Goal: Task Accomplishment & Management: Manage account settings

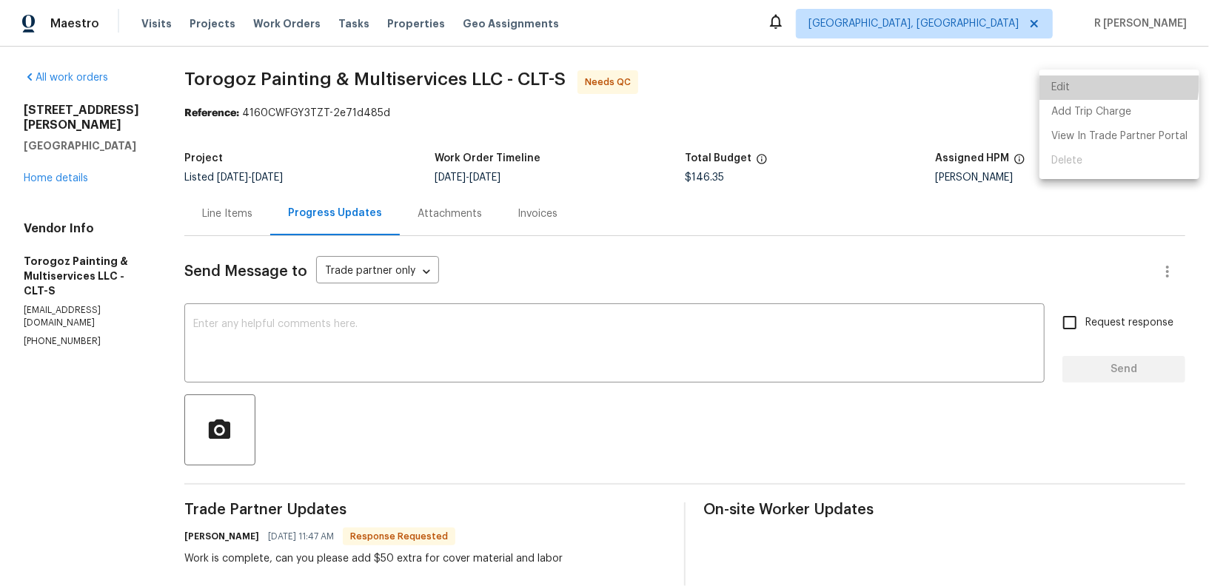
click at [1075, 81] on li "Edit" at bounding box center [1119, 88] width 160 height 24
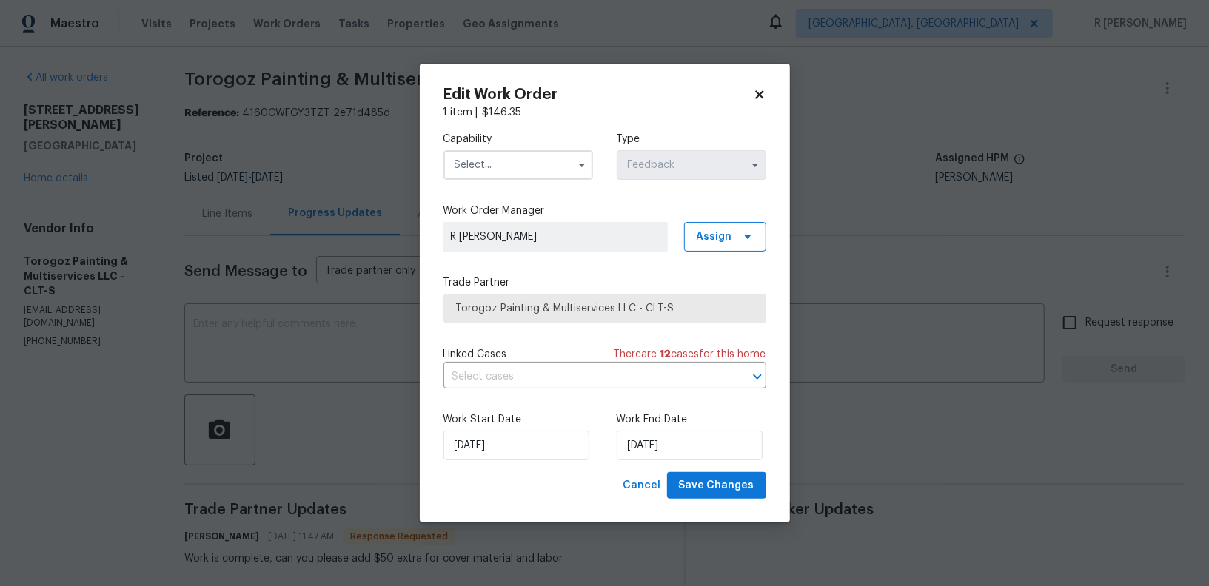
click at [483, 161] on input "text" at bounding box center [518, 165] width 150 height 30
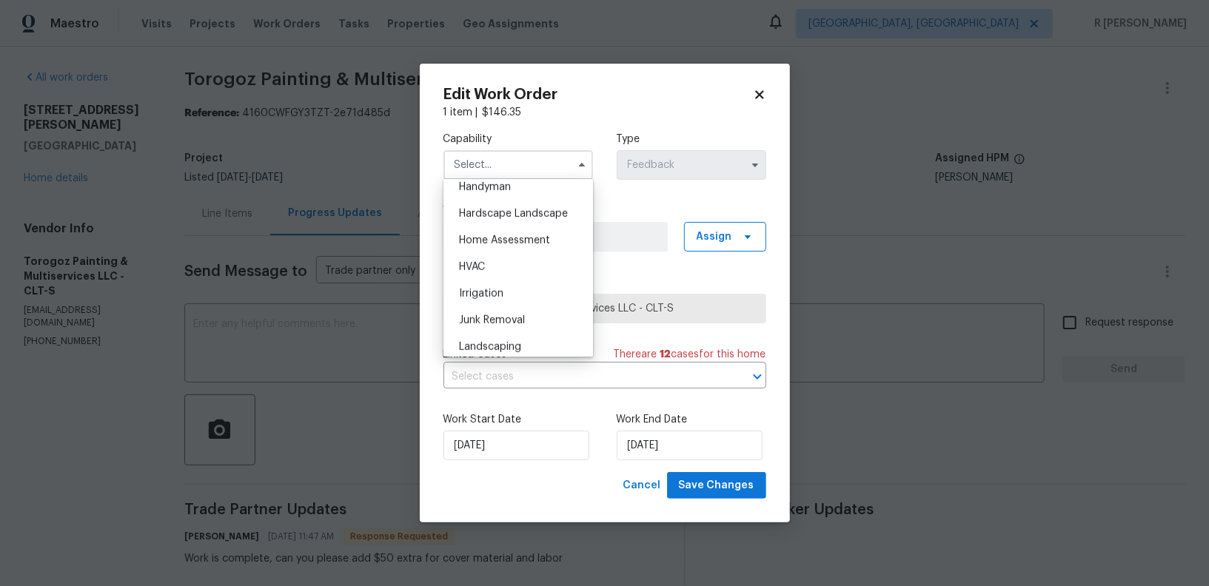
scroll to position [709, 0]
click at [500, 198] on span "General Contractor" at bounding box center [507, 195] width 96 height 10
type input "General Contractor"
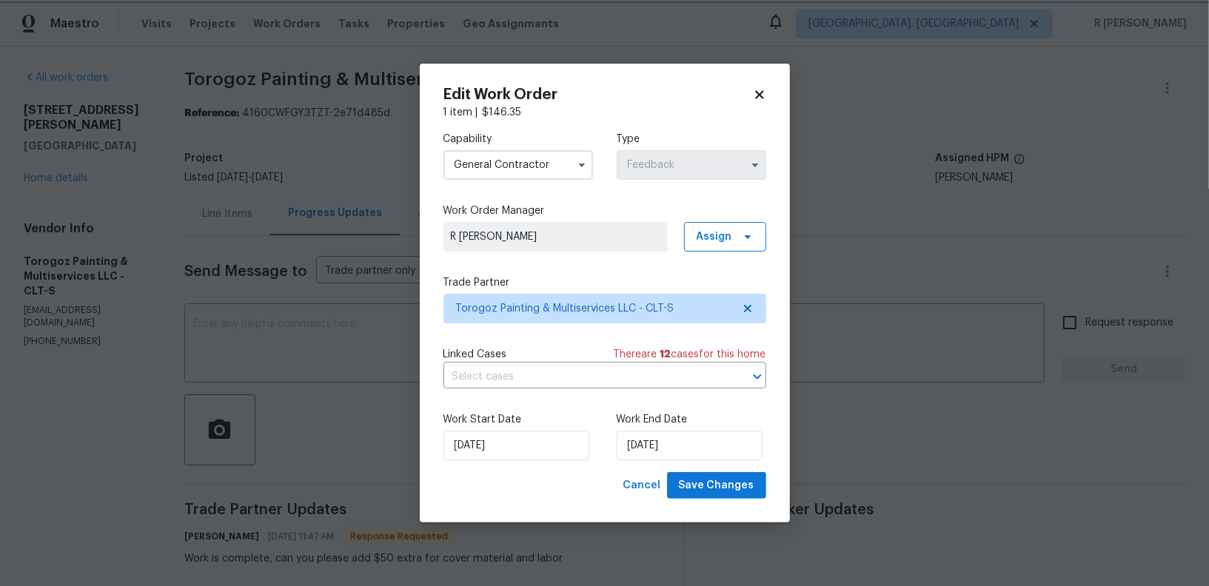
scroll to position [681, 0]
select select "8"
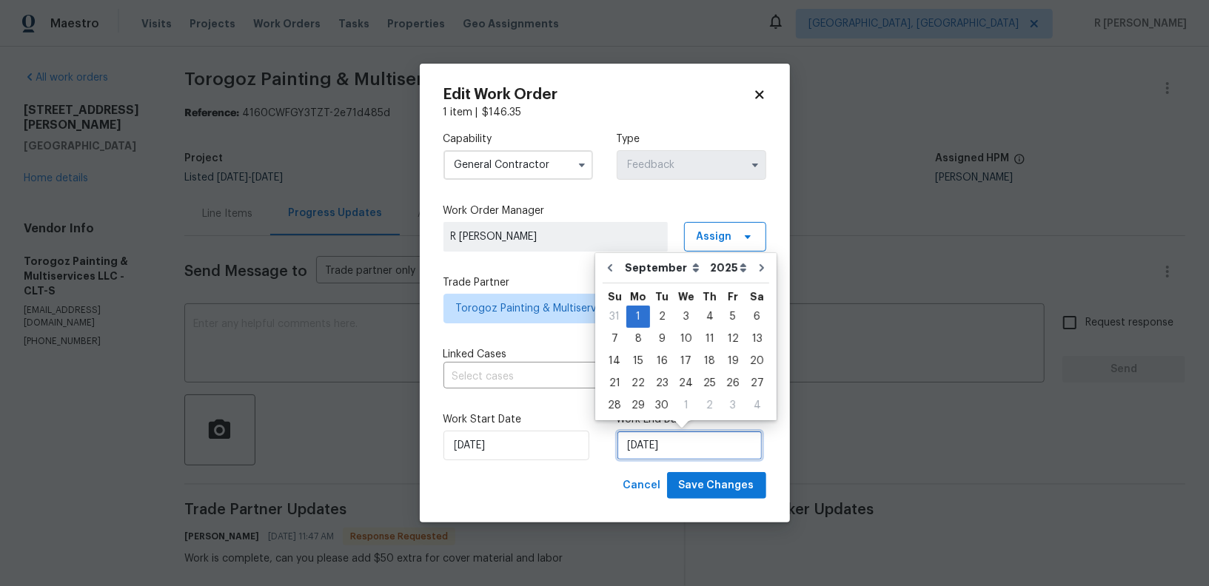
click at [634, 451] on input "01/09/2025" at bounding box center [690, 446] width 146 height 30
click at [609, 271] on icon "Go to previous month" at bounding box center [610, 268] width 12 height 12
type input "28/08/2025"
select select "7"
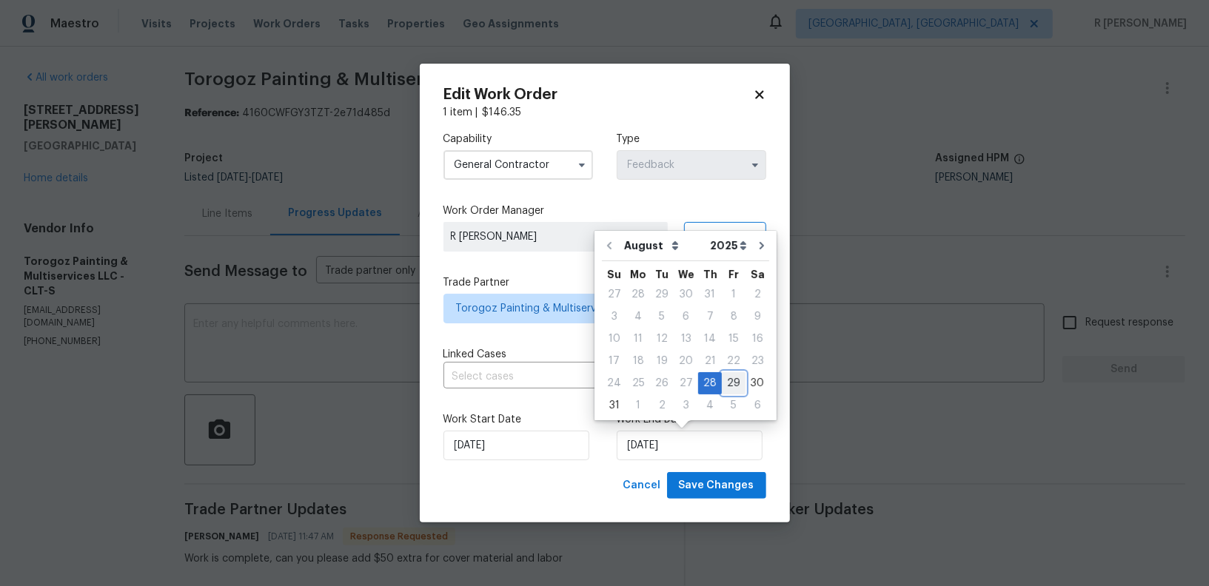
click at [723, 381] on div "29" at bounding box center [734, 383] width 24 height 21
type input "29/08/2025"
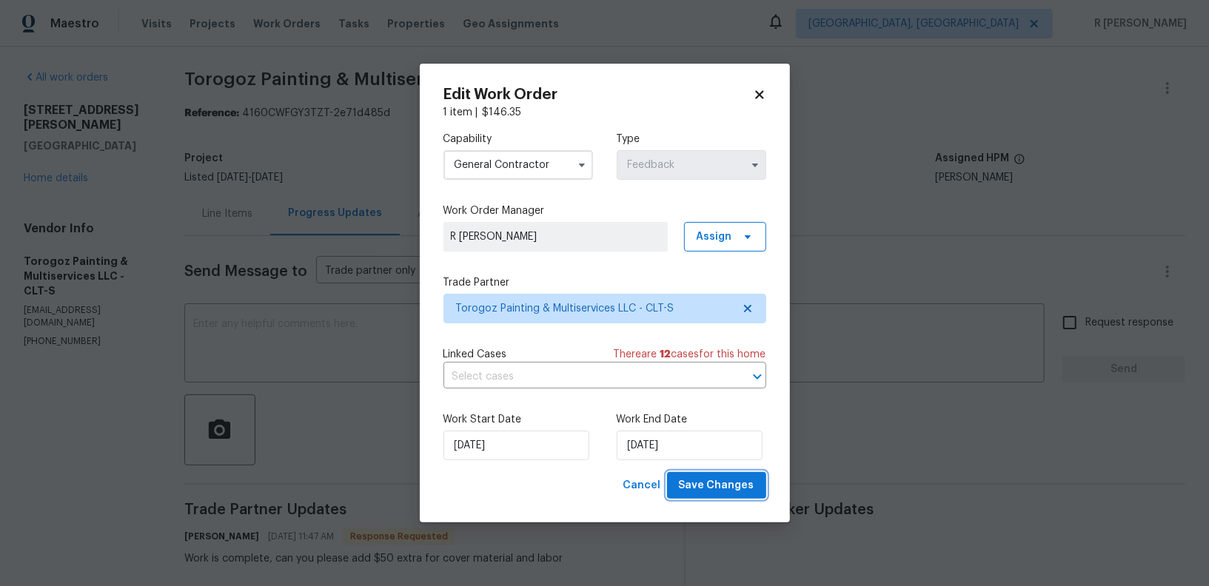
click at [721, 486] on span "Save Changes" at bounding box center [717, 486] width 76 height 19
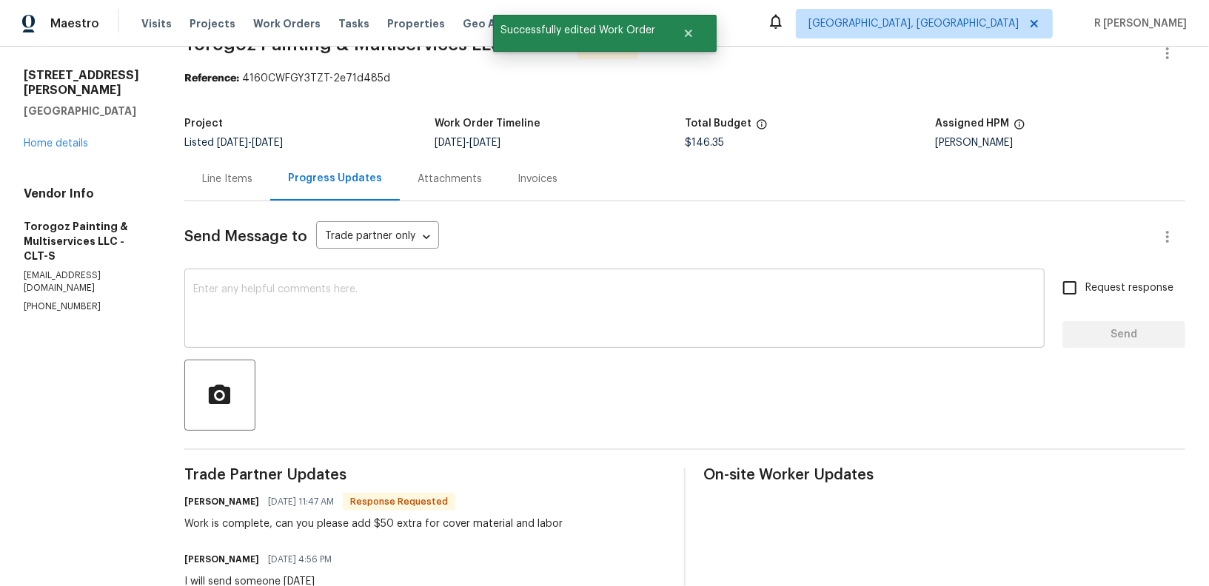
scroll to position [0, 0]
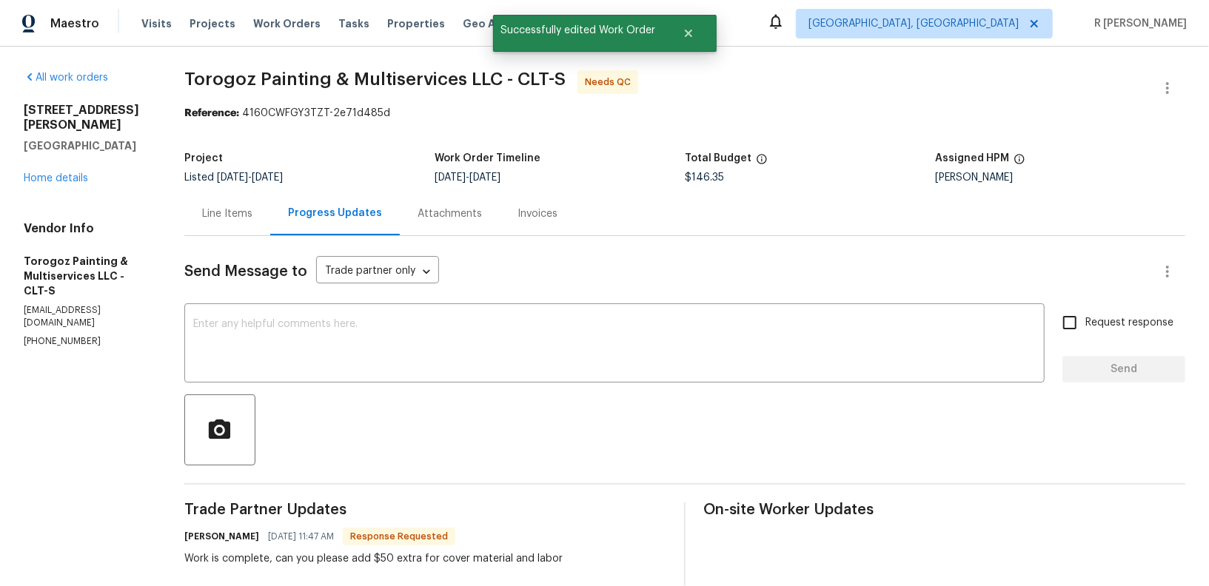
click at [252, 207] on div "Line Items" at bounding box center [227, 214] width 50 height 15
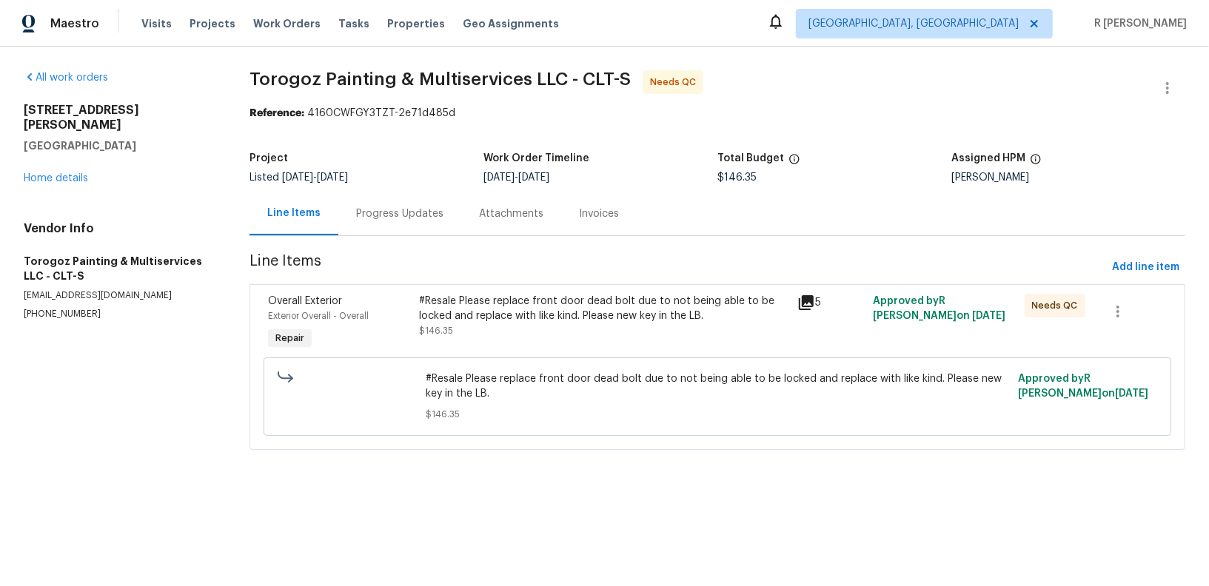
click at [522, 330] on div "#Resale Please replace front door dead bolt due to not being able to be locked …" at bounding box center [603, 316] width 369 height 44
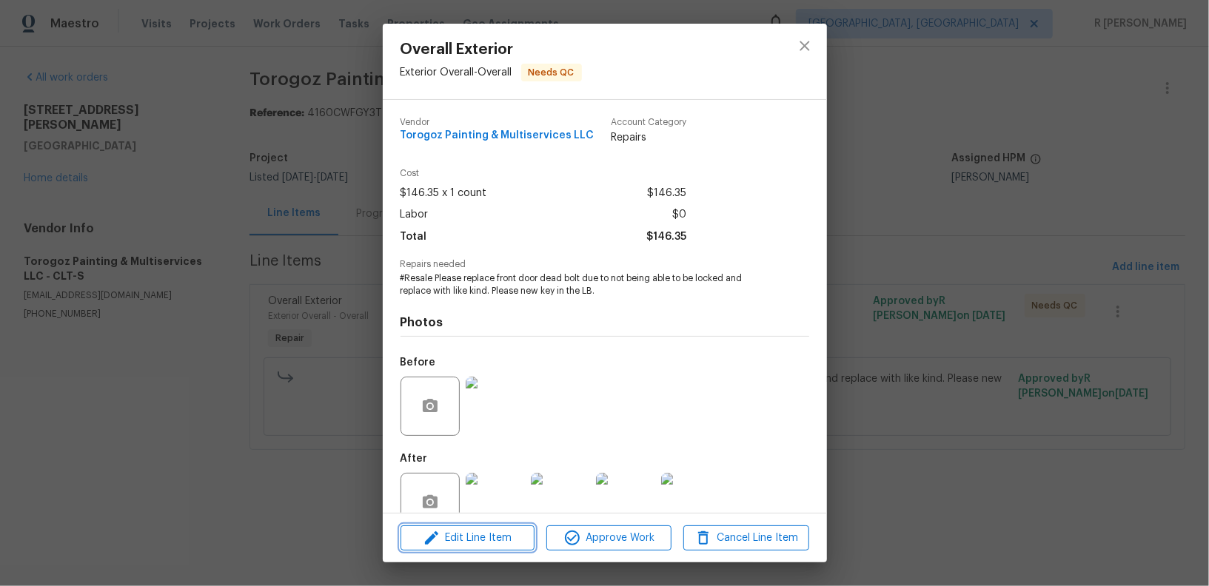
click at [492, 530] on span "Edit Line Item" at bounding box center [467, 538] width 125 height 19
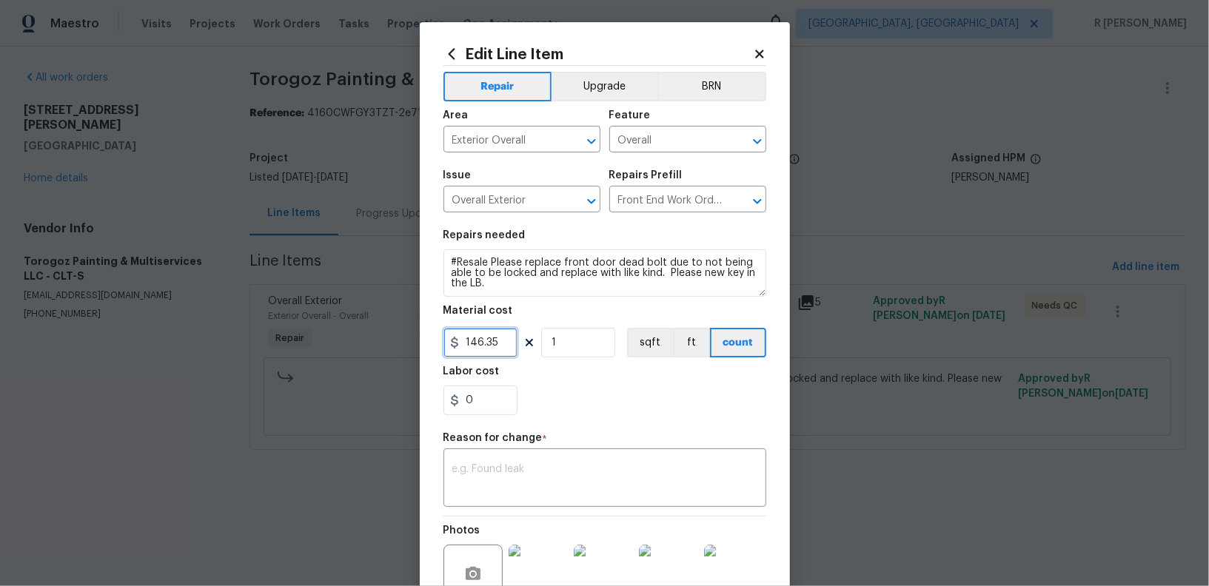
click at [475, 344] on input "146.35" at bounding box center [480, 343] width 74 height 30
type input "196.35"
click at [526, 488] on textarea at bounding box center [604, 479] width 305 height 31
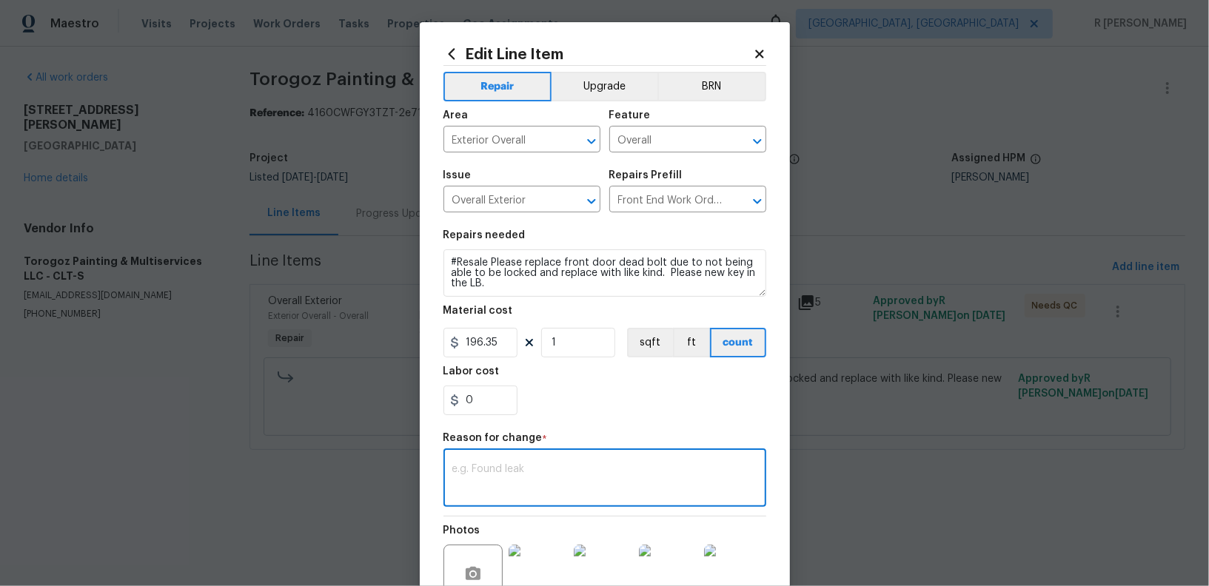
paste textarea "(YK) Updated per vendor’s final cost."
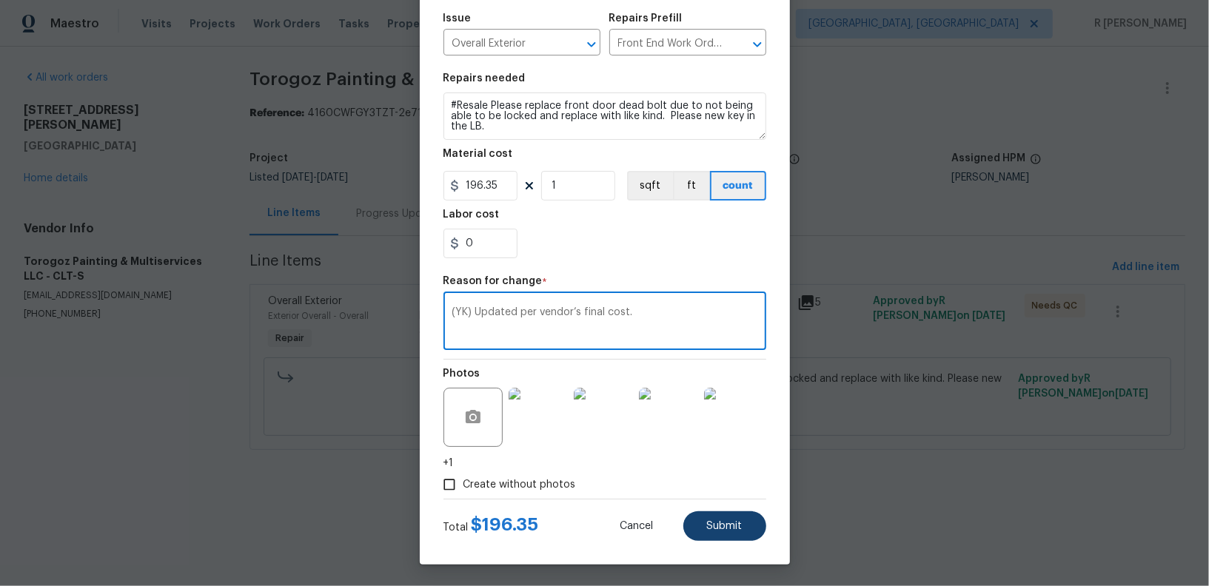
type textarea "(YK) Updated per vendor’s final cost."
click at [714, 530] on span "Submit" at bounding box center [725, 526] width 36 height 11
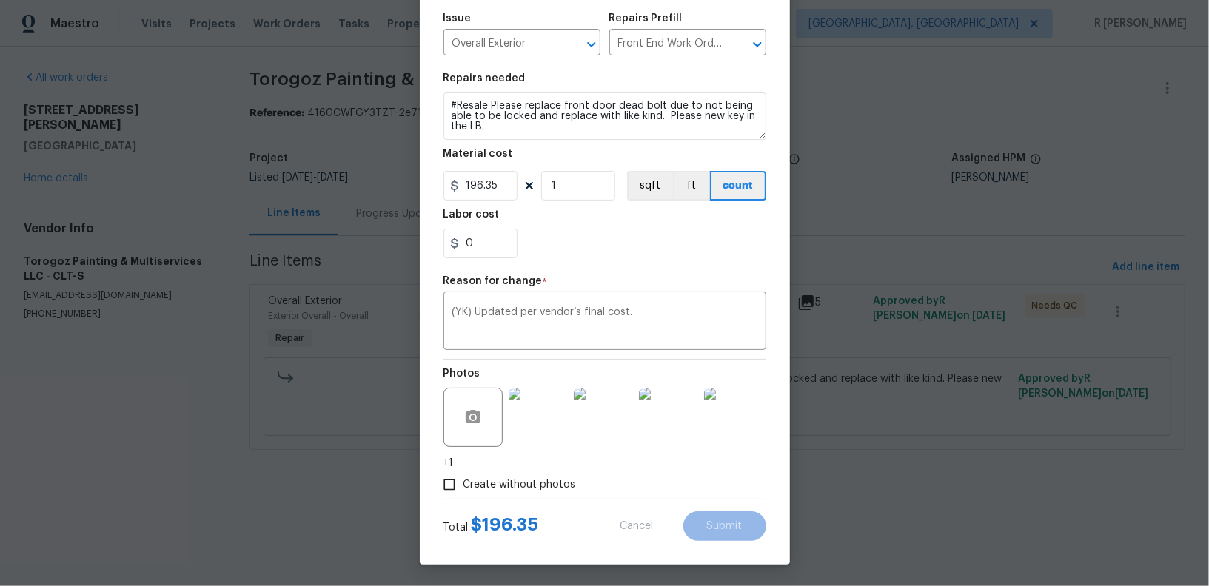
type input "146.35"
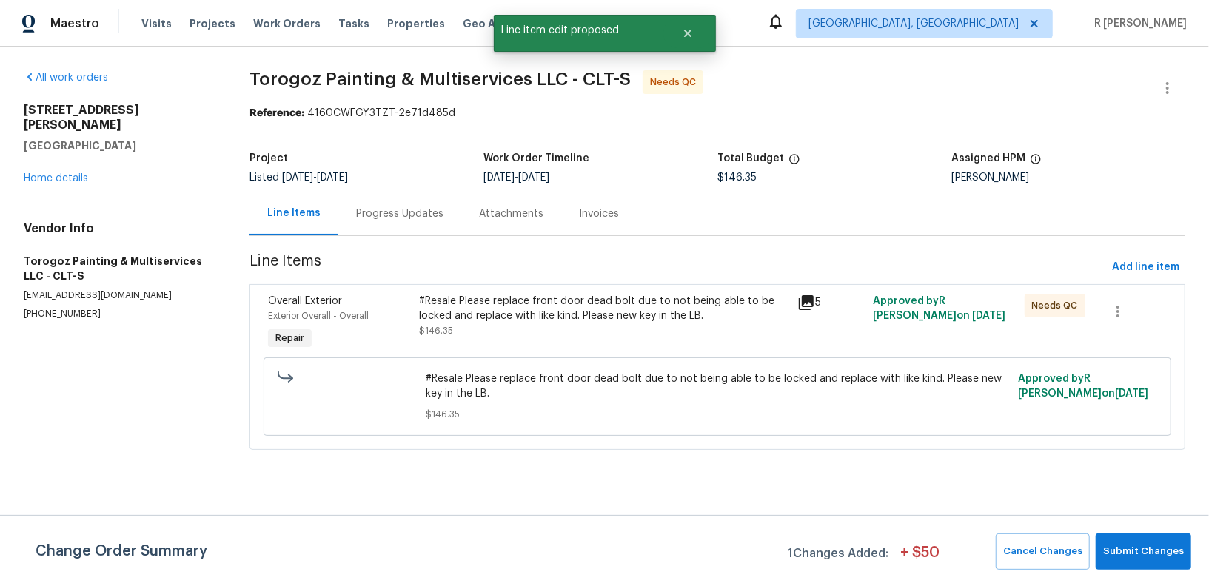
scroll to position [0, 0]
click at [1126, 526] on div "Change Order Summary 1 Changes Added: + $ 50 Cancel Changes Submit Changes" at bounding box center [604, 550] width 1209 height 71
click at [1126, 537] on button "Submit Changes" at bounding box center [1144, 552] width 96 height 36
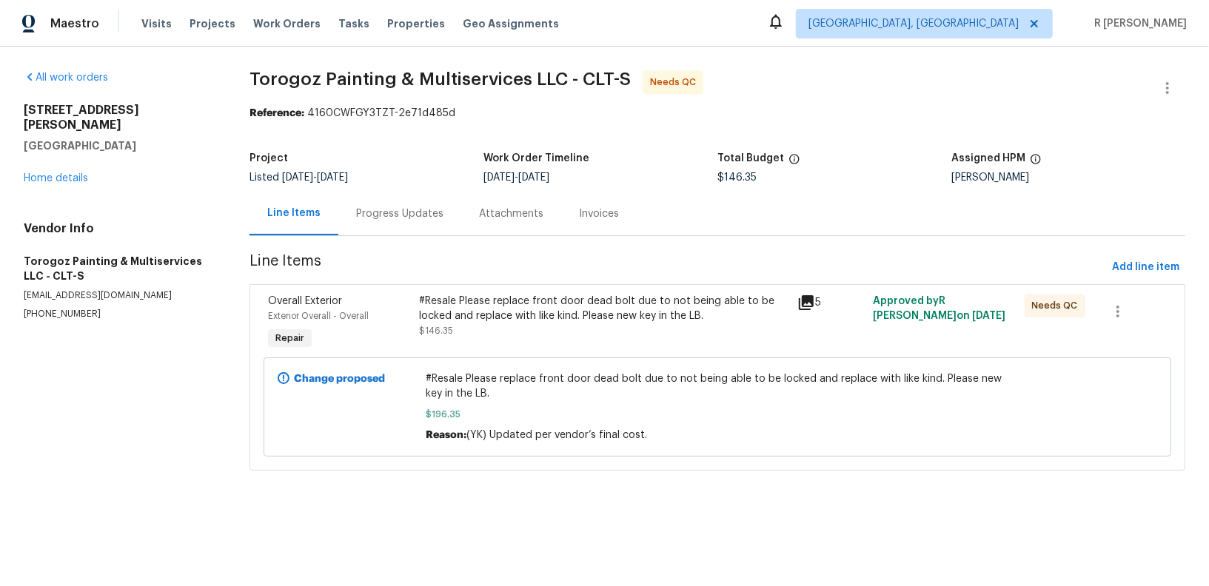
click at [518, 319] on div "#Resale Please replace front door dead bolt due to not being able to be locked …" at bounding box center [603, 309] width 369 height 30
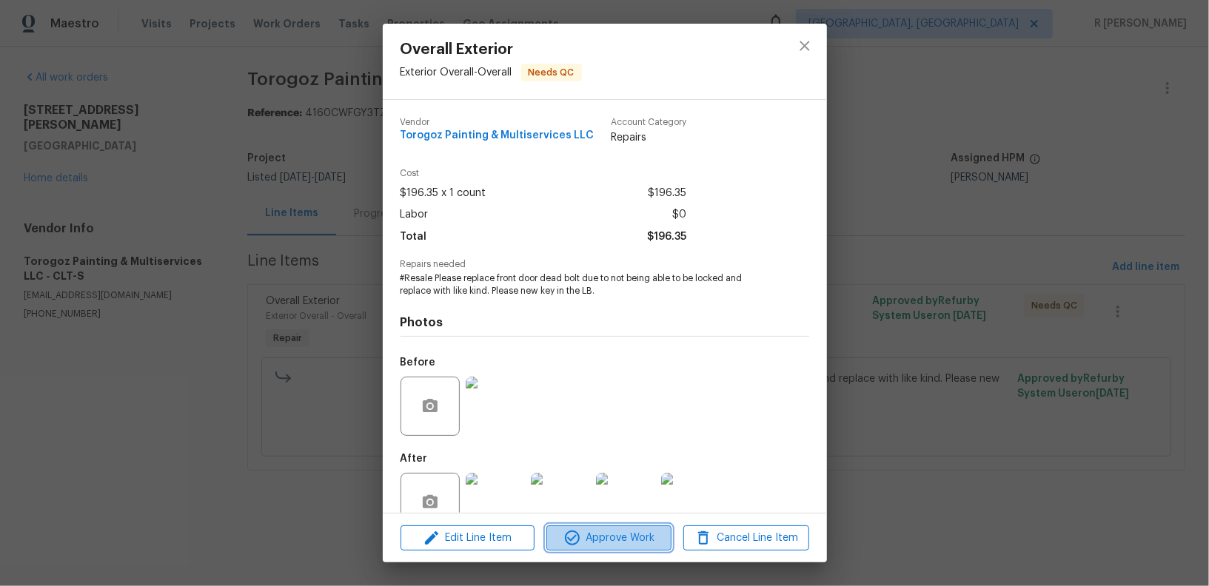
click at [609, 534] on span "Approve Work" at bounding box center [609, 538] width 116 height 19
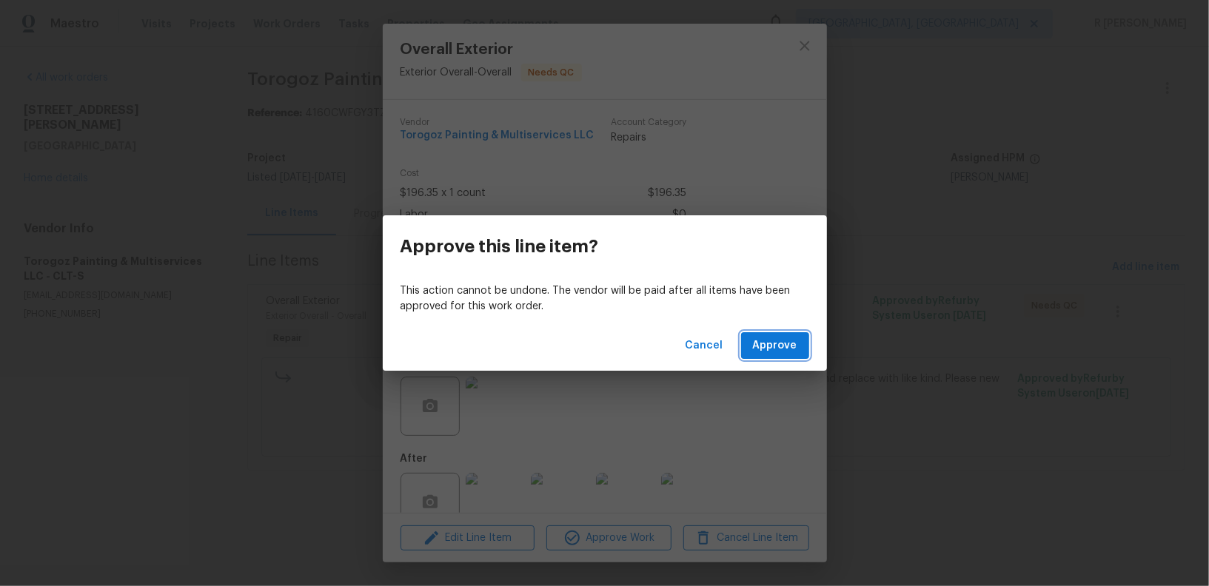
click at [777, 342] on span "Approve" at bounding box center [775, 346] width 44 height 19
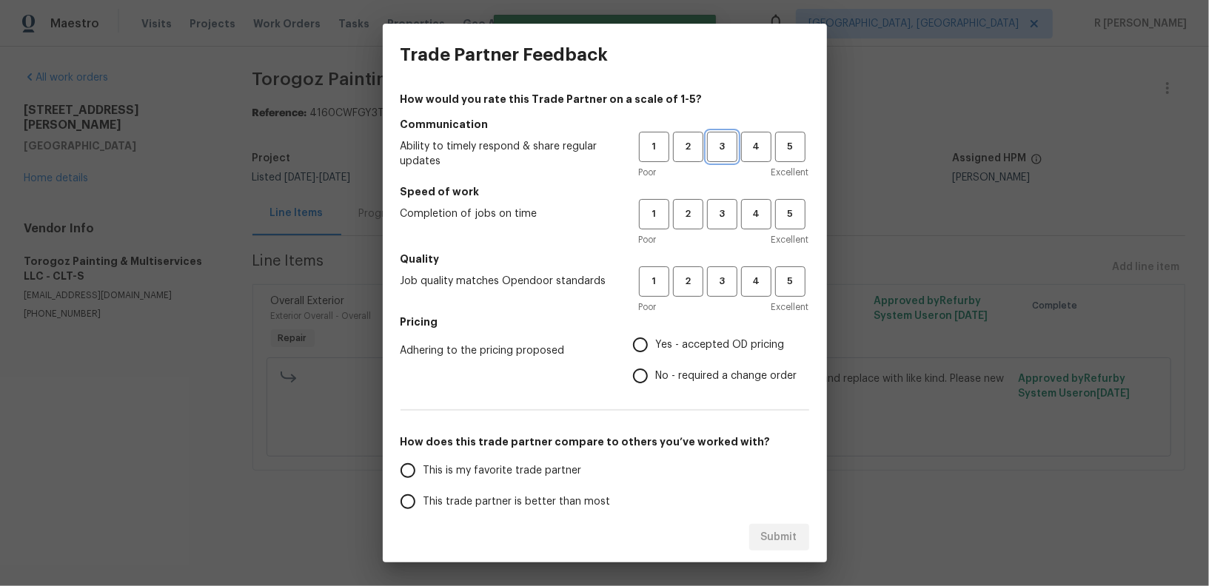
click at [722, 153] on span "3" at bounding box center [722, 146] width 27 height 17
click at [759, 156] on button "4" at bounding box center [756, 147] width 30 height 30
click at [758, 203] on button "4" at bounding box center [756, 214] width 30 height 30
click at [757, 266] on h5 "Quality" at bounding box center [605, 259] width 409 height 15
click at [754, 286] on span "4" at bounding box center [756, 281] width 27 height 17
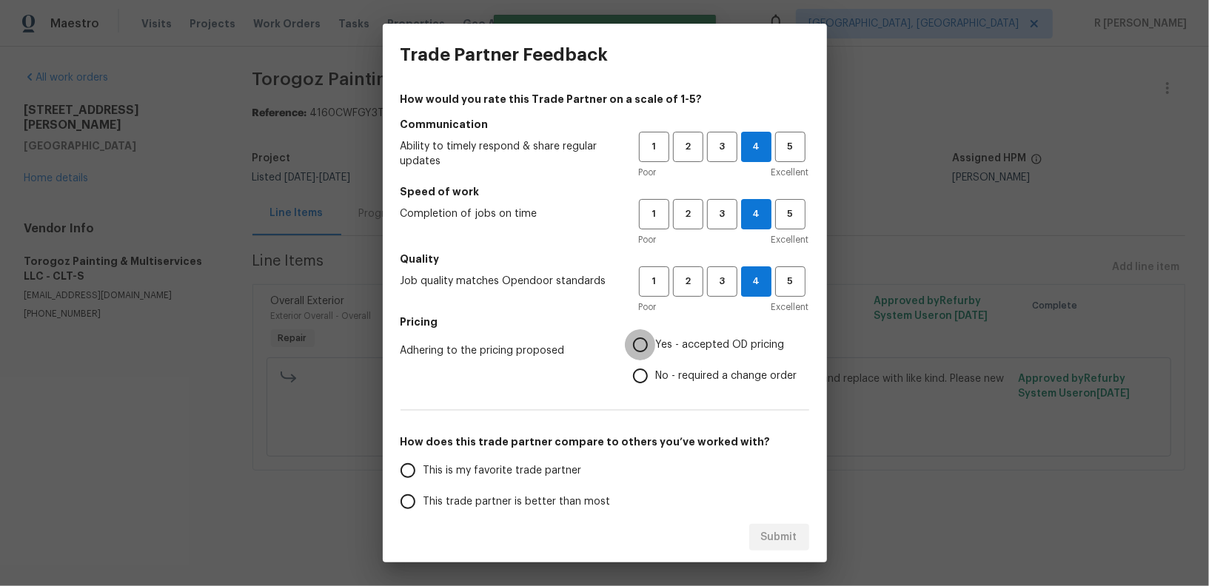
click at [655, 352] on input "Yes - accepted OD pricing" at bounding box center [640, 344] width 31 height 31
radio input "true"
click at [514, 493] on label "This trade partner is better than most" at bounding box center [509, 501] width 234 height 31
click at [423, 493] on input "This trade partner is better than most" at bounding box center [407, 501] width 31 height 31
radio input "false"
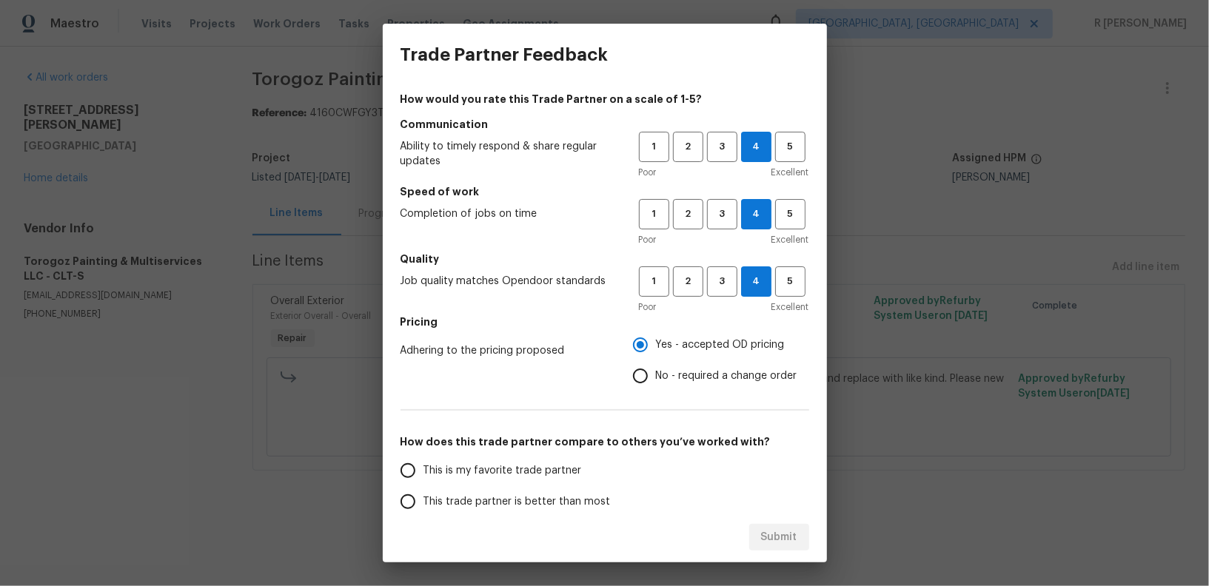
scroll to position [5, 0]
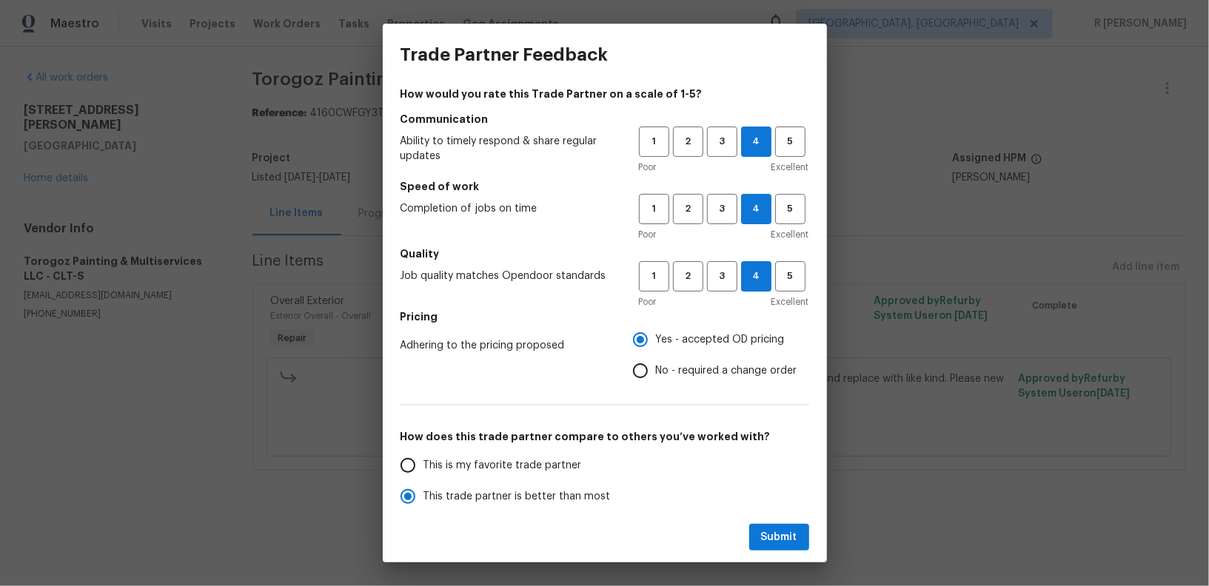
click at [697, 364] on span "No - required a change order" at bounding box center [726, 372] width 141 height 16
click at [656, 364] on input "No - required a change order" at bounding box center [640, 370] width 31 height 31
radio input "false"
radio input "true"
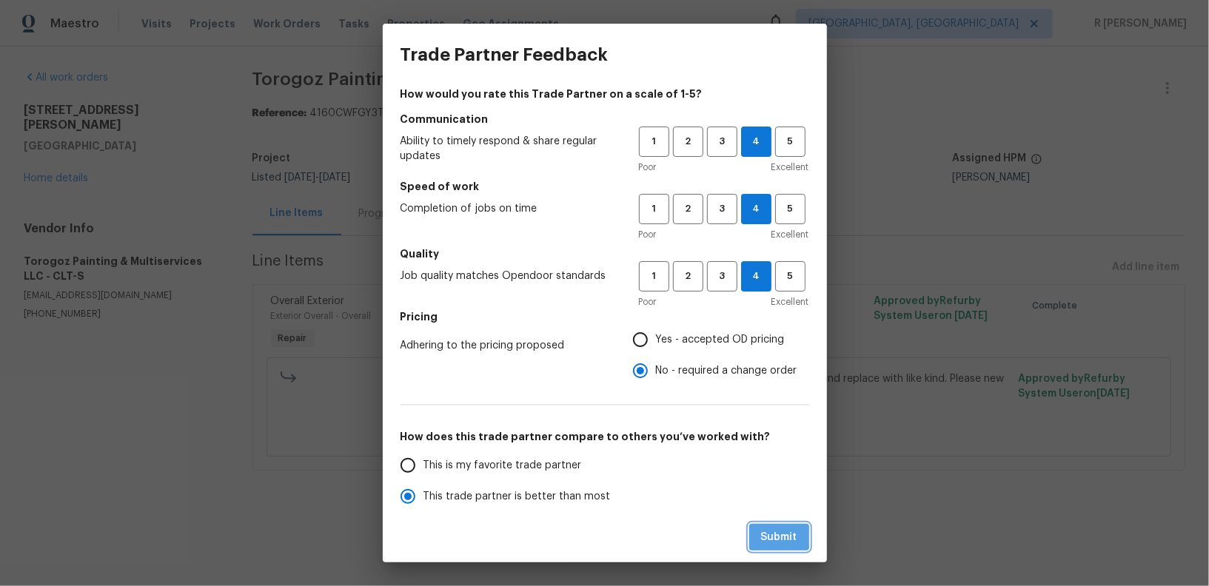
click at [780, 546] on button "Submit" at bounding box center [779, 537] width 60 height 27
radio input "false"
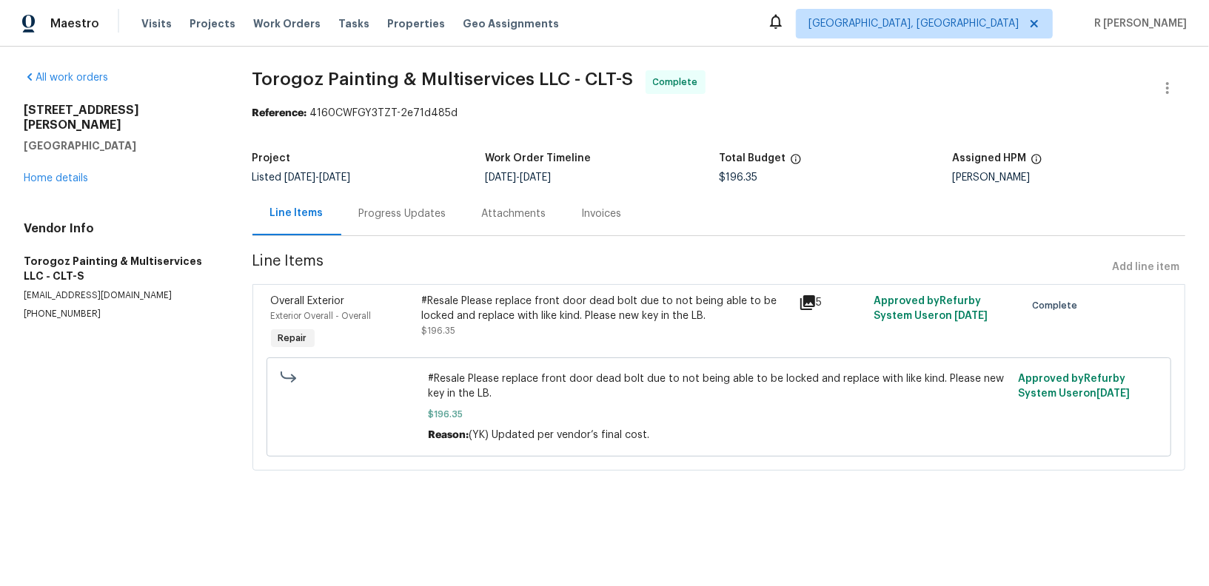
click at [406, 219] on div "Progress Updates" at bounding box center [402, 214] width 87 height 15
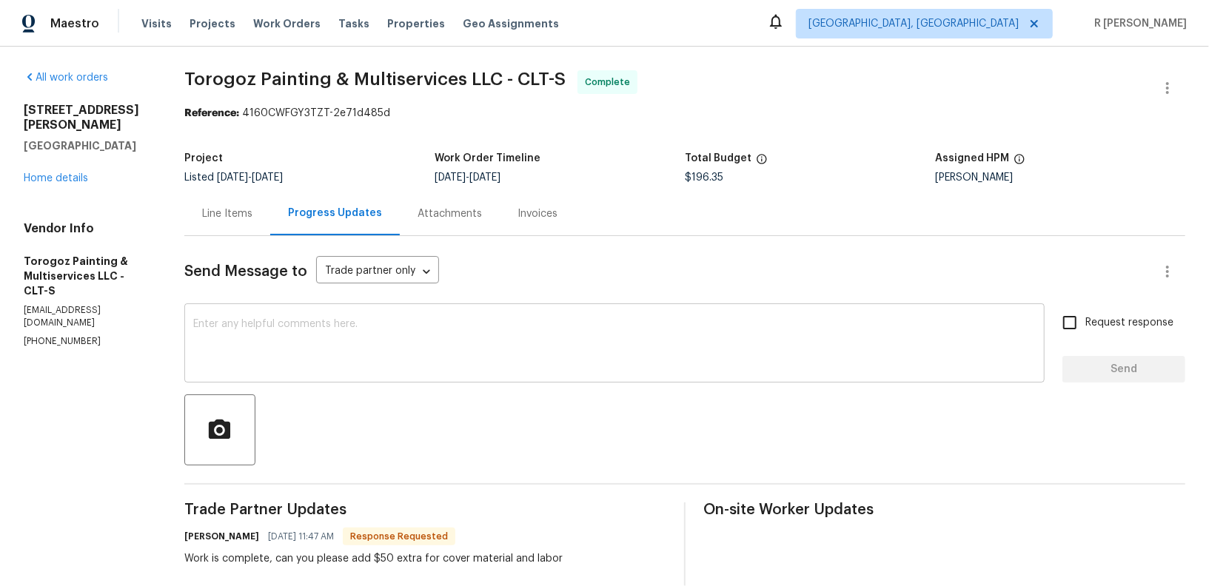
click at [483, 358] on textarea at bounding box center [614, 345] width 843 height 52
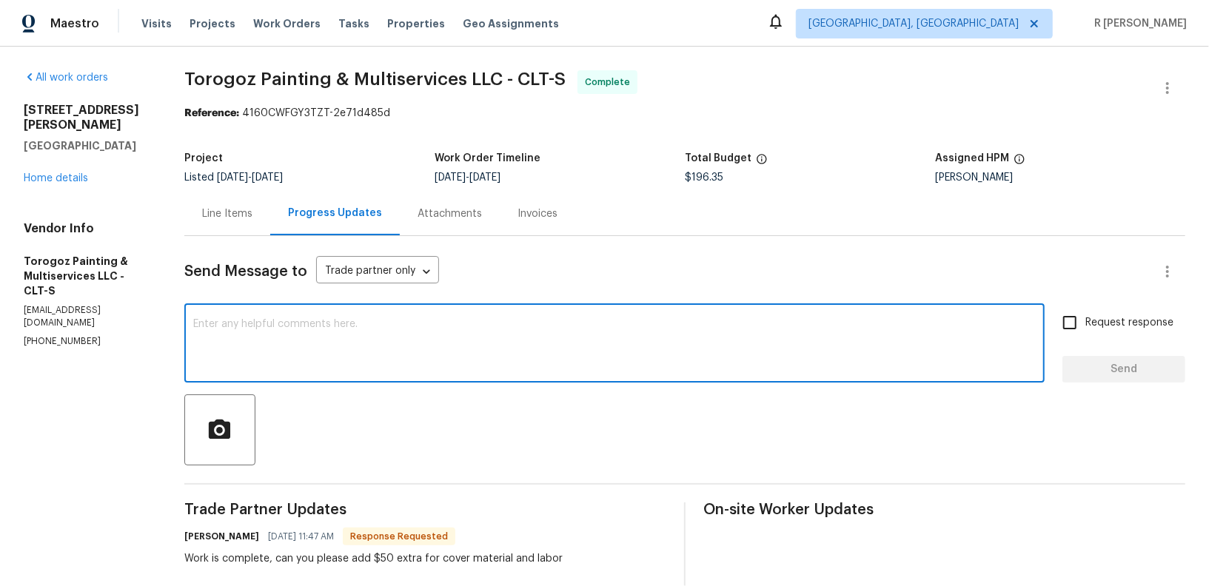
paste textarea "Final cost updated and work order approved. Kindly upload the detailed invoice.…"
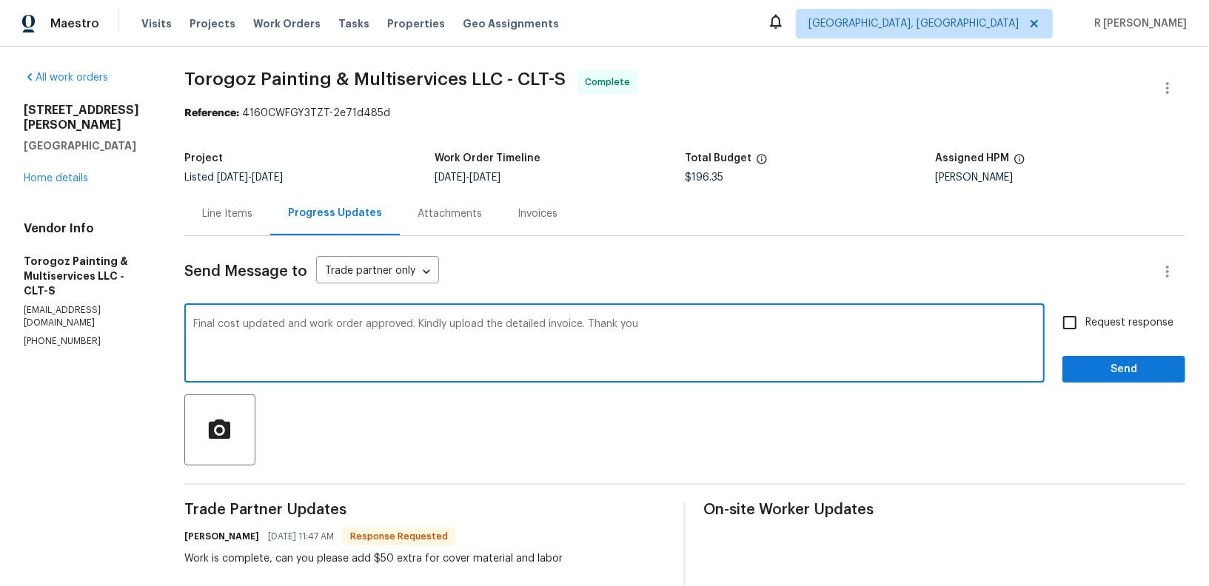
type textarea "Final cost updated and work order approved. Kindly upload the detailed invoice.…"
click at [1109, 315] on span "Request response" at bounding box center [1129, 323] width 88 height 16
click at [1085, 315] on input "Request response" at bounding box center [1069, 322] width 31 height 31
checkbox input "true"
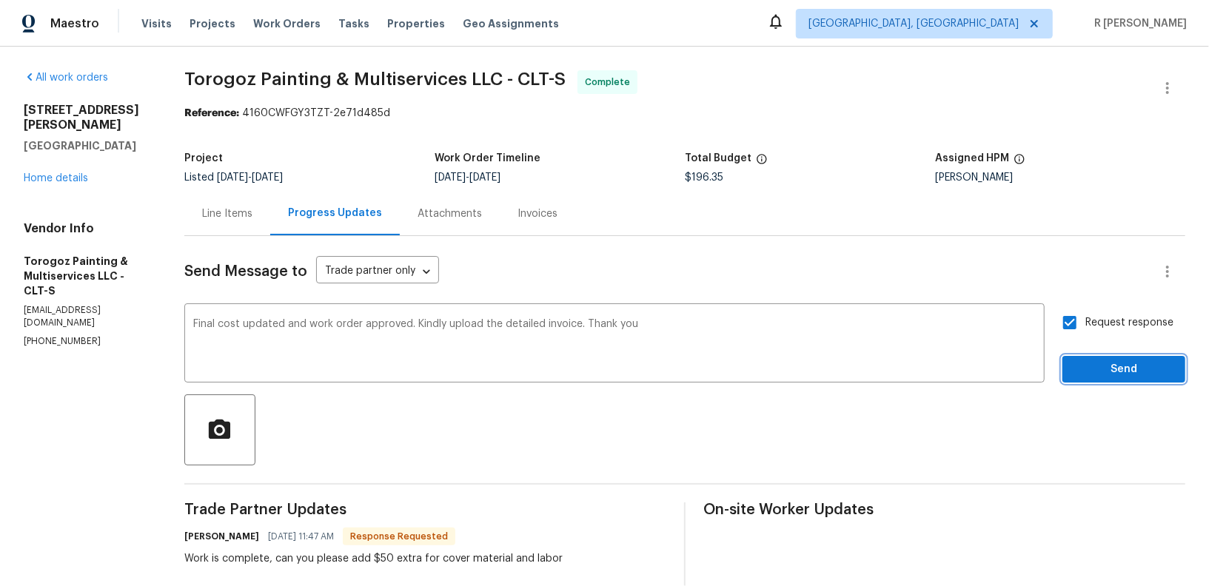
click at [1113, 366] on span "Send" at bounding box center [1123, 370] width 99 height 19
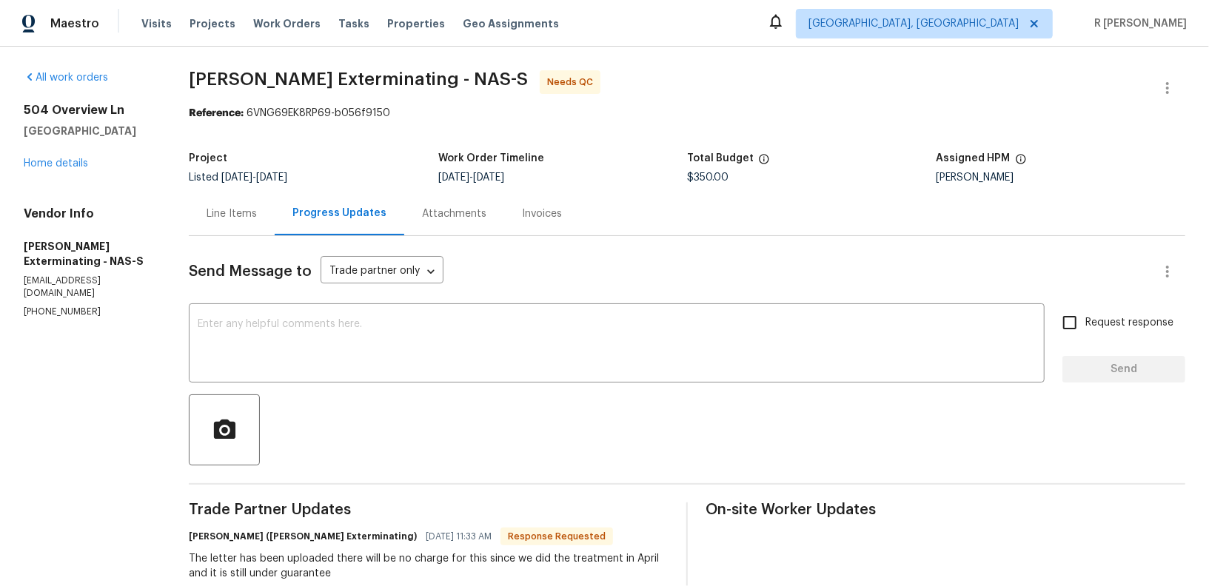
click at [235, 218] on div "Line Items" at bounding box center [232, 214] width 50 height 15
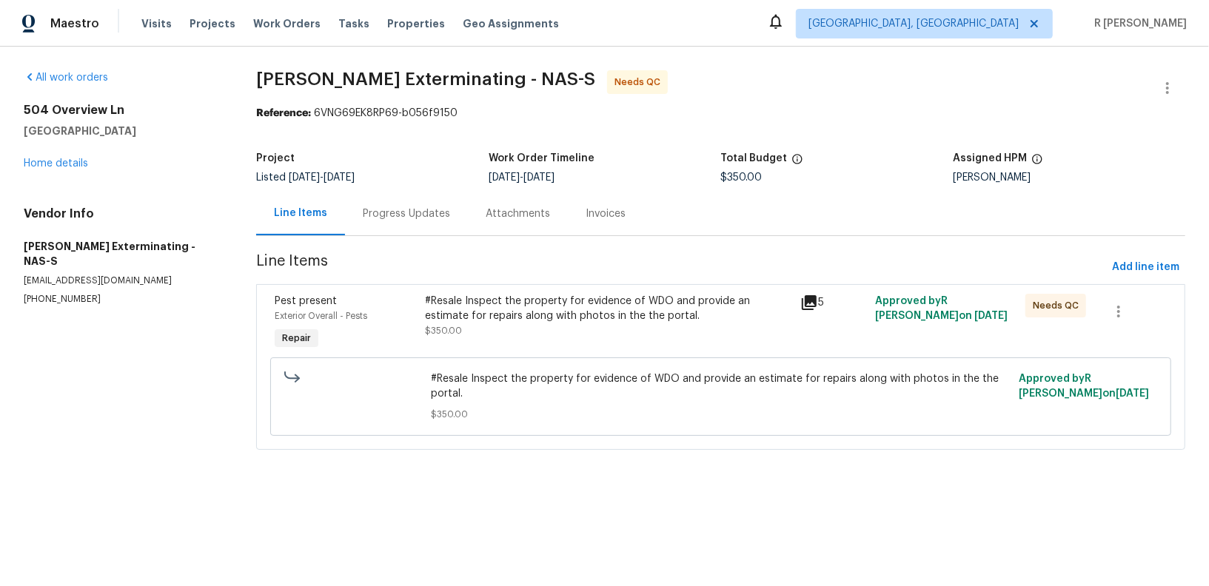
click at [412, 224] on div "Progress Updates" at bounding box center [406, 214] width 123 height 44
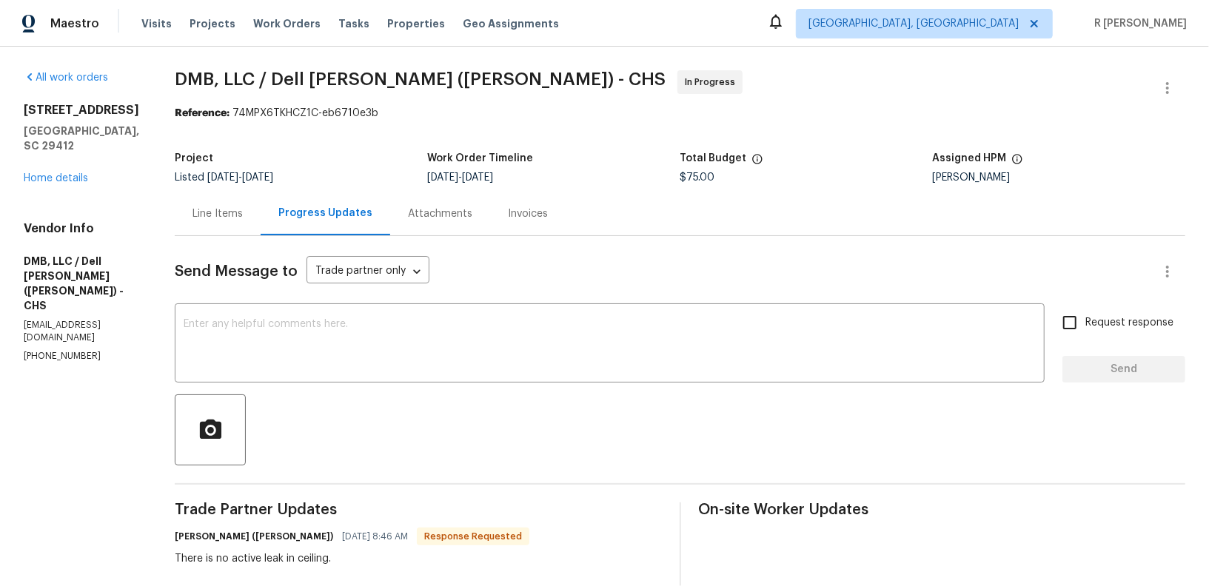
click at [202, 216] on div "Line Items" at bounding box center [217, 214] width 50 height 15
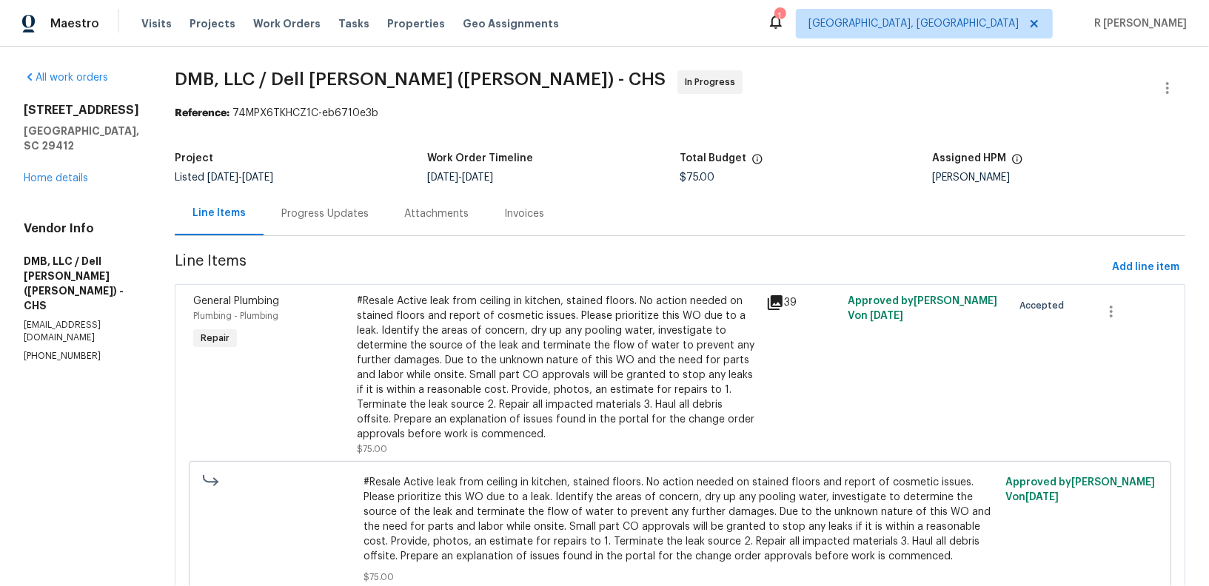
click at [336, 230] on div "Progress Updates" at bounding box center [325, 214] width 123 height 44
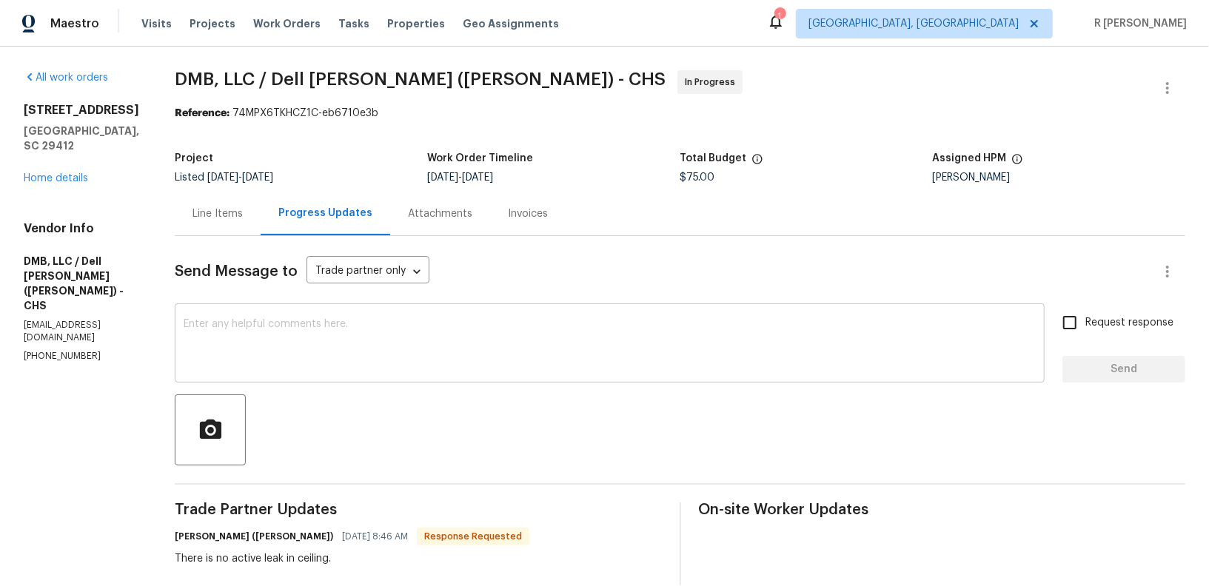
scroll to position [93, 0]
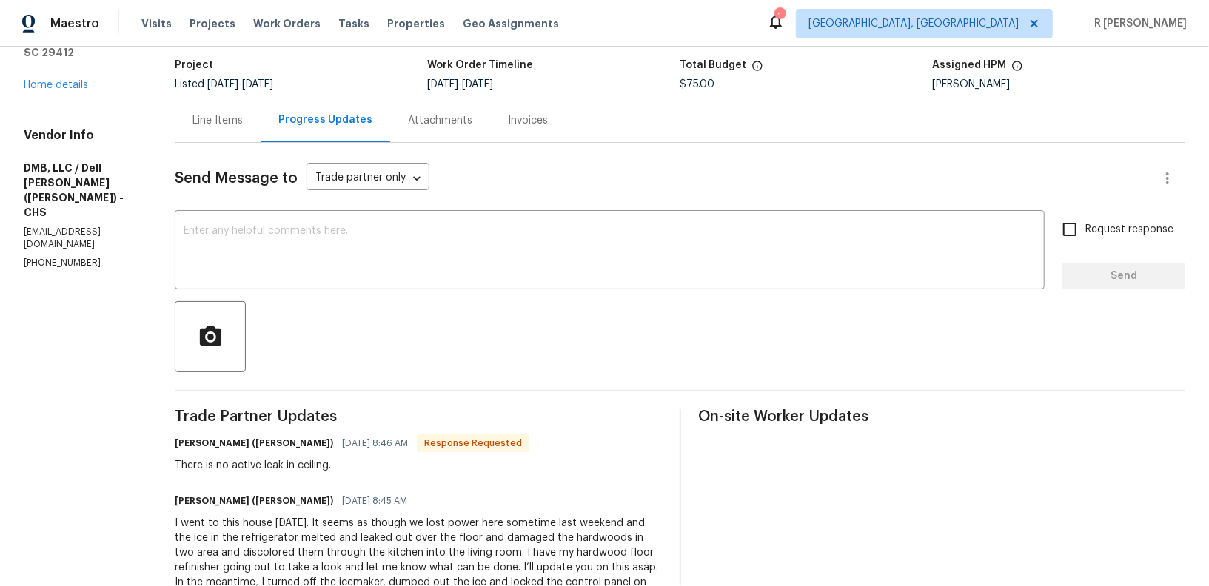
click at [197, 118] on div "Line Items" at bounding box center [217, 120] width 50 height 15
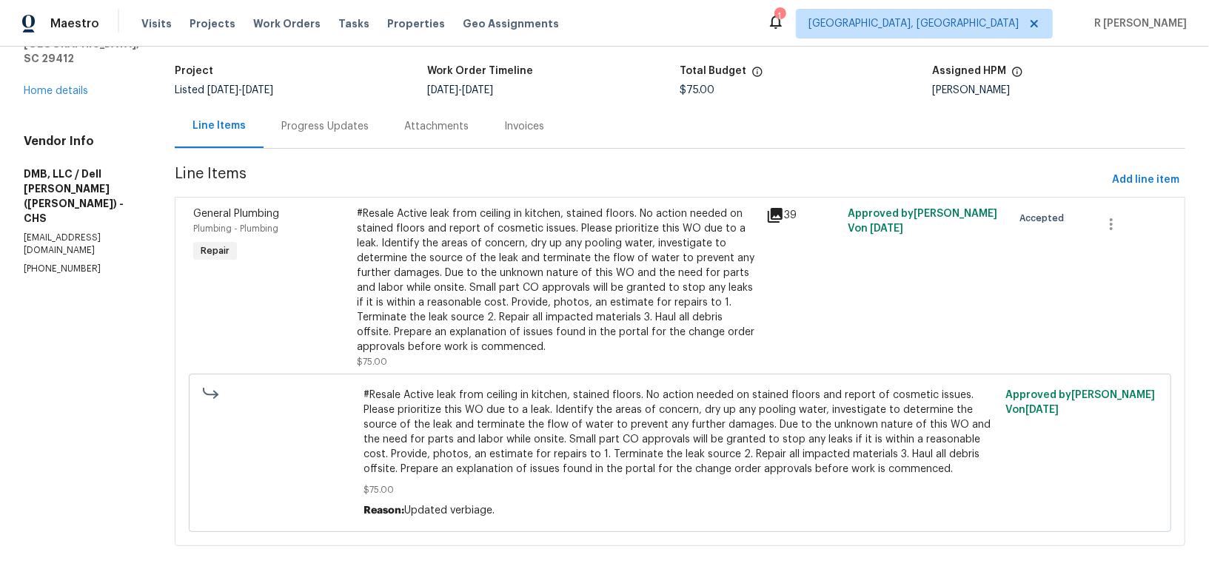
click at [593, 247] on div "#Resale Active leak from ceiling in kitchen, stained floors. No action needed o…" at bounding box center [557, 281] width 401 height 148
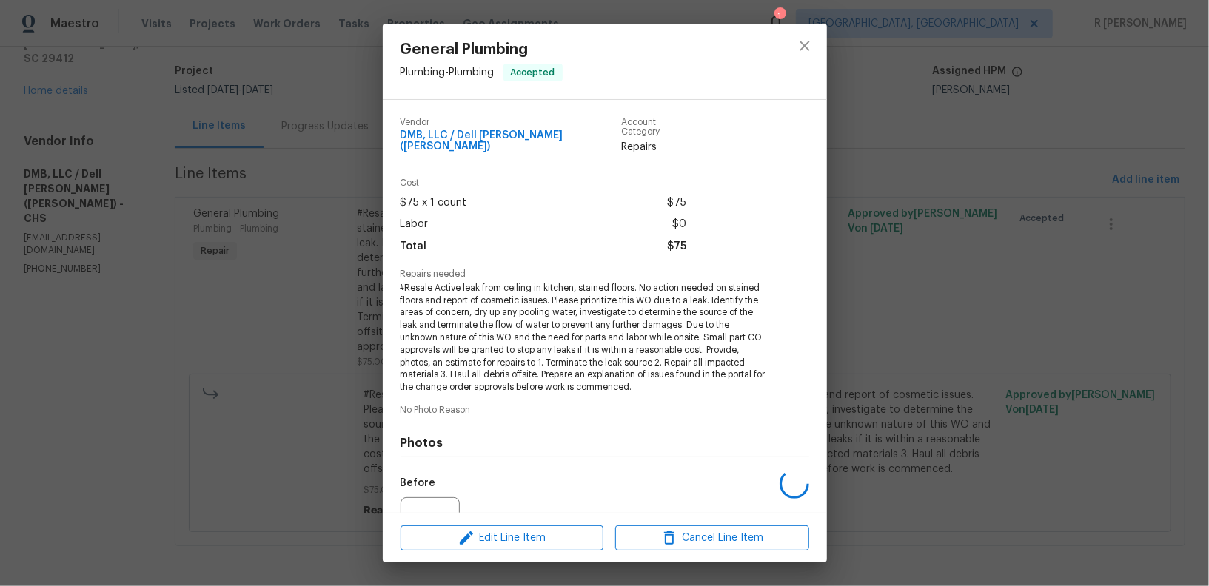
scroll to position [145, 0]
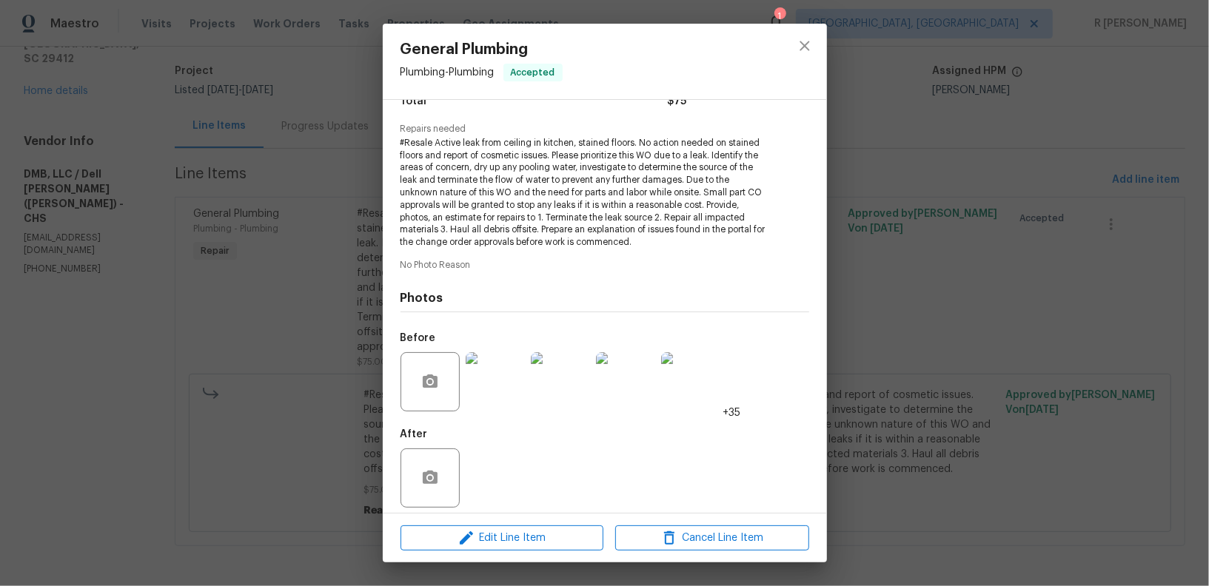
click at [532, 387] on img at bounding box center [560, 381] width 59 height 59
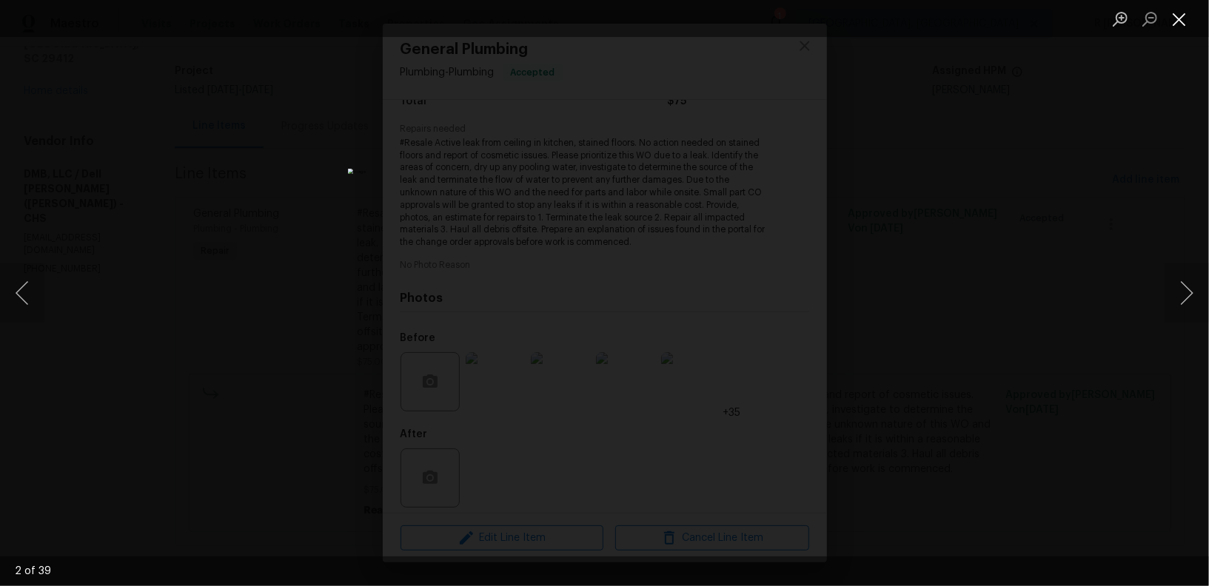
click at [1179, 16] on button "Close lightbox" at bounding box center [1180, 19] width 30 height 26
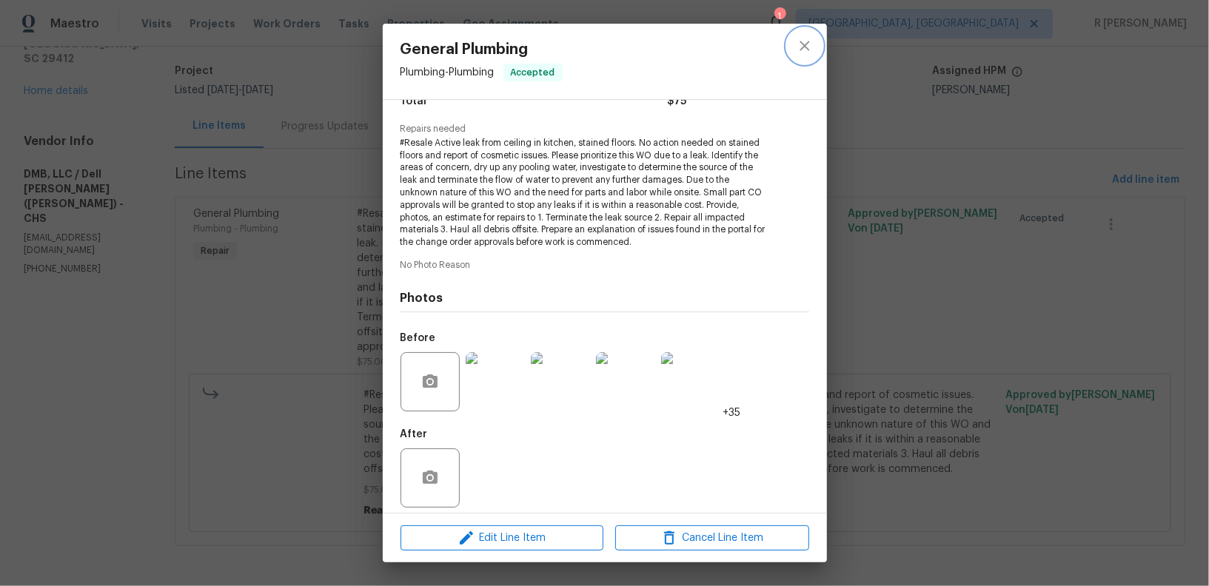
click at [801, 44] on icon "close" at bounding box center [805, 46] width 18 height 18
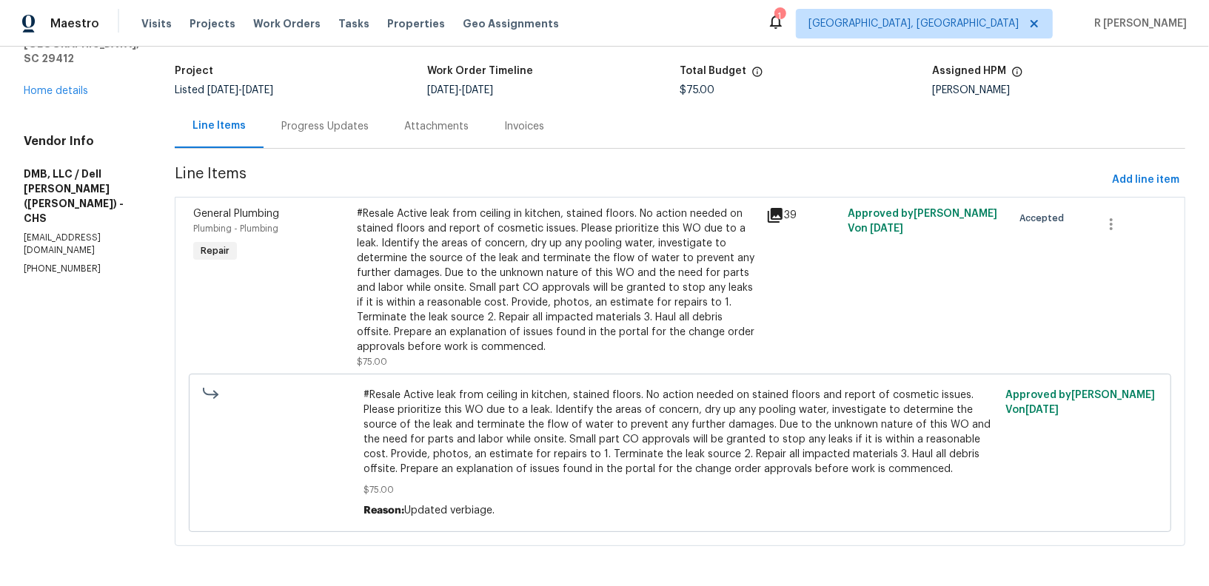
click at [315, 121] on div "Progress Updates" at bounding box center [324, 126] width 87 height 15
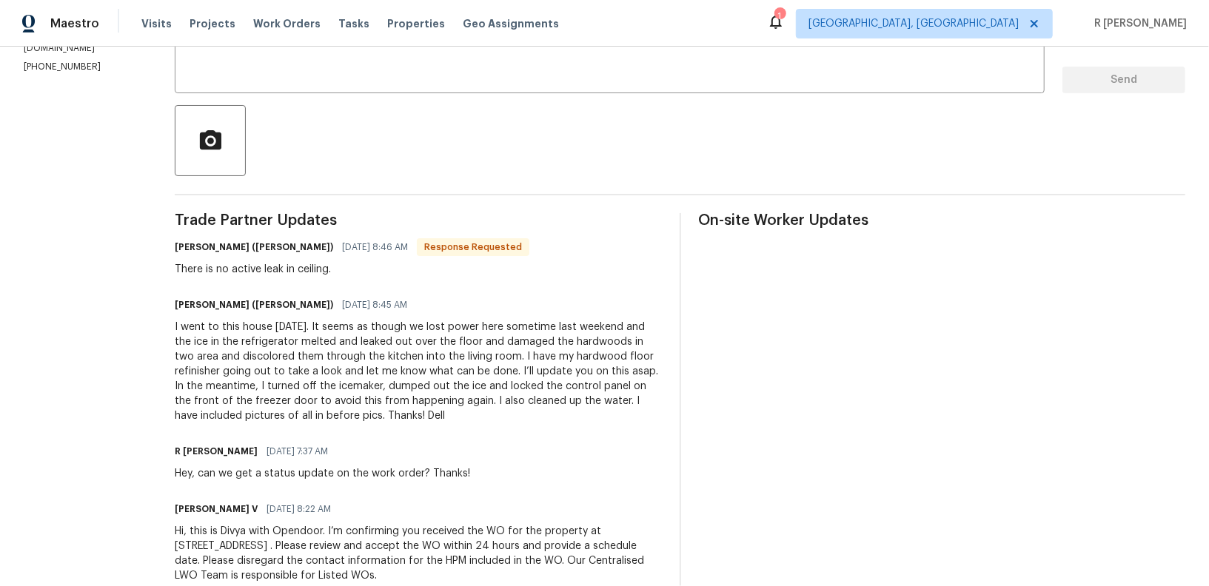
scroll to position [291, 0]
click at [333, 403] on div "I went to this house yesterday. It seems as though we lost power here sometime …" at bounding box center [418, 370] width 487 height 104
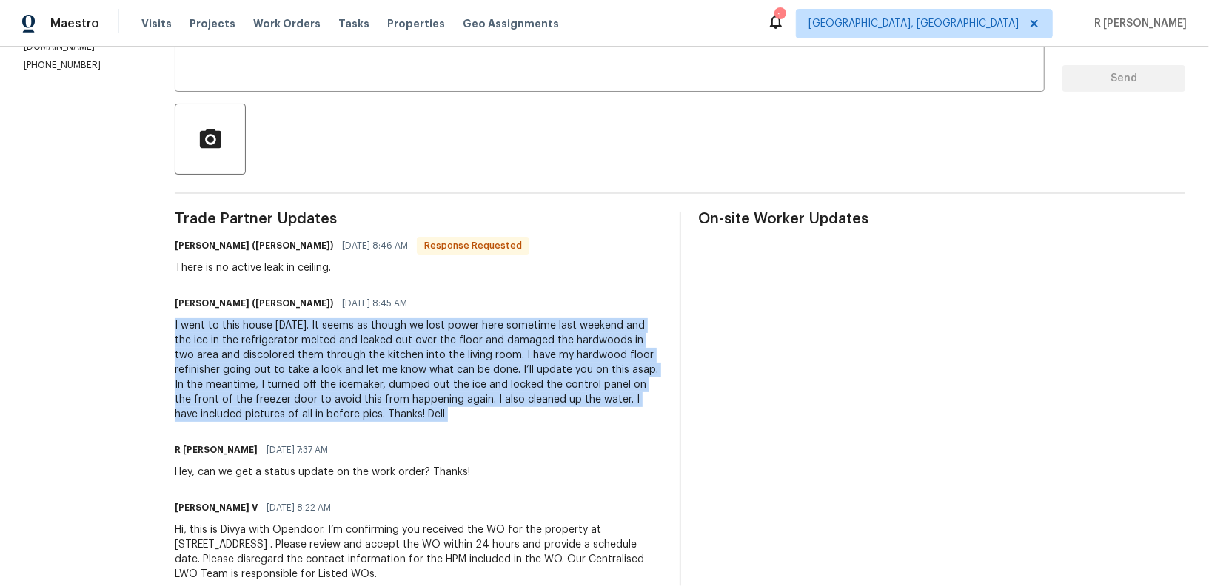
click at [333, 403] on div "I went to this house yesterday. It seems as though we lost power here sometime …" at bounding box center [418, 370] width 487 height 104
copy div "I went to this house yesterday. It seems as though we lost power here sometime …"
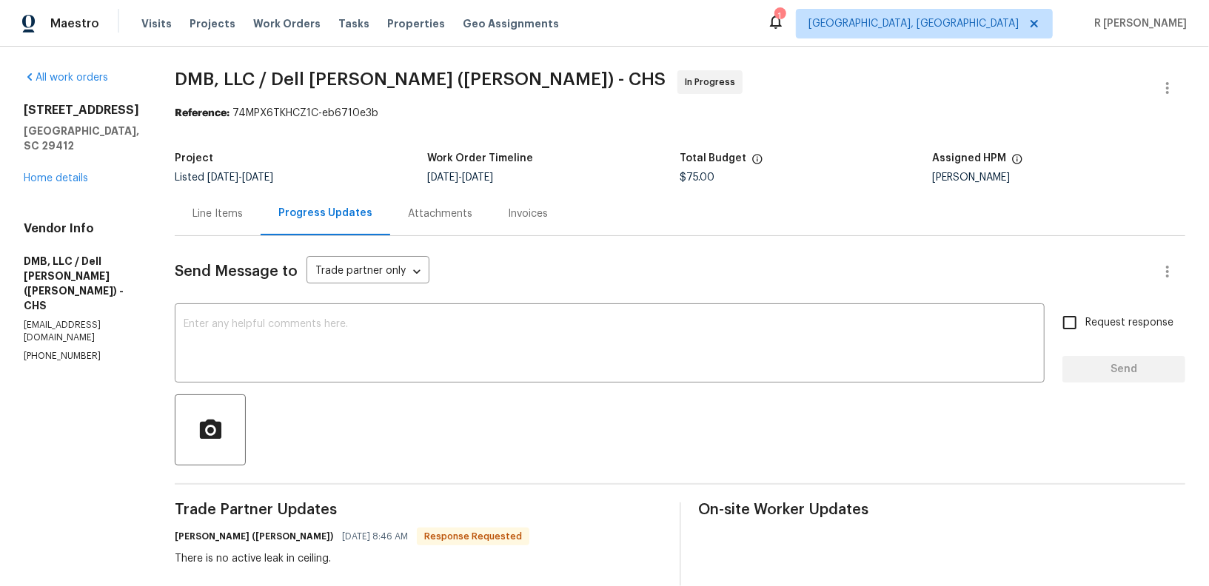
click at [192, 211] on div "Line Items" at bounding box center [217, 214] width 50 height 15
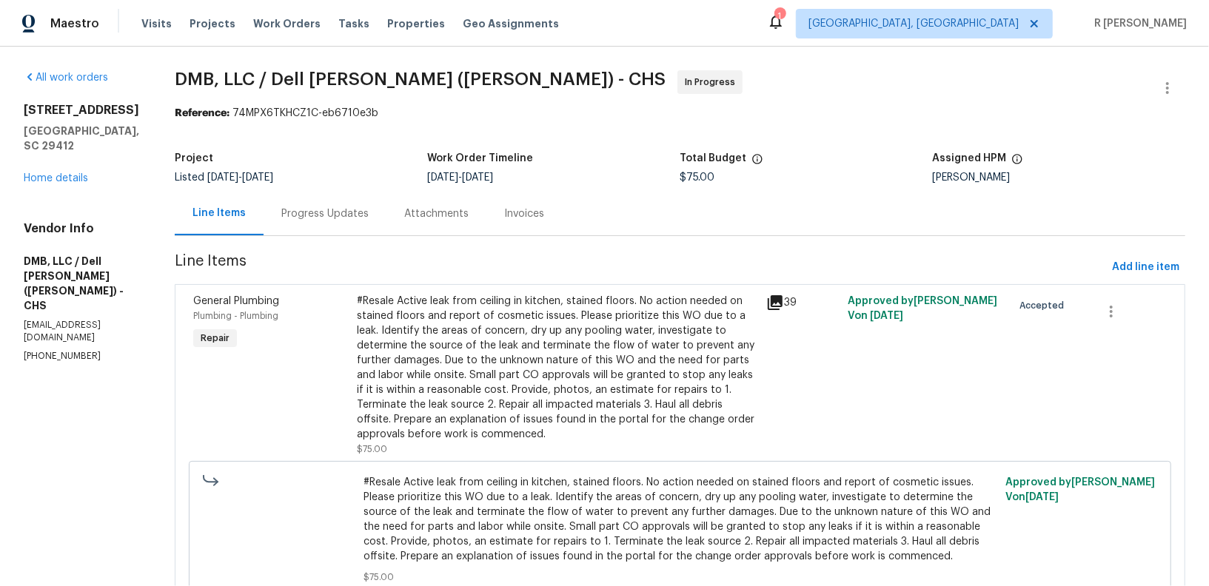
click at [560, 402] on div "#Resale Active leak from ceiling in kitchen, stained floors. No action needed o…" at bounding box center [557, 368] width 401 height 148
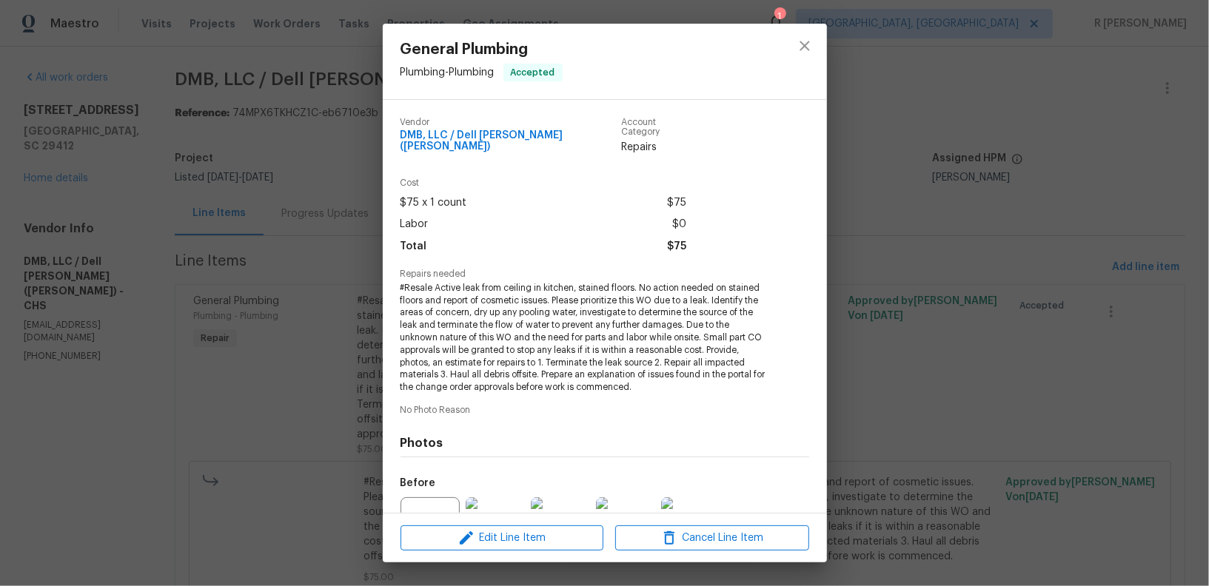
scroll to position [145, 0]
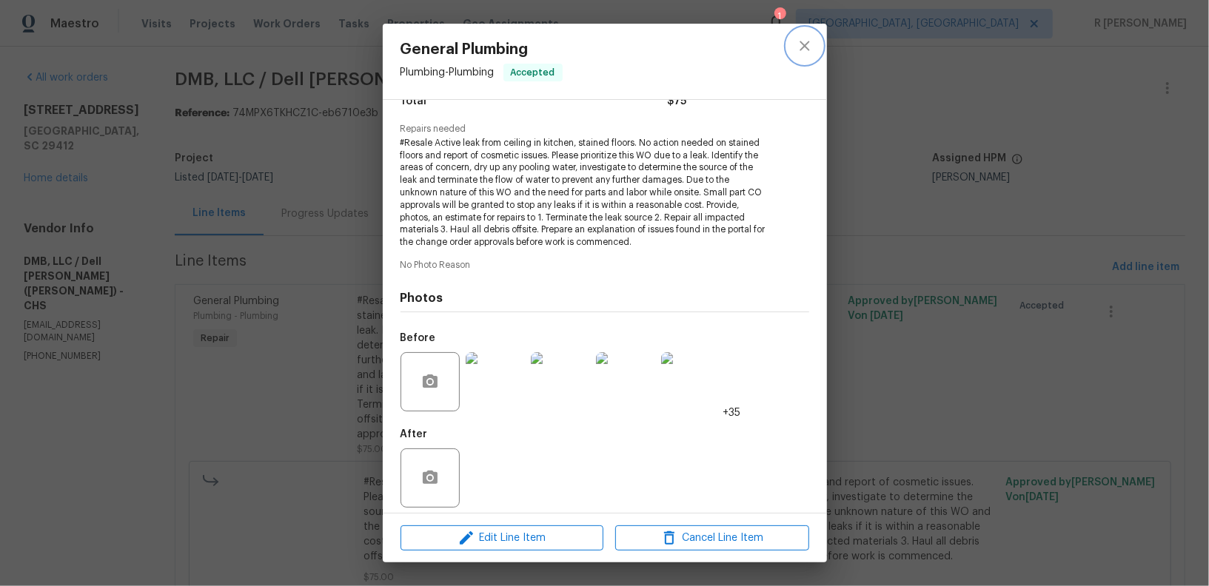
click at [797, 50] on icon "close" at bounding box center [805, 46] width 18 height 18
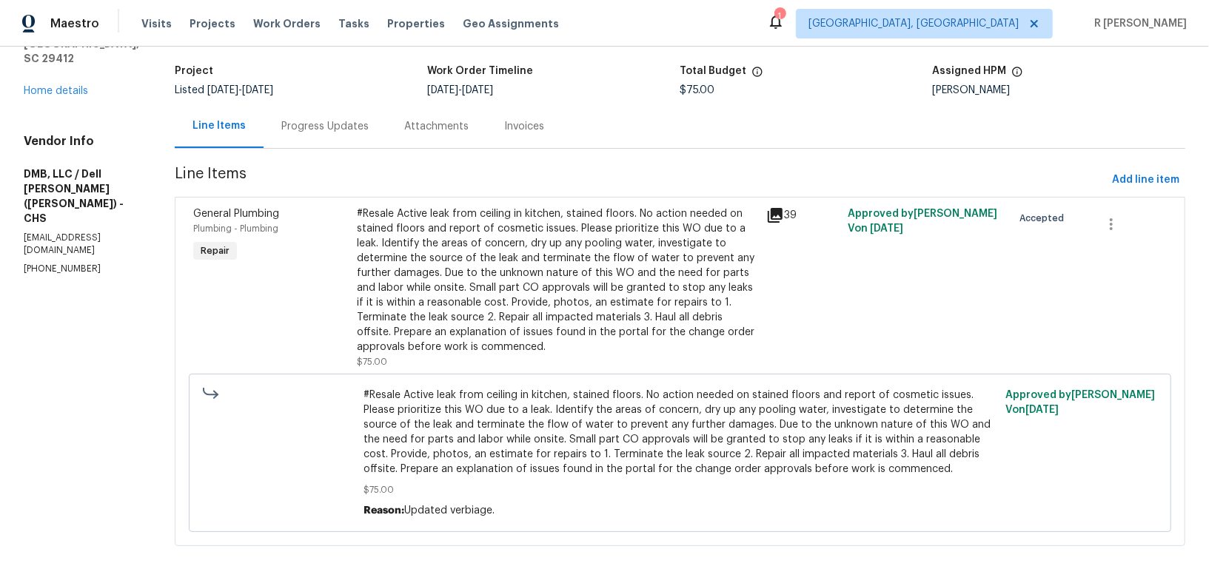
scroll to position [12, 0]
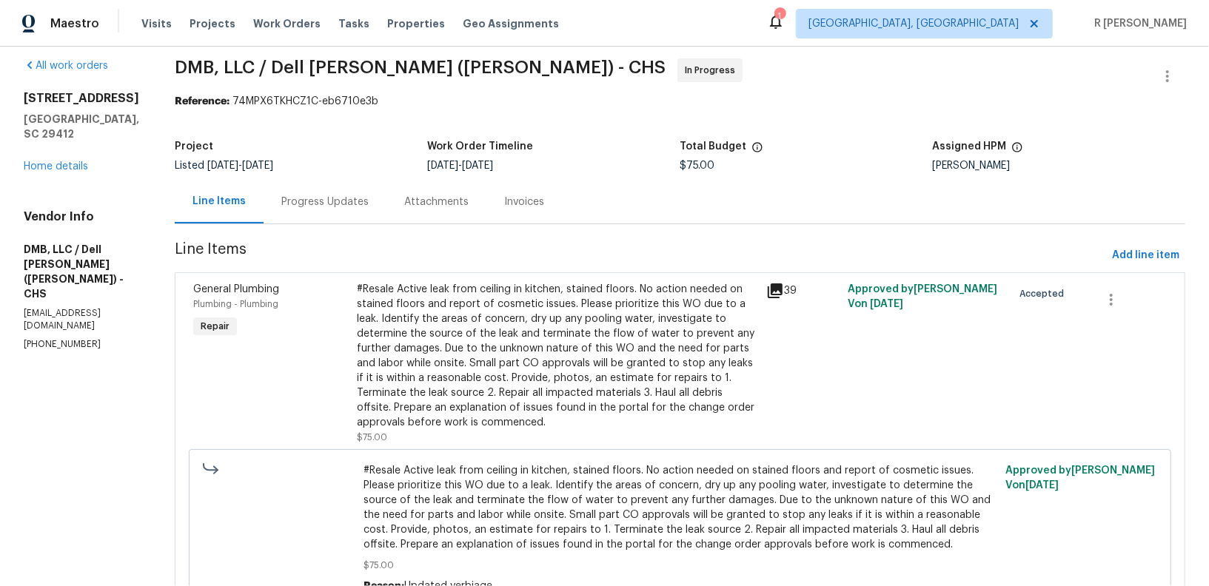
click at [312, 181] on div "Progress Updates" at bounding box center [325, 202] width 123 height 44
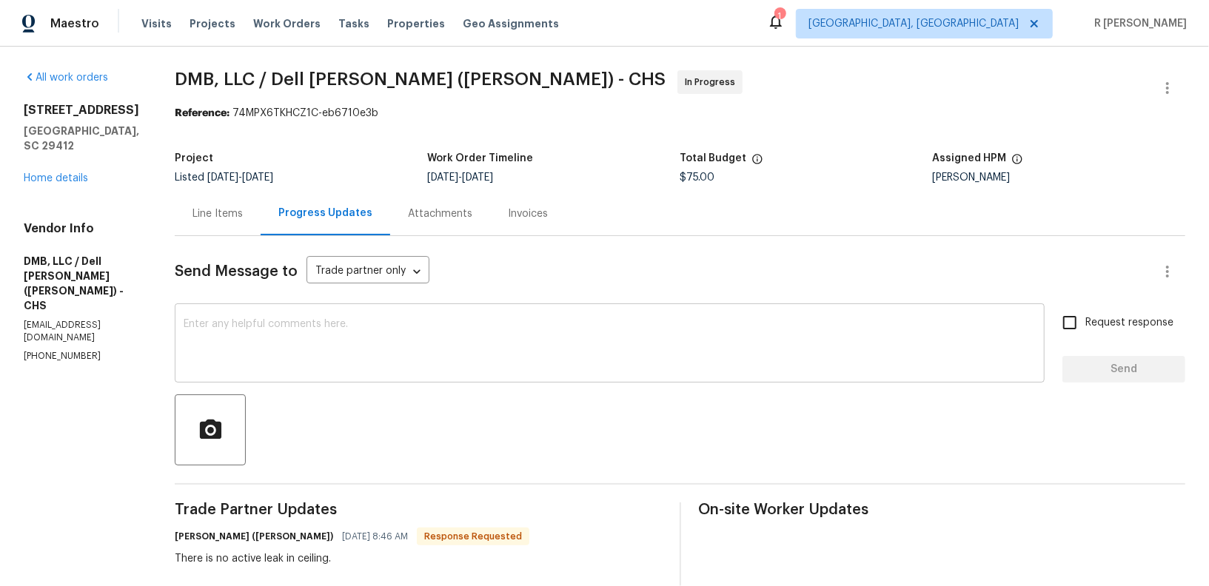
click at [404, 361] on textarea at bounding box center [610, 345] width 852 height 52
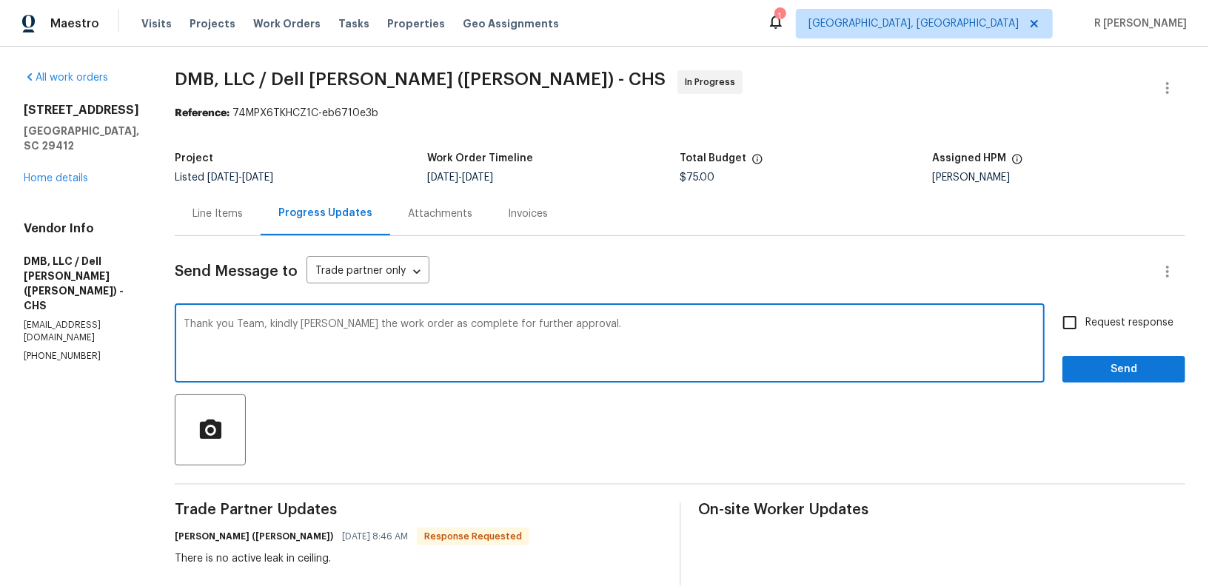
type textarea "Thank you Team, kindly mark the work order as complete for further approval."
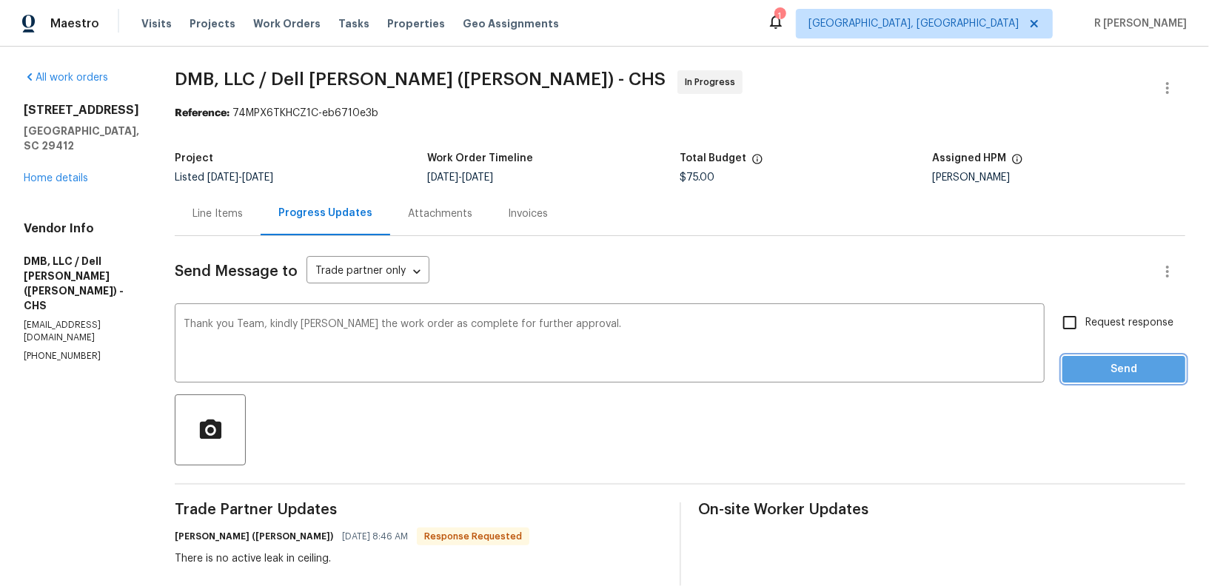
click at [1097, 375] on span "Send" at bounding box center [1123, 370] width 99 height 19
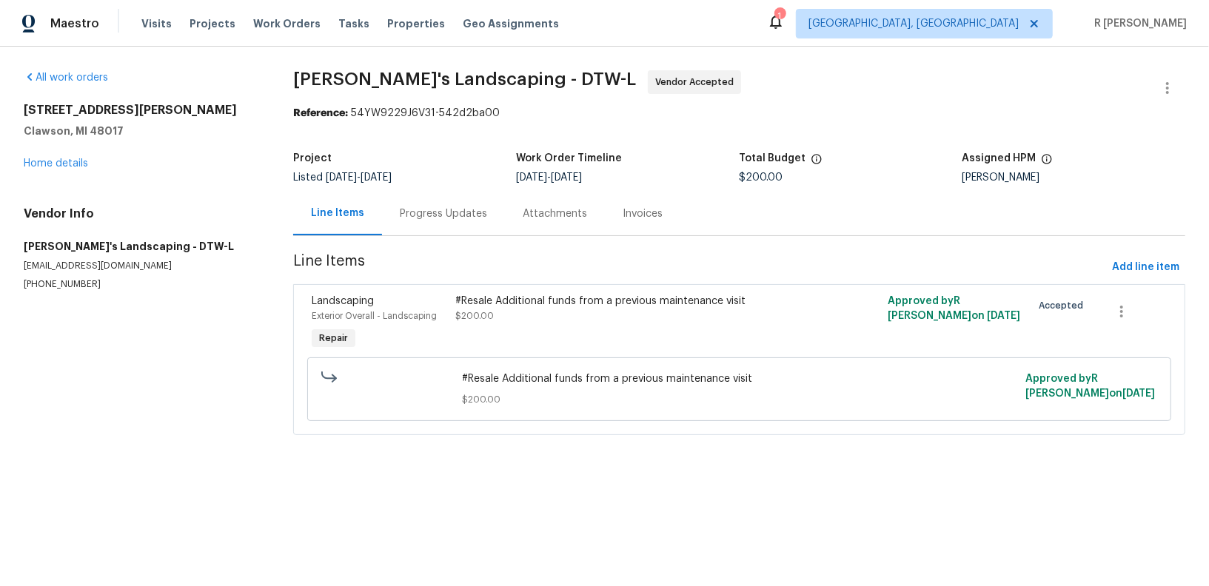
click at [430, 223] on div "Progress Updates" at bounding box center [443, 214] width 123 height 44
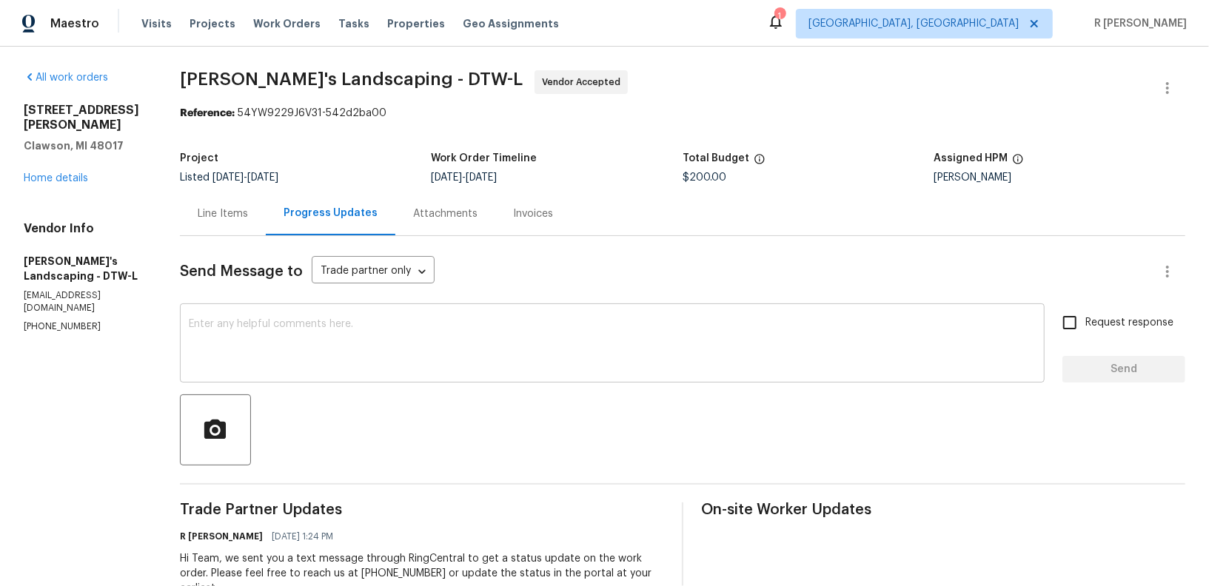
click at [439, 352] on textarea at bounding box center [612, 345] width 847 height 52
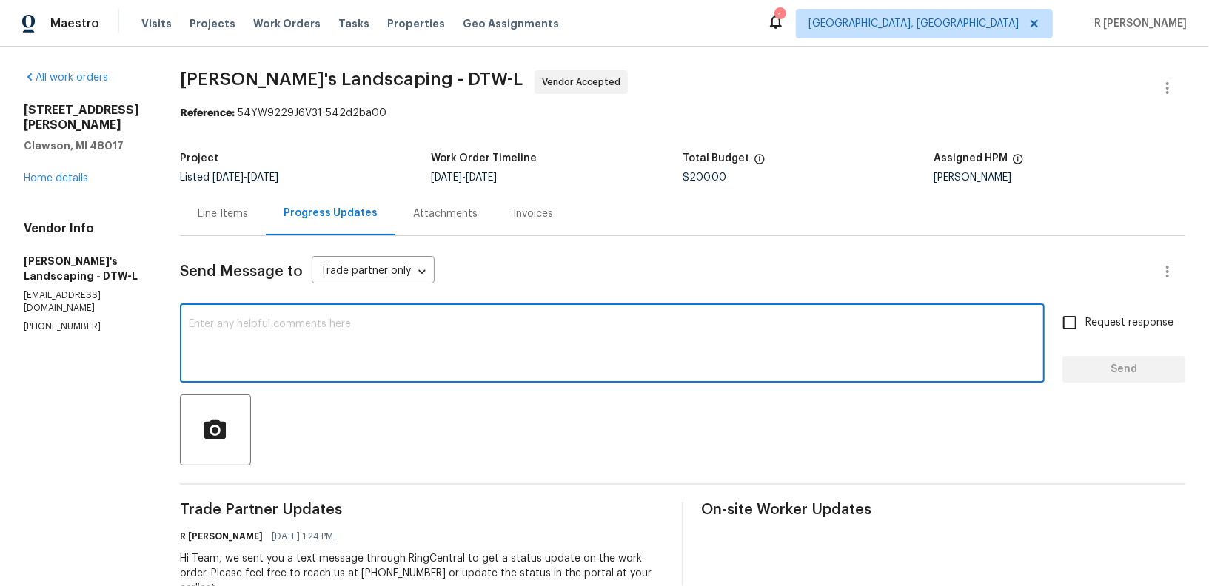
paste textarea "Hi Team, can we get a status update on the work order? Thanks!"
type textarea "Hi Team, can we get a status update on the work order? Thanks!"
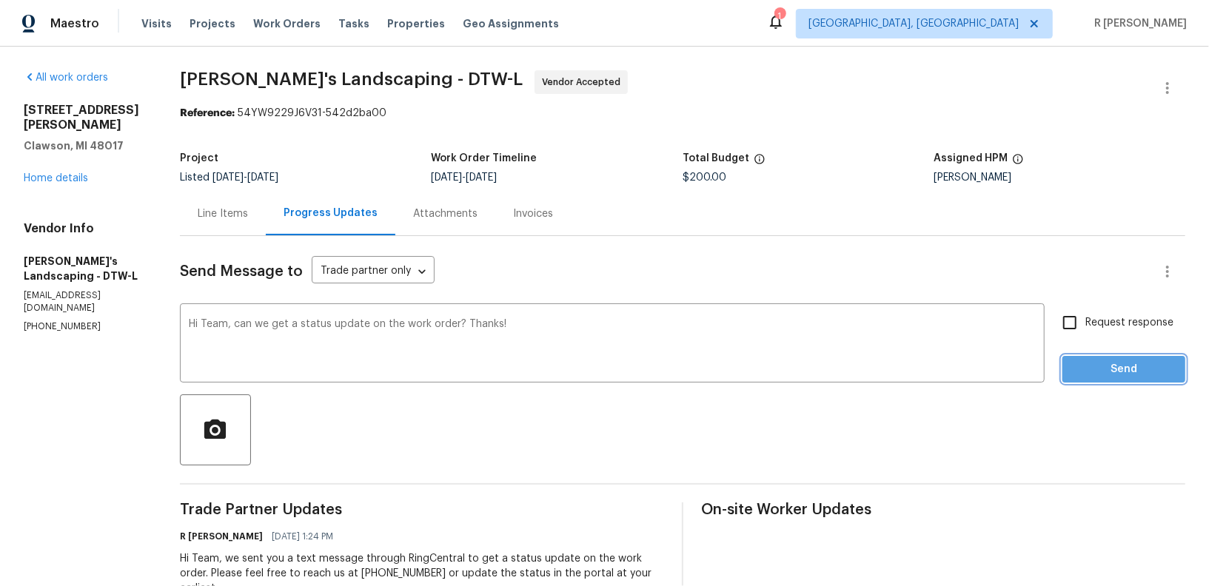
click at [1128, 372] on span "Send" at bounding box center [1123, 370] width 99 height 19
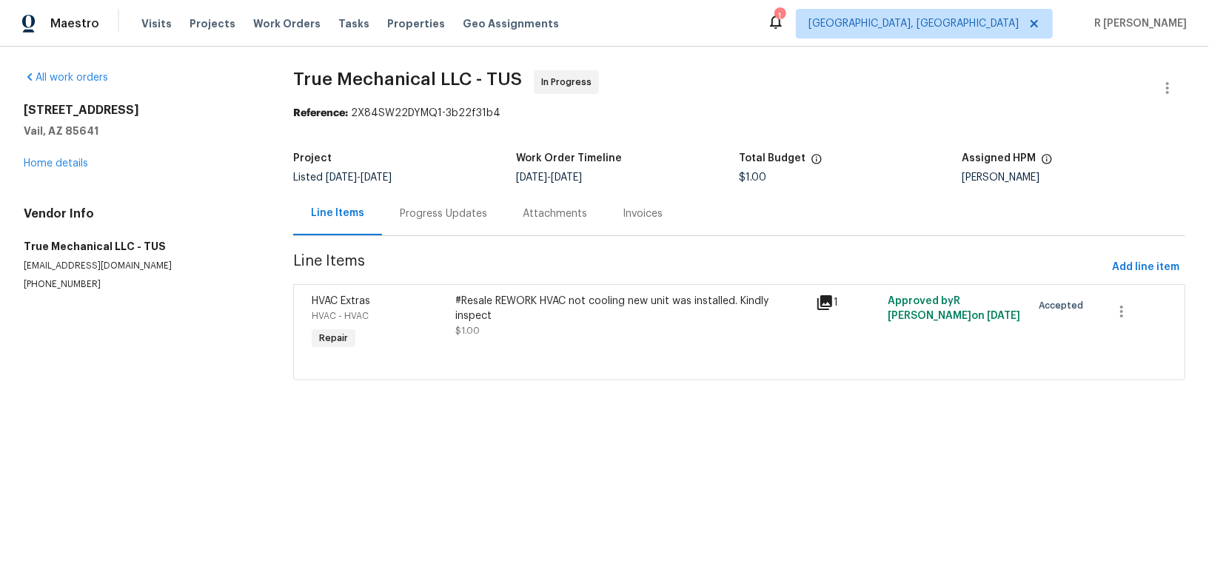
click at [443, 224] on div "Progress Updates" at bounding box center [443, 214] width 123 height 44
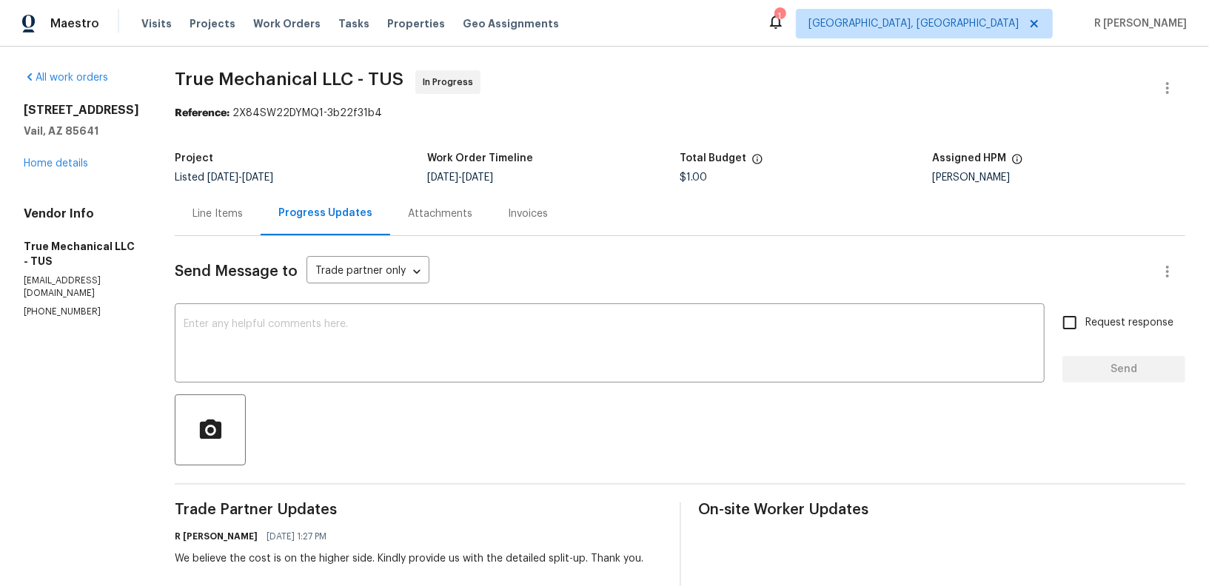
click at [301, 561] on div "We believe the cost is on the higher side. Kindly provide us with the detailed …" at bounding box center [409, 559] width 469 height 15
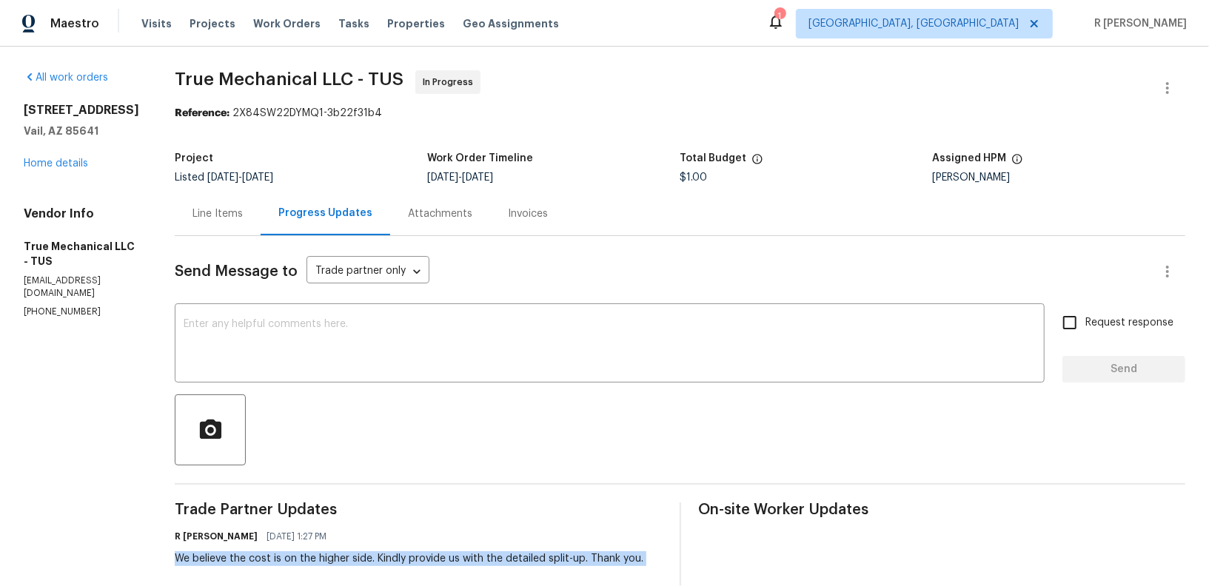
click at [301, 561] on div "We believe the cost is on the higher side. Kindly provide us with the detailed …" at bounding box center [409, 559] width 469 height 15
copy div "We believe the cost is on the higher side. Kindly provide us with the detailed …"
click at [467, 340] on textarea at bounding box center [610, 345] width 852 height 52
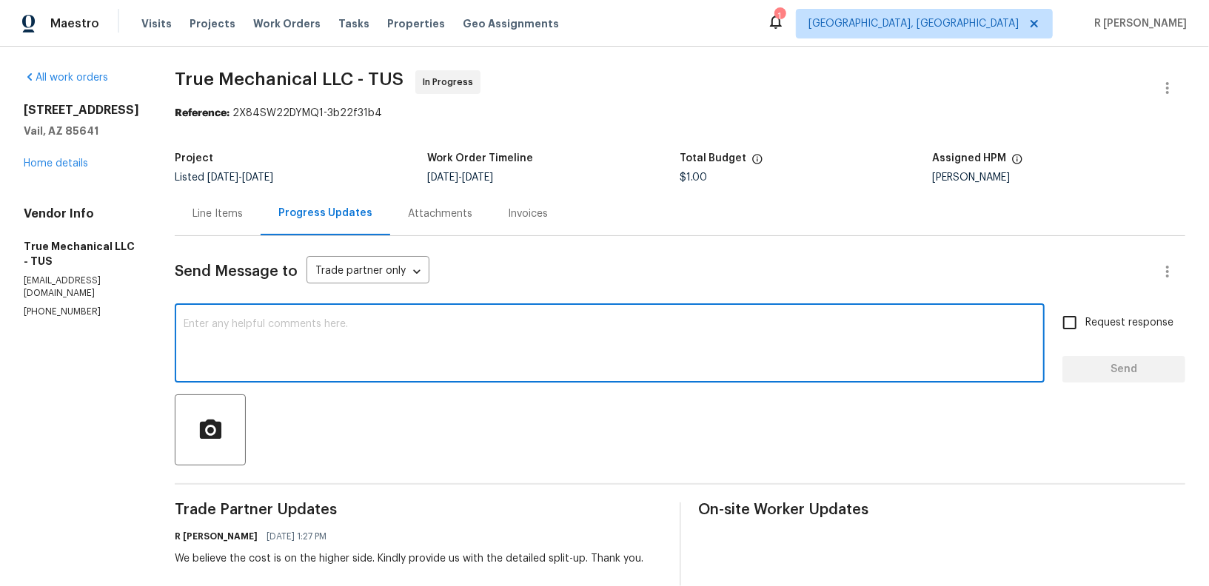
paste textarea "We believe the cost is on the higher side. Kindly provide us with the detailed …"
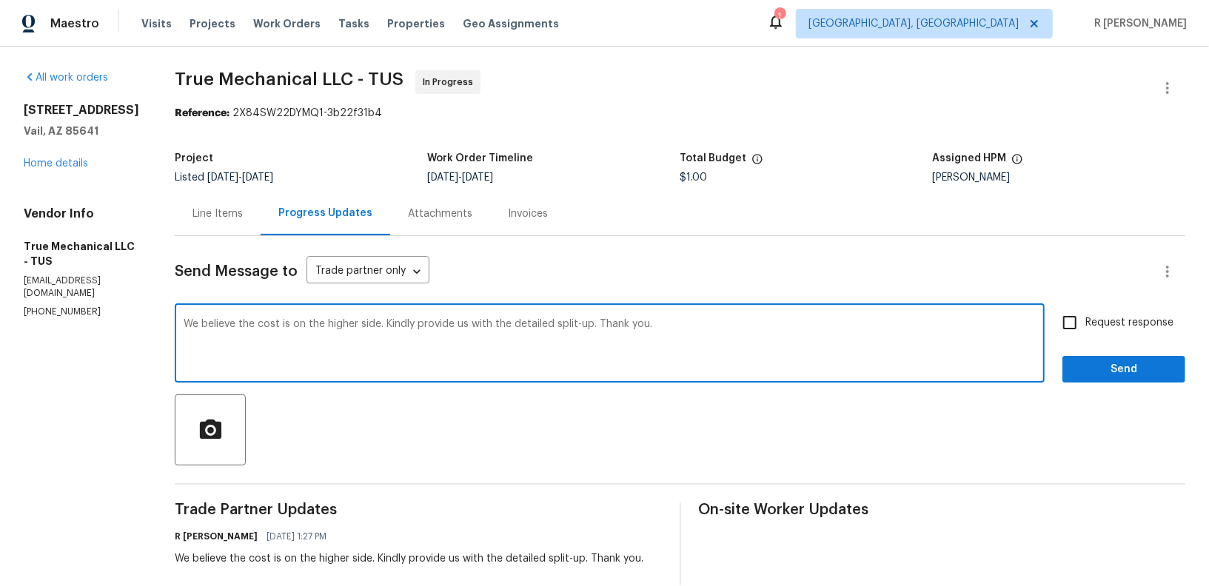
type textarea "We believe the cost is on the higher side. Kindly provide us with the detailed …"
drag, startPoint x: 1111, startPoint y: 321, endPoint x: 1113, endPoint y: 396, distance: 75.5
click at [1111, 321] on span "Request response" at bounding box center [1129, 323] width 88 height 16
click at [1085, 321] on input "Request response" at bounding box center [1069, 322] width 31 height 31
checkbox input "true"
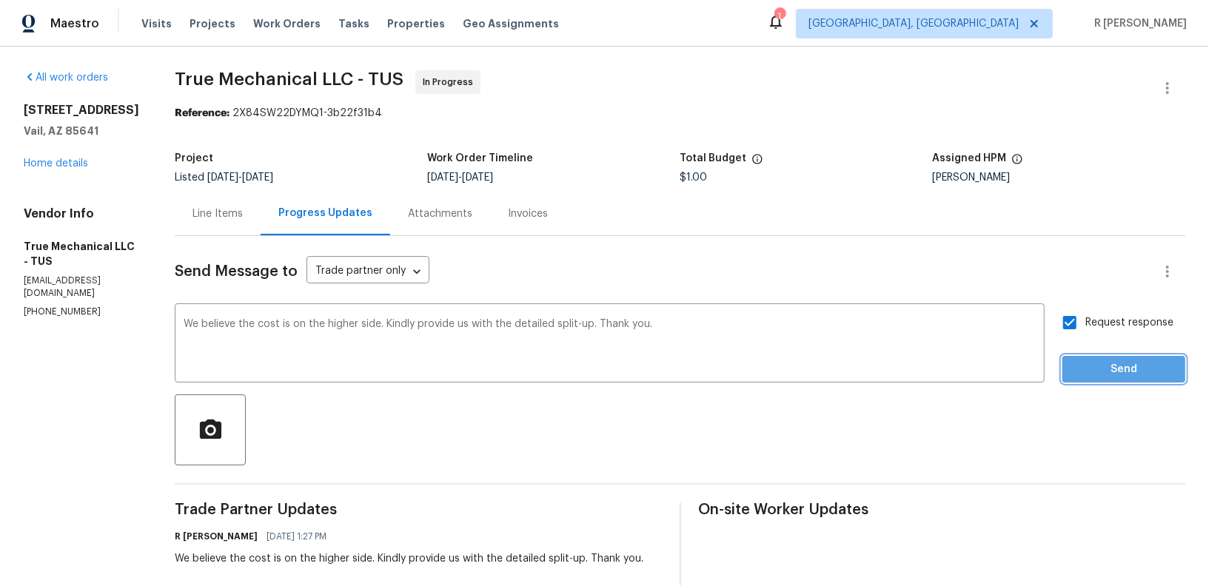
click at [1096, 375] on span "Send" at bounding box center [1123, 370] width 99 height 19
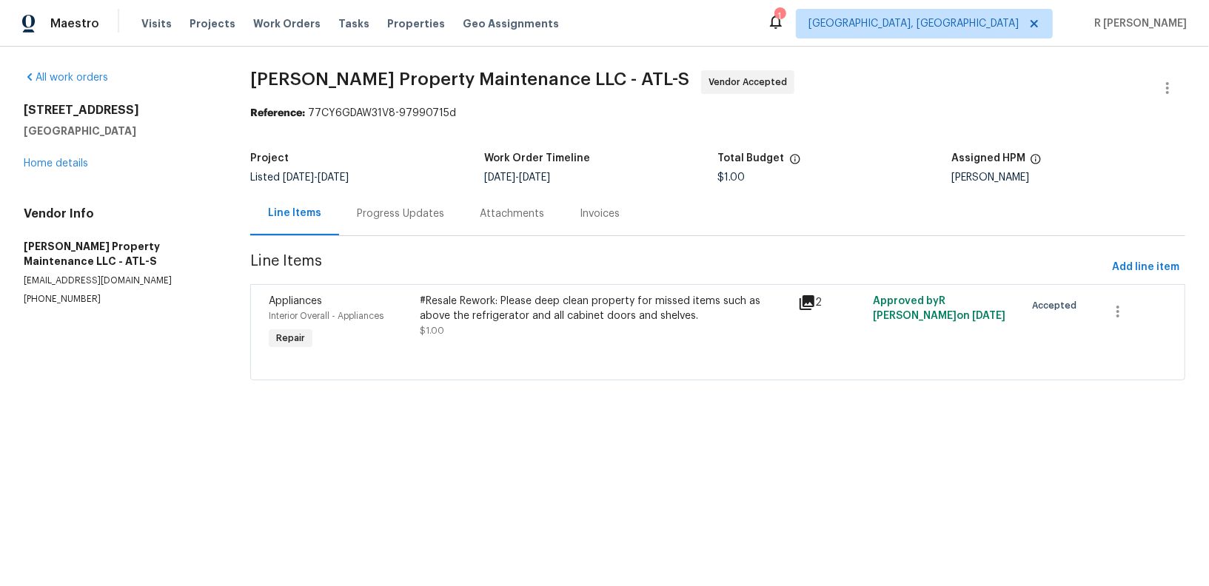
click at [406, 216] on div "Progress Updates" at bounding box center [400, 214] width 87 height 15
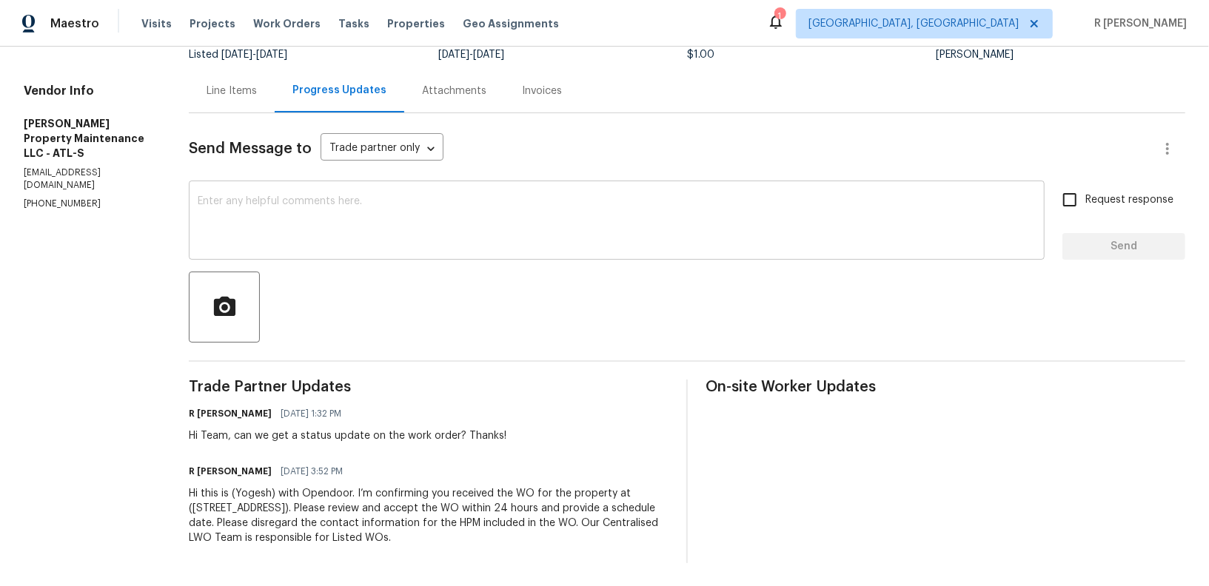
scroll to position [81, 0]
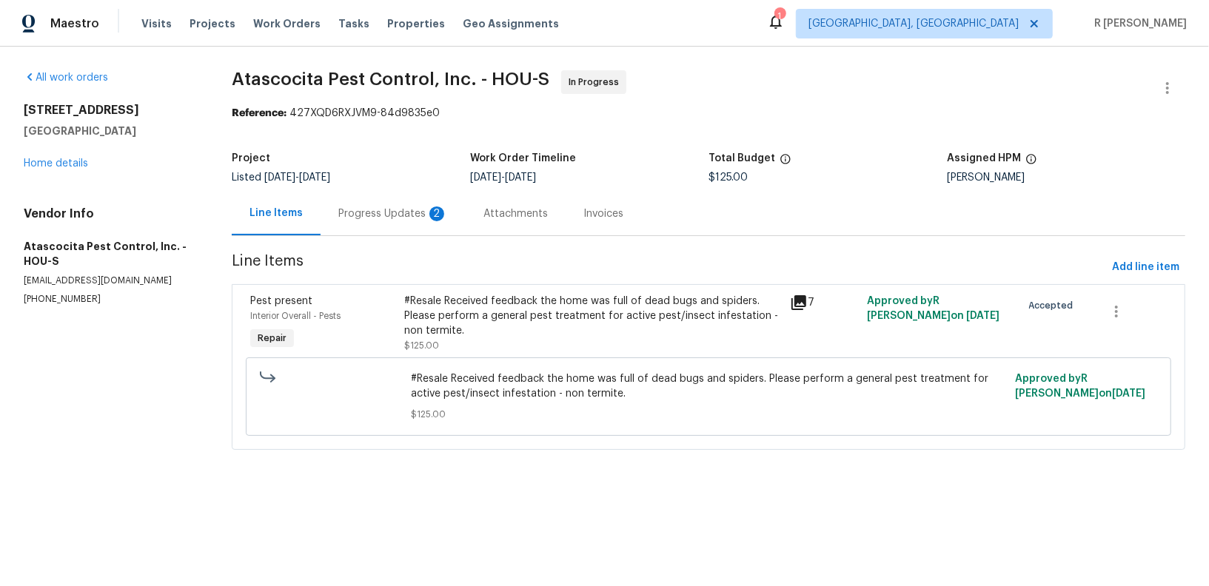
click at [384, 209] on div "Progress Updates 2" at bounding box center [393, 214] width 110 height 15
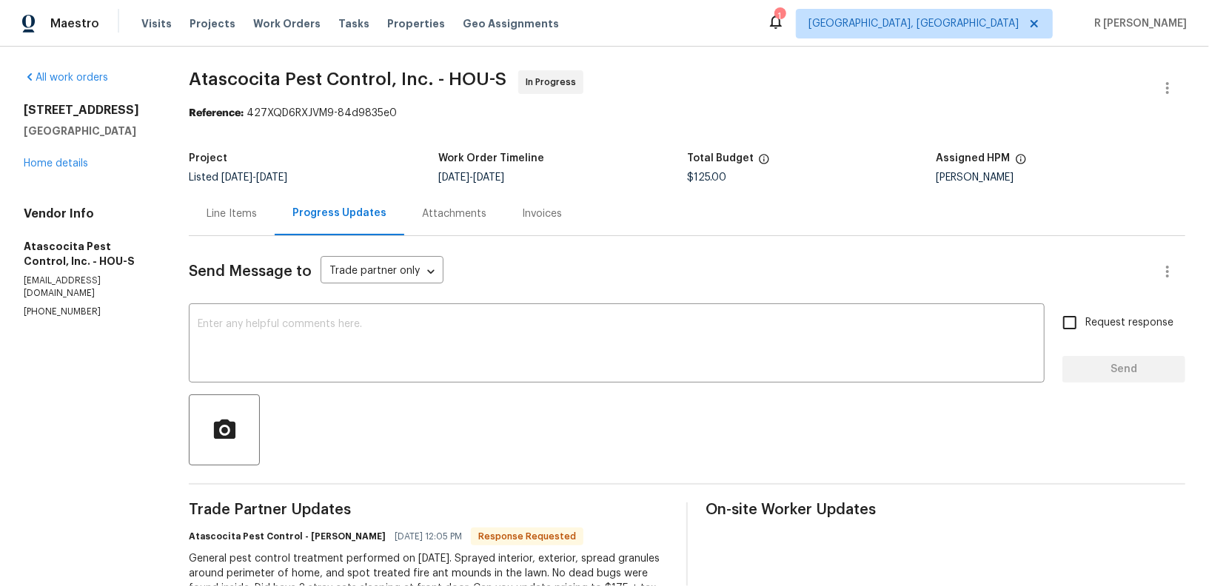
click at [207, 210] on div "Line Items" at bounding box center [232, 214] width 50 height 15
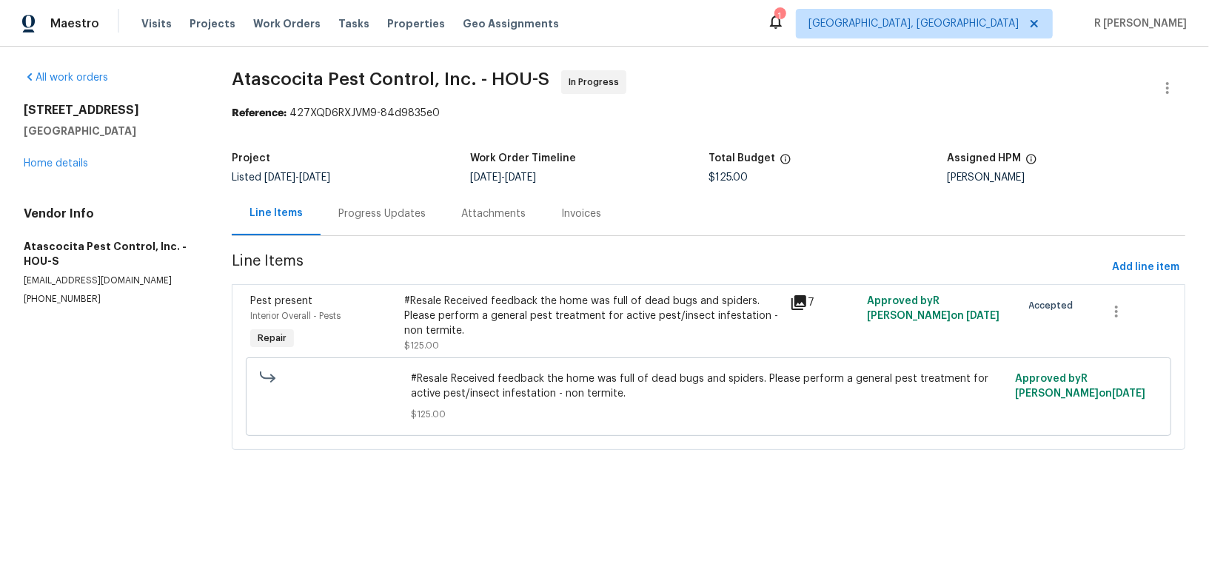
click at [409, 201] on div "Progress Updates" at bounding box center [382, 214] width 123 height 44
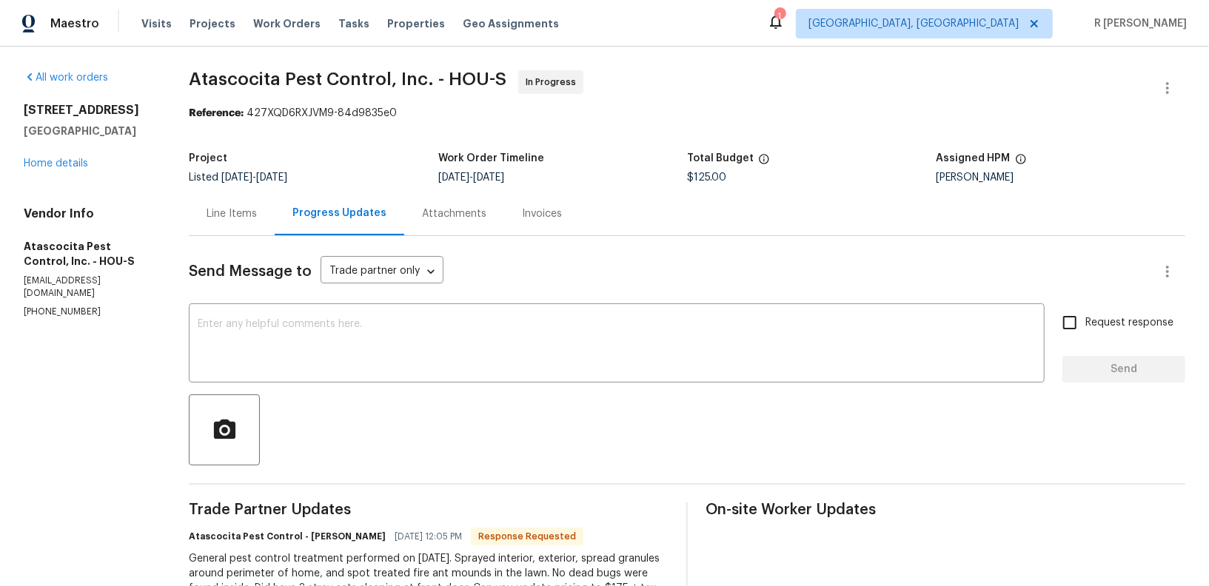
click at [224, 201] on div "Line Items" at bounding box center [232, 214] width 86 height 44
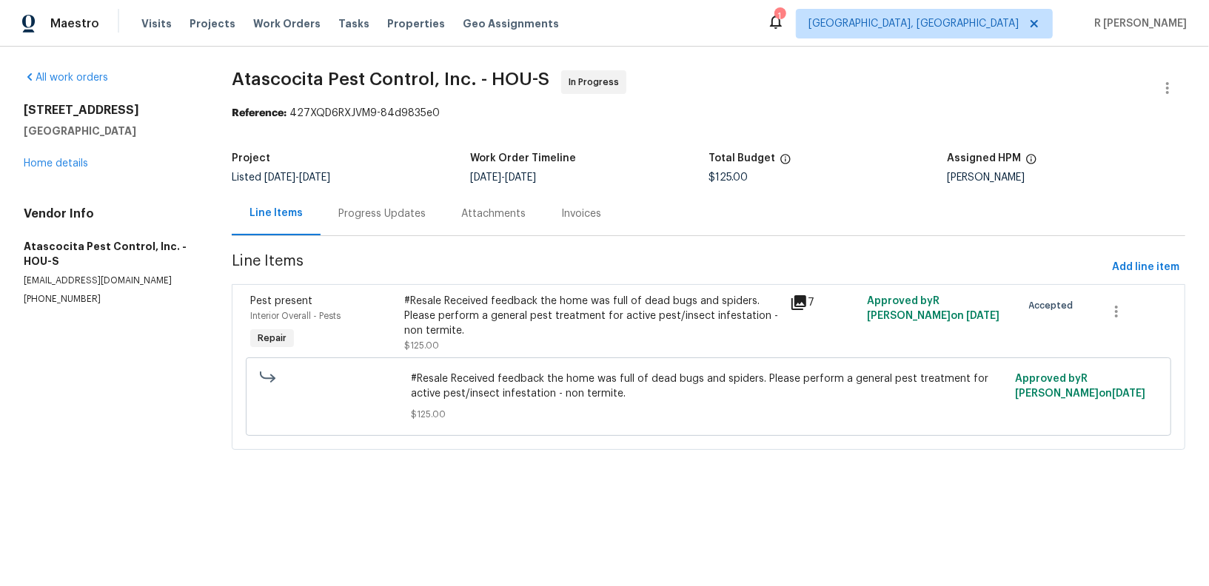
click at [566, 318] on div "#Resale Received feedback the home was full of dead bugs and spiders. Please pe…" at bounding box center [592, 316] width 377 height 44
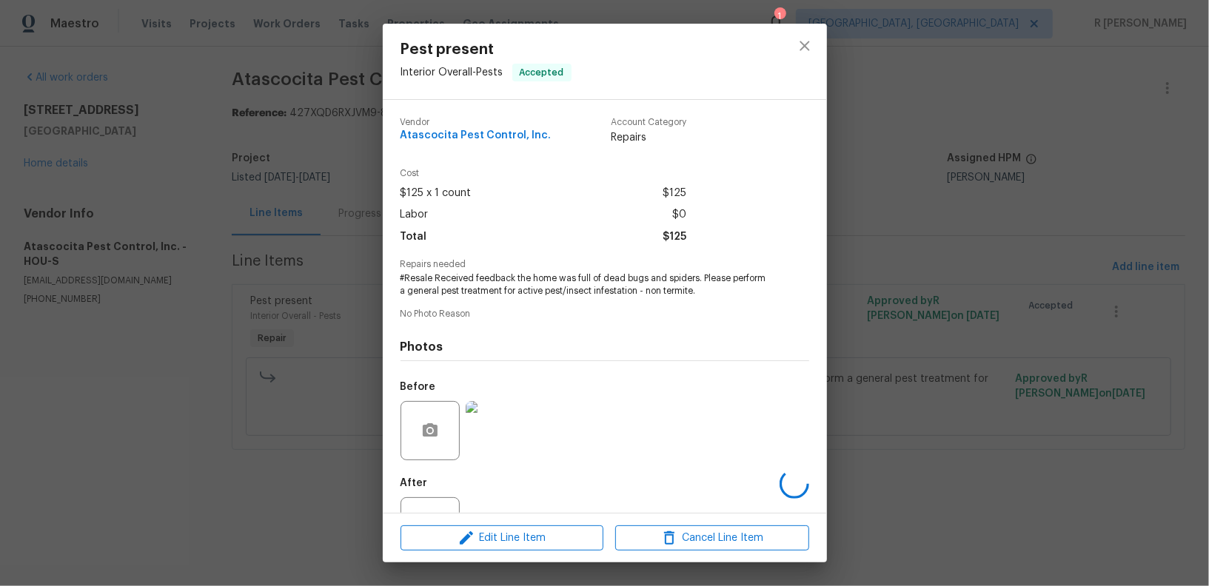
scroll to position [58, 0]
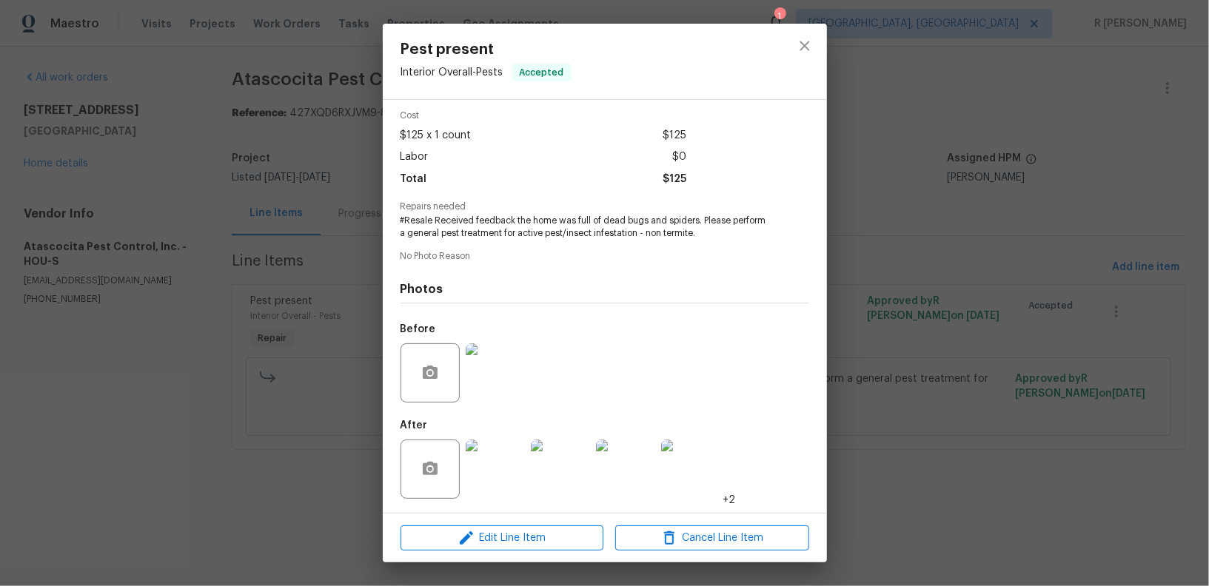
click at [498, 478] on img at bounding box center [495, 469] width 59 height 59
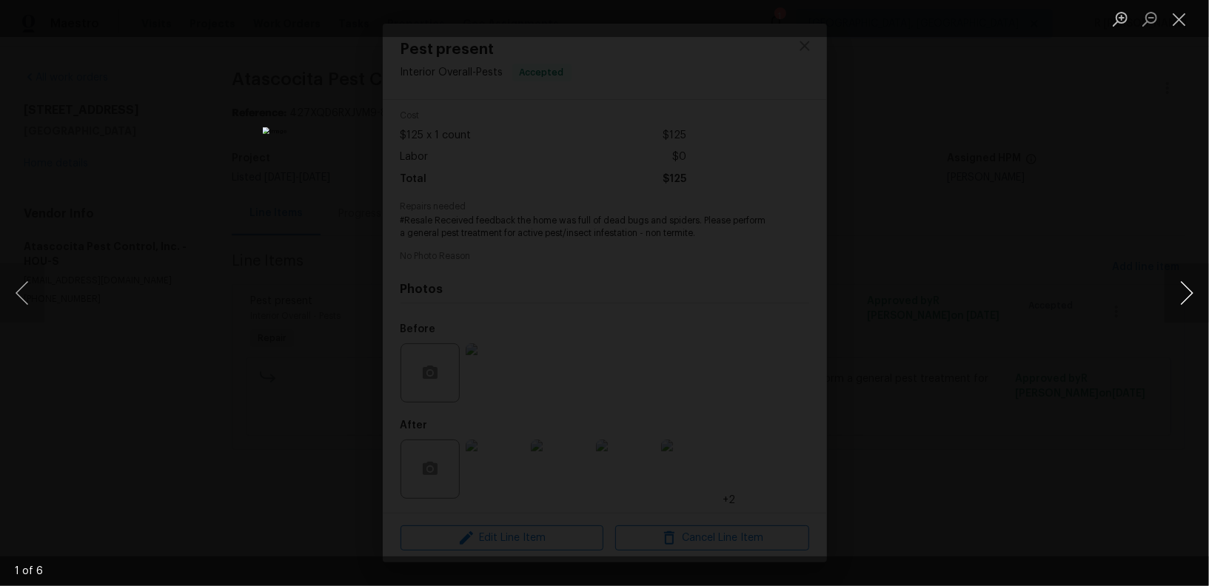
click at [1180, 289] on button "Next image" at bounding box center [1187, 293] width 44 height 59
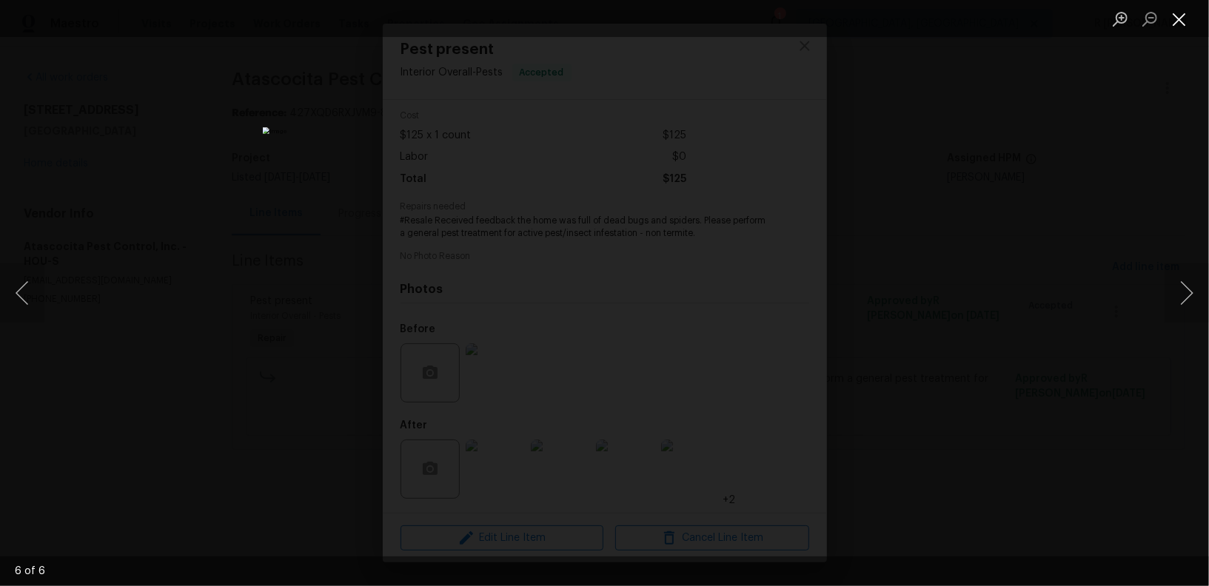
click at [1176, 20] on button "Close lightbox" at bounding box center [1180, 19] width 30 height 26
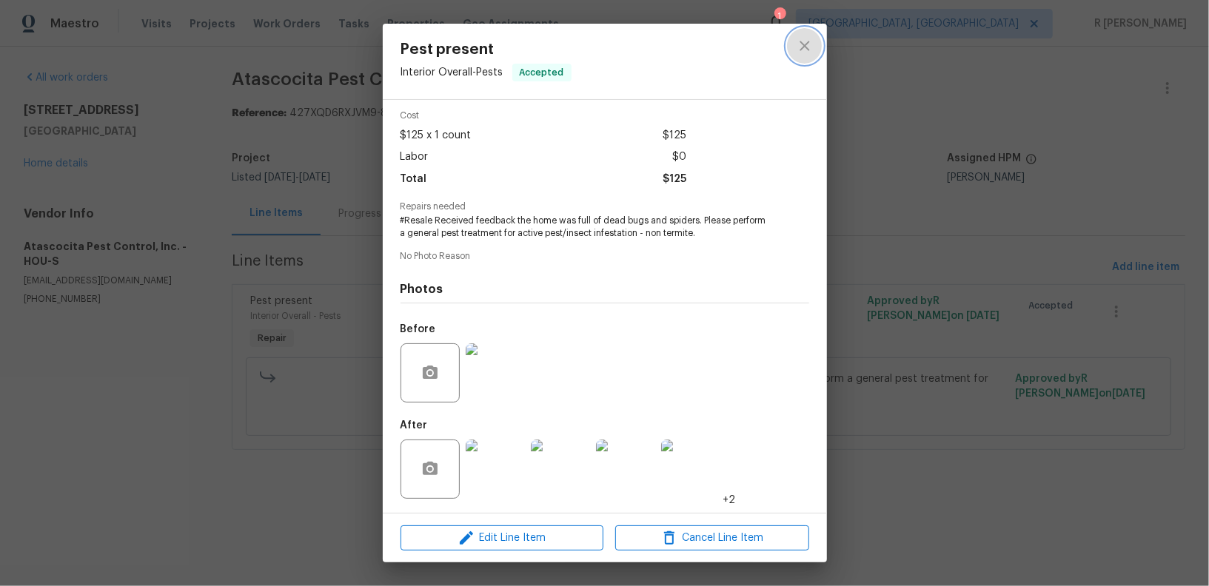
click at [800, 44] on icon "close" at bounding box center [805, 46] width 18 height 18
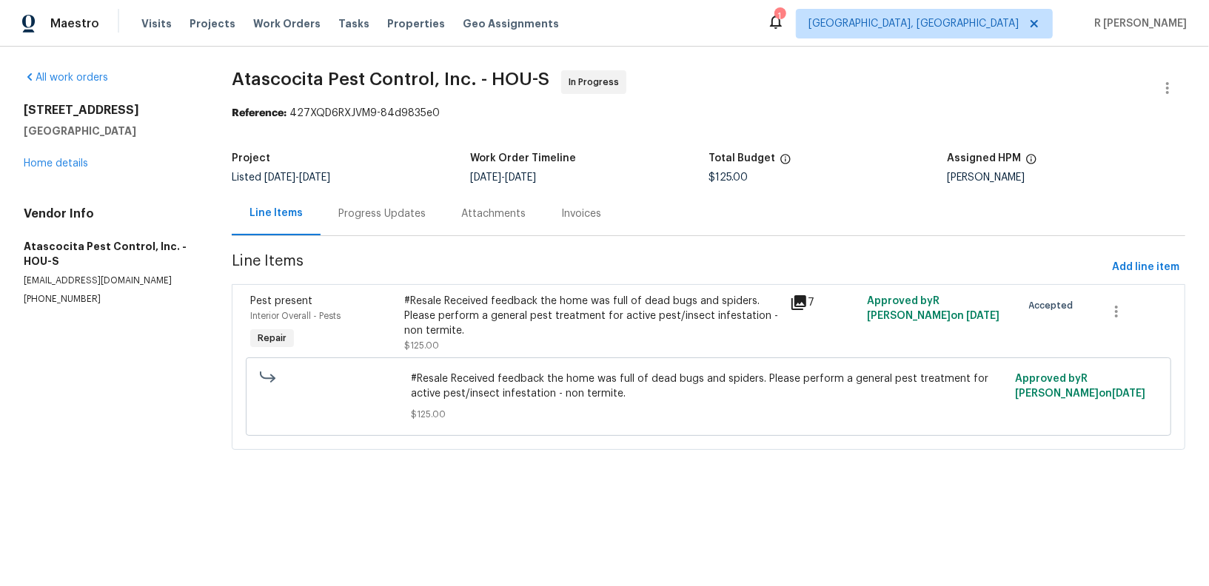
click at [388, 210] on div "Progress Updates" at bounding box center [381, 214] width 87 height 15
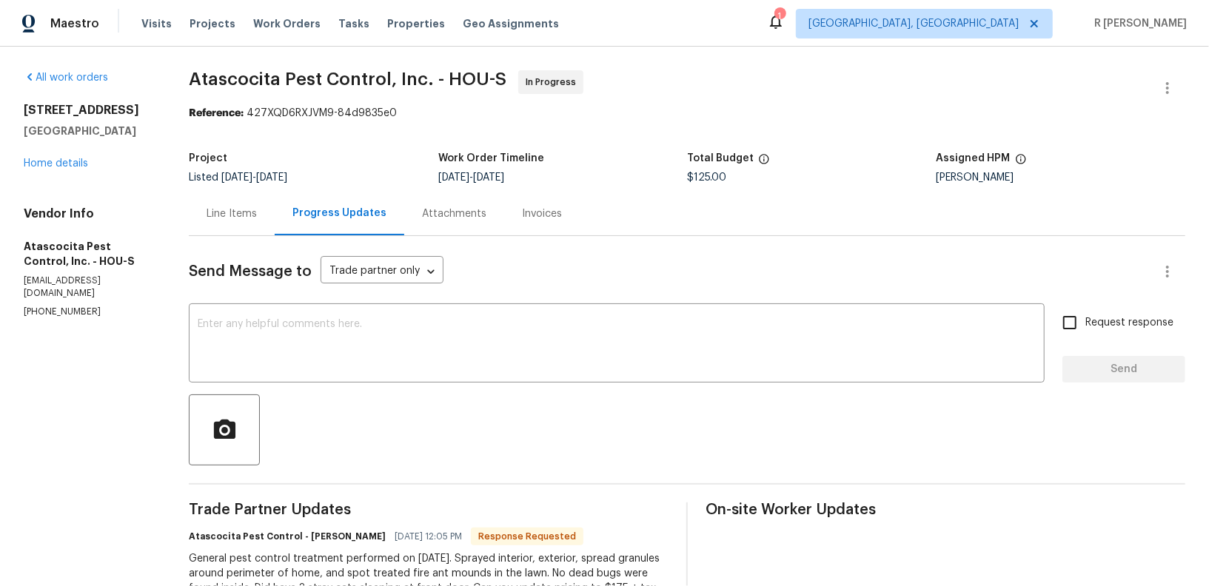
click at [233, 217] on div "Line Items" at bounding box center [232, 214] width 50 height 15
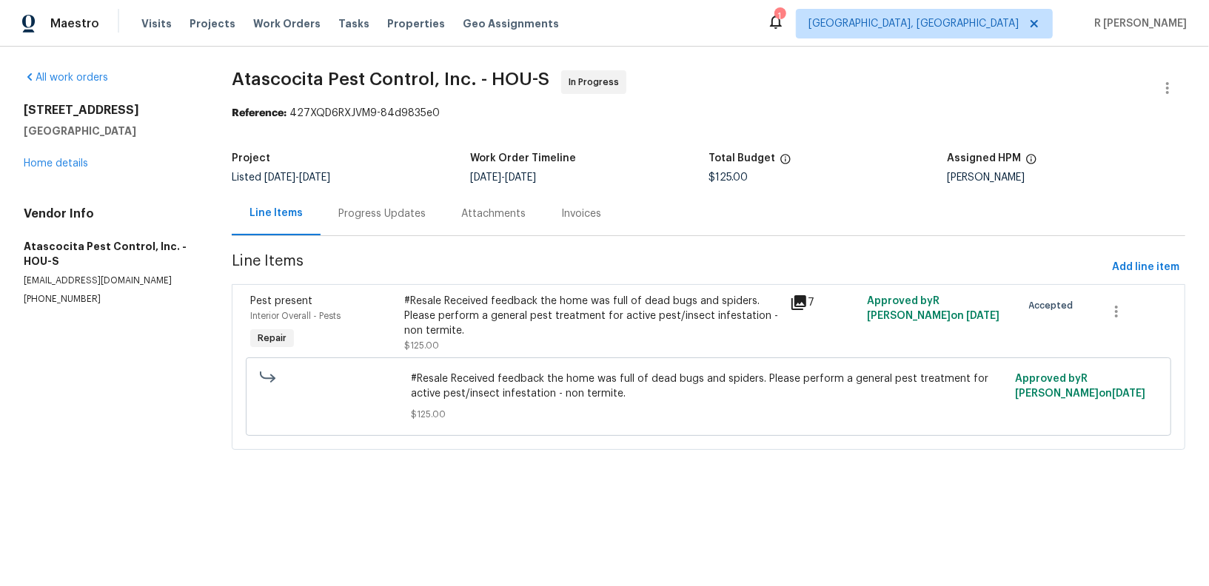
click at [488, 325] on div "#Resale Received feedback the home was full of dead bugs and spiders. Please pe…" at bounding box center [592, 316] width 377 height 44
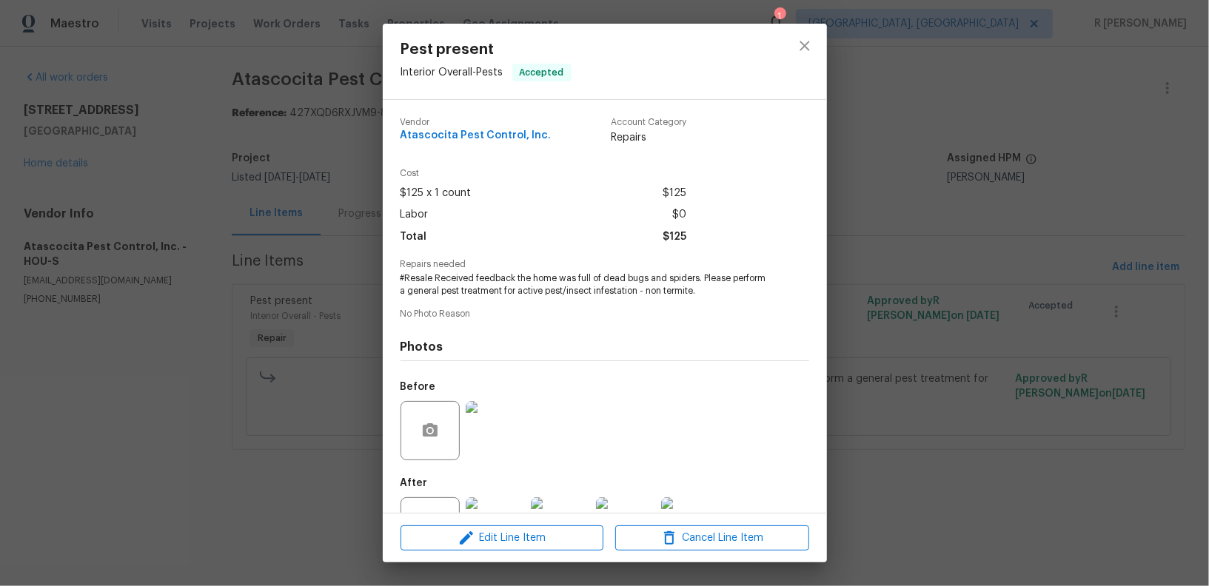
scroll to position [58, 0]
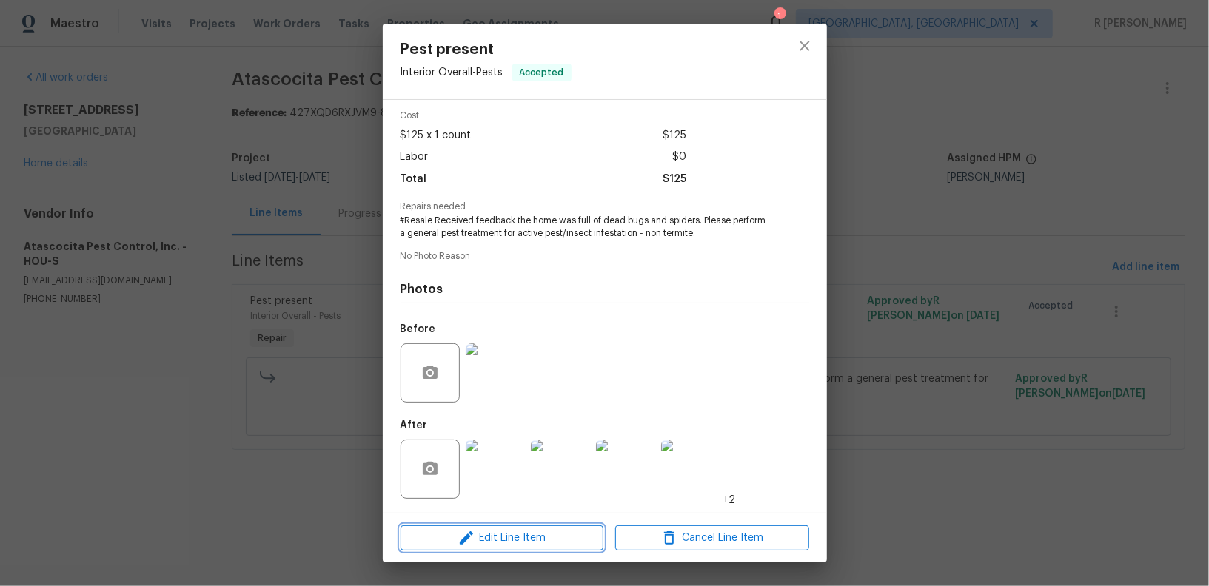
click at [497, 533] on span "Edit Line Item" at bounding box center [502, 538] width 194 height 19
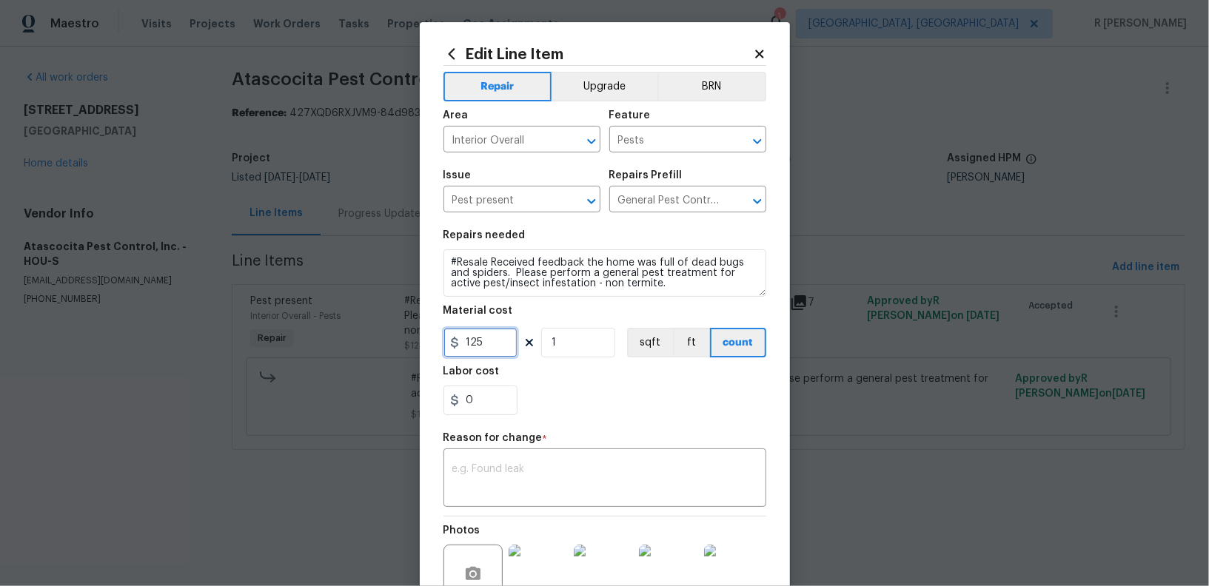
click at [501, 347] on input "125" at bounding box center [480, 343] width 74 height 30
type input "189.44"
click at [546, 463] on div "x ​" at bounding box center [604, 479] width 323 height 55
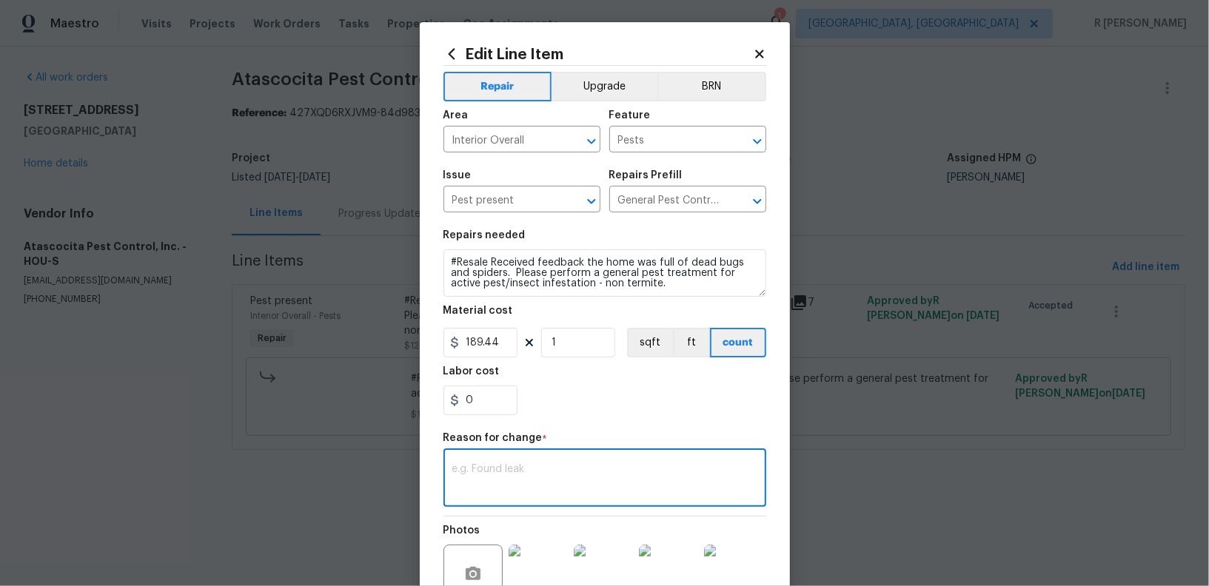
paste textarea "(YK) Updated per vendor’s final cost."
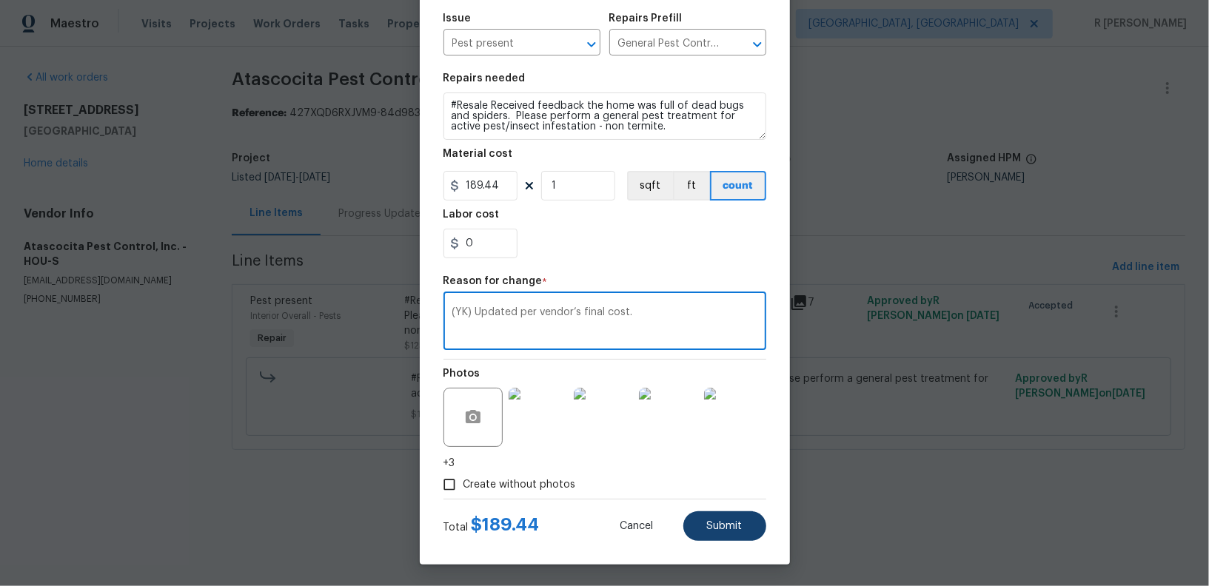
type textarea "(YK) Updated per vendor’s final cost."
click at [723, 522] on span "Submit" at bounding box center [725, 526] width 36 height 11
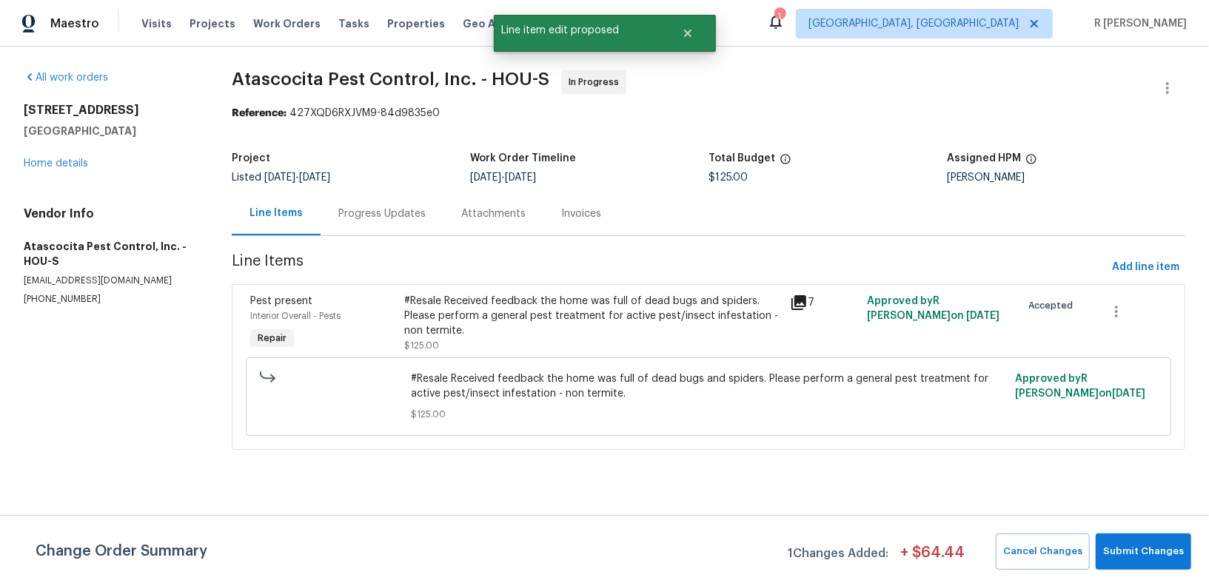
scroll to position [0, 0]
click at [1131, 545] on span "Submit Changes" at bounding box center [1143, 551] width 81 height 17
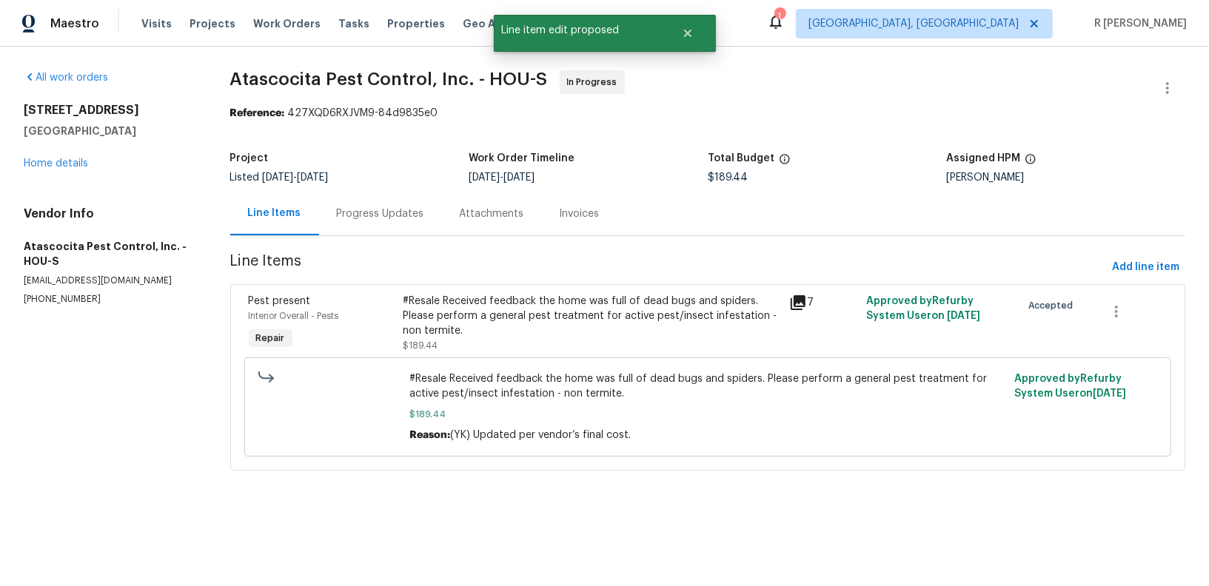
click at [400, 205] on div "Progress Updates" at bounding box center [380, 214] width 123 height 44
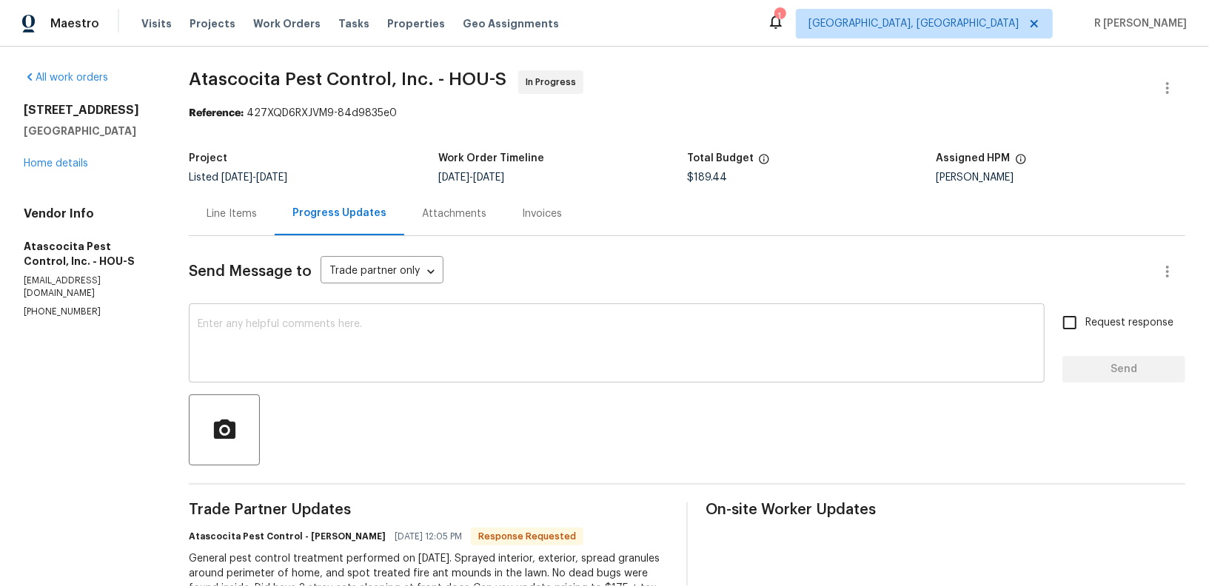
click at [304, 355] on textarea at bounding box center [617, 345] width 838 height 52
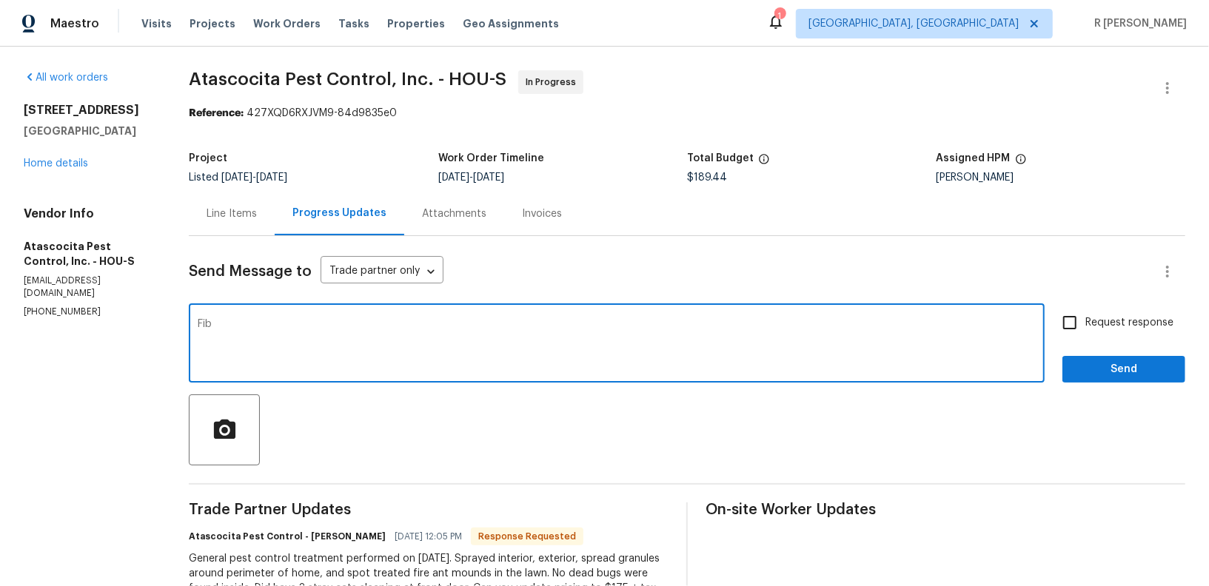
click at [304, 355] on textarea "Fib" at bounding box center [617, 345] width 838 height 52
type textarea "Final cost has been updated. Thank you"
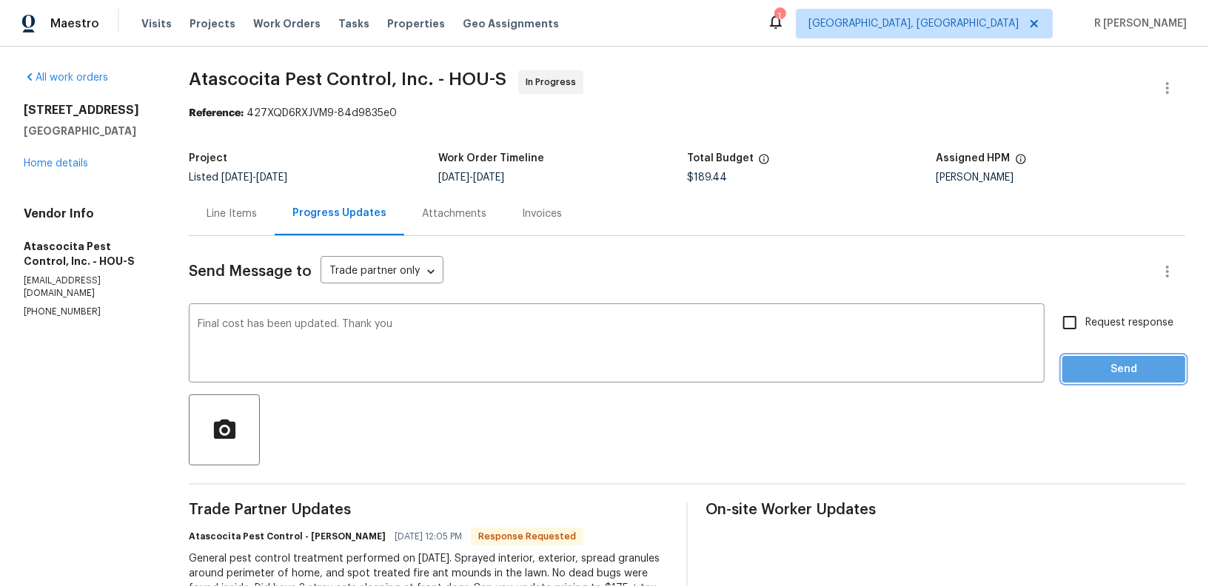
click at [1086, 375] on span "Send" at bounding box center [1123, 370] width 99 height 19
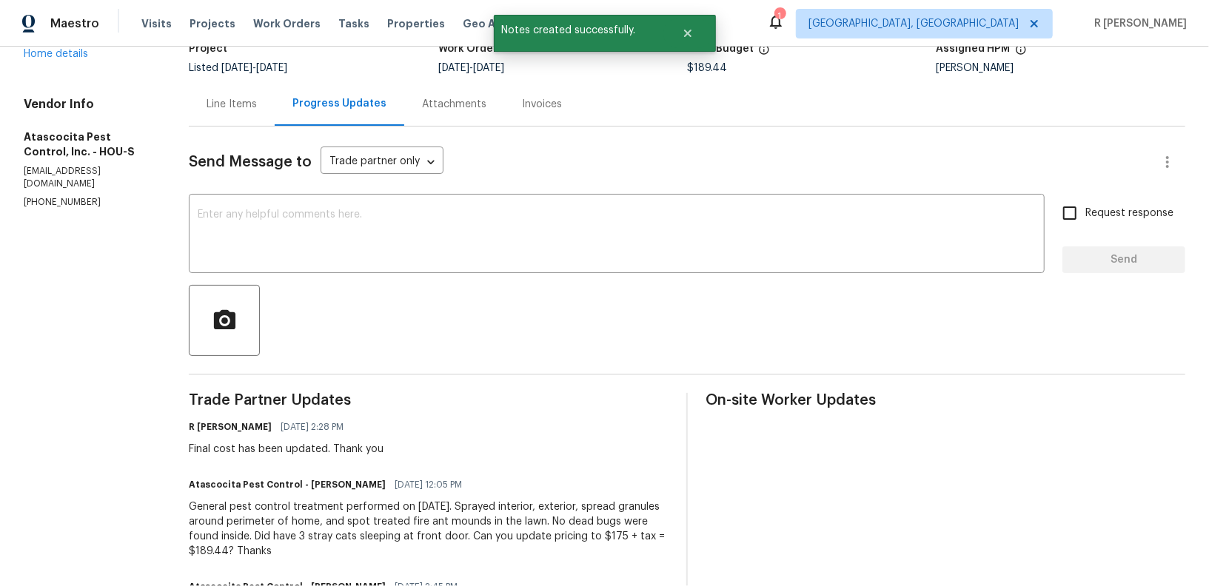
scroll to position [152, 0]
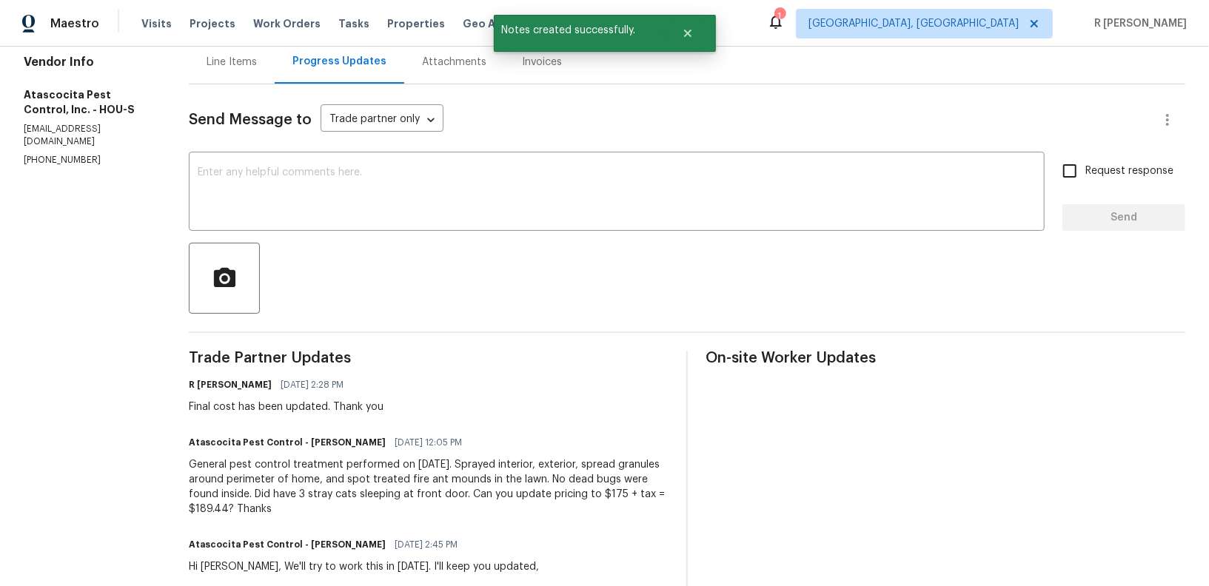
click at [443, 506] on div "General pest control treatment performed on 8/29/2025. Sprayed interior, exteri…" at bounding box center [429, 487] width 480 height 59
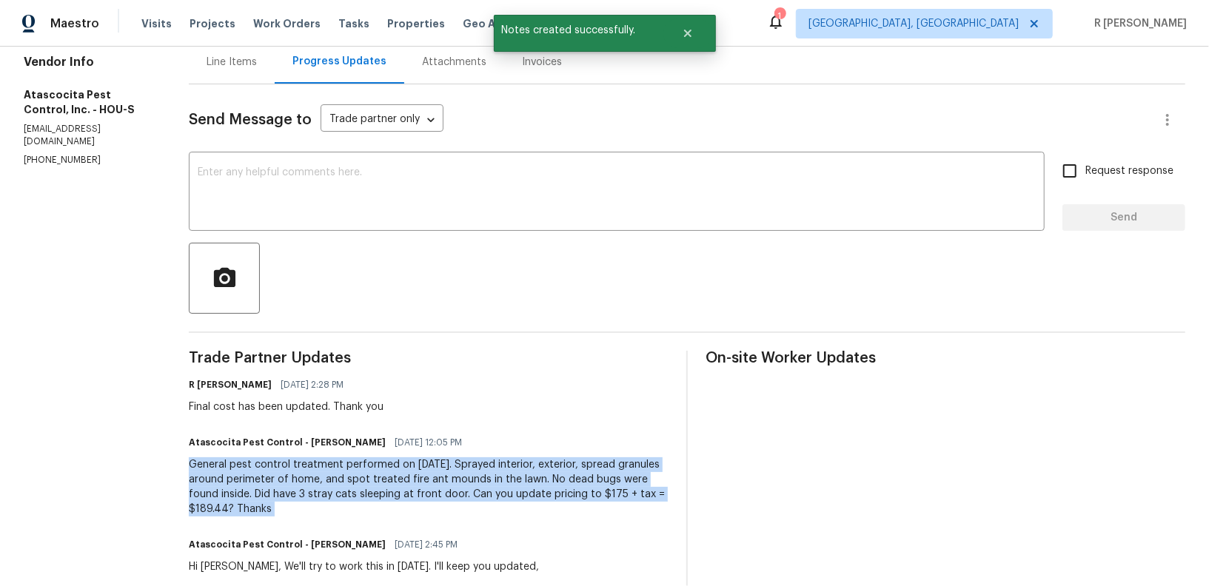
click at [443, 506] on div "General pest control treatment performed on 8/29/2025. Sprayed interior, exteri…" at bounding box center [429, 487] width 480 height 59
copy div "General pest control treatment performed on 8/29/2025. Sprayed interior, exteri…"
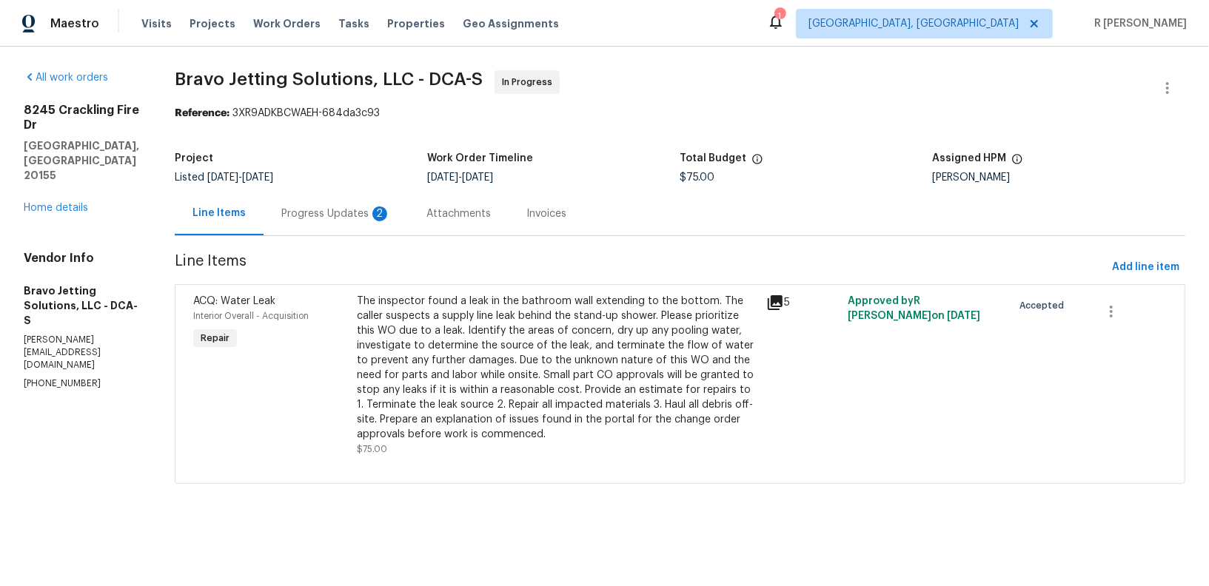
click at [409, 221] on div "Progress Updates 2" at bounding box center [336, 214] width 145 height 44
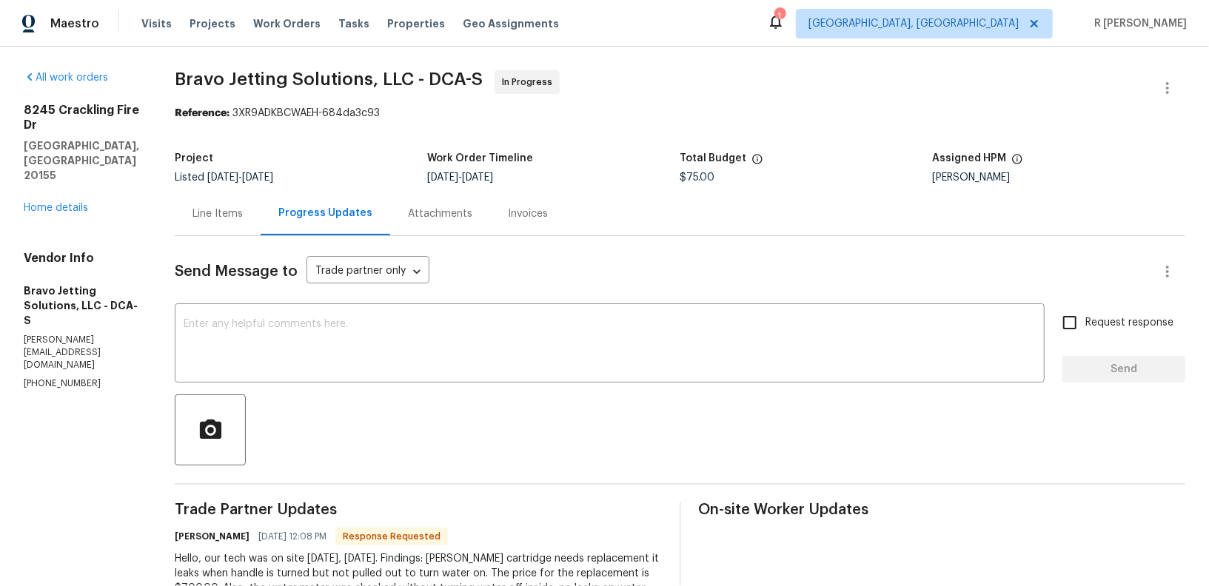
click at [241, 212] on div "Line Items" at bounding box center [217, 214] width 50 height 15
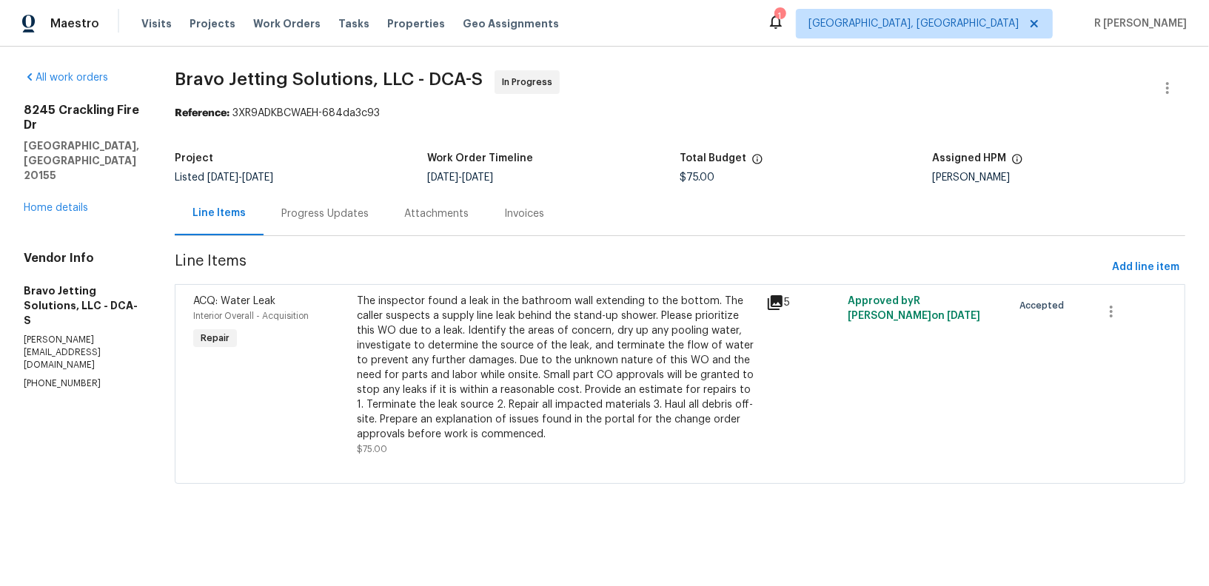
click at [446, 355] on div "The inspector found a leak in the bathroom wall extending to the bottom. The ca…" at bounding box center [557, 368] width 401 height 148
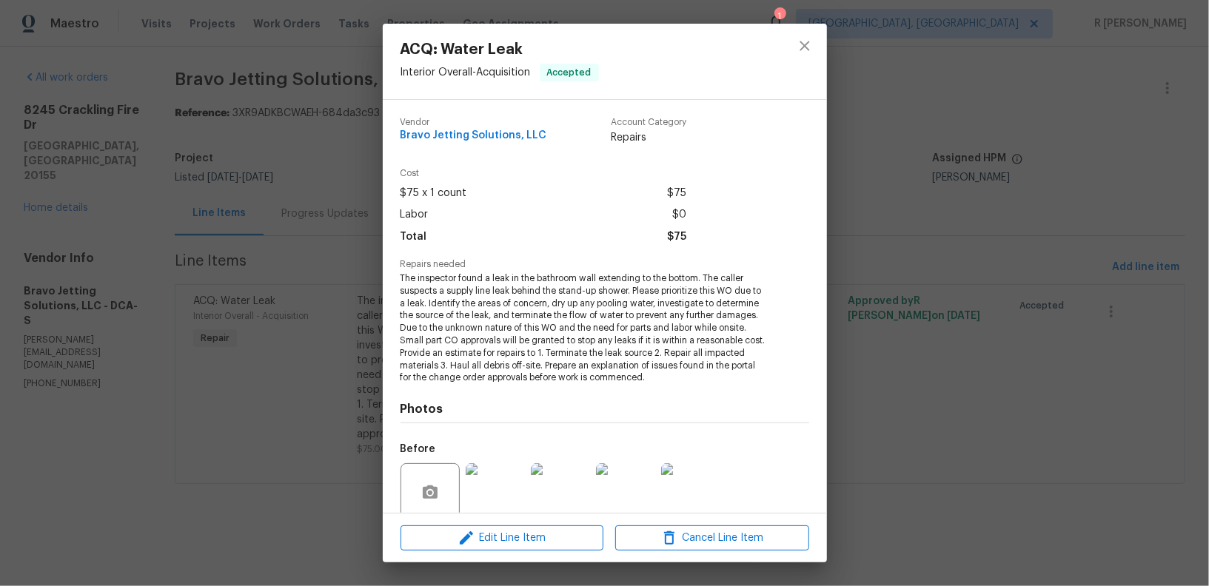
scroll to position [121, 0]
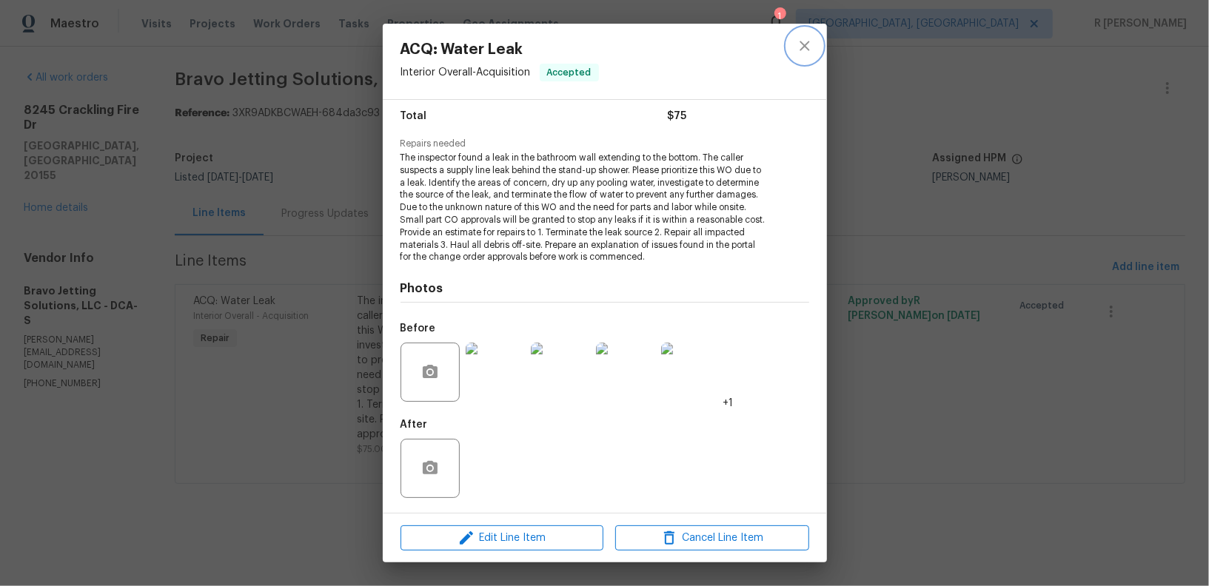
click at [791, 53] on button "close" at bounding box center [805, 46] width 36 height 36
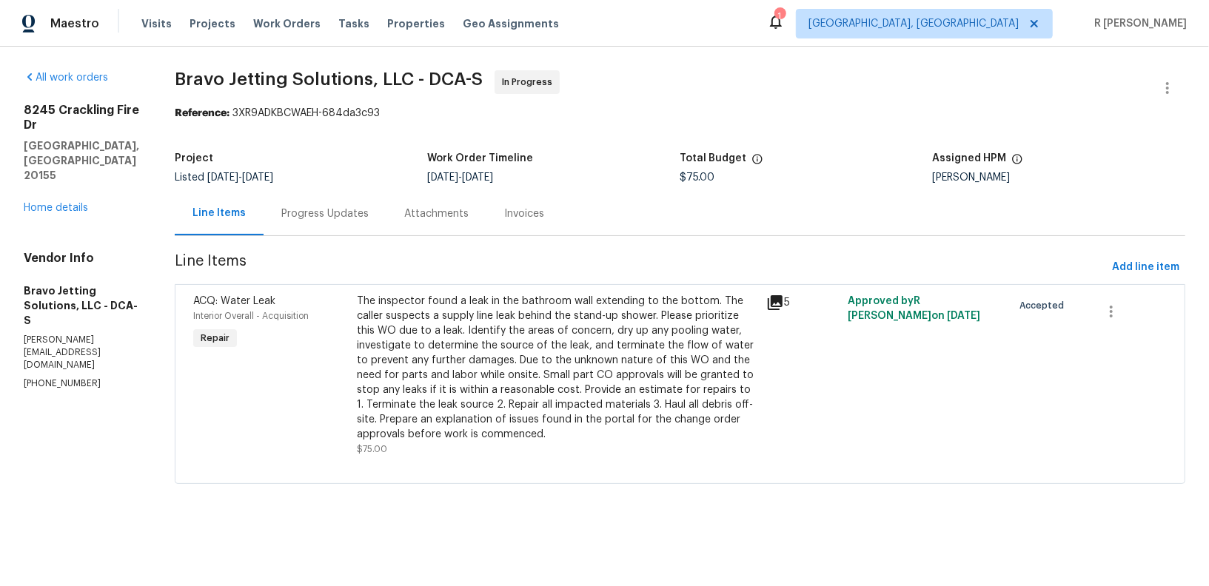
click at [356, 207] on div "Progress Updates" at bounding box center [324, 214] width 87 height 15
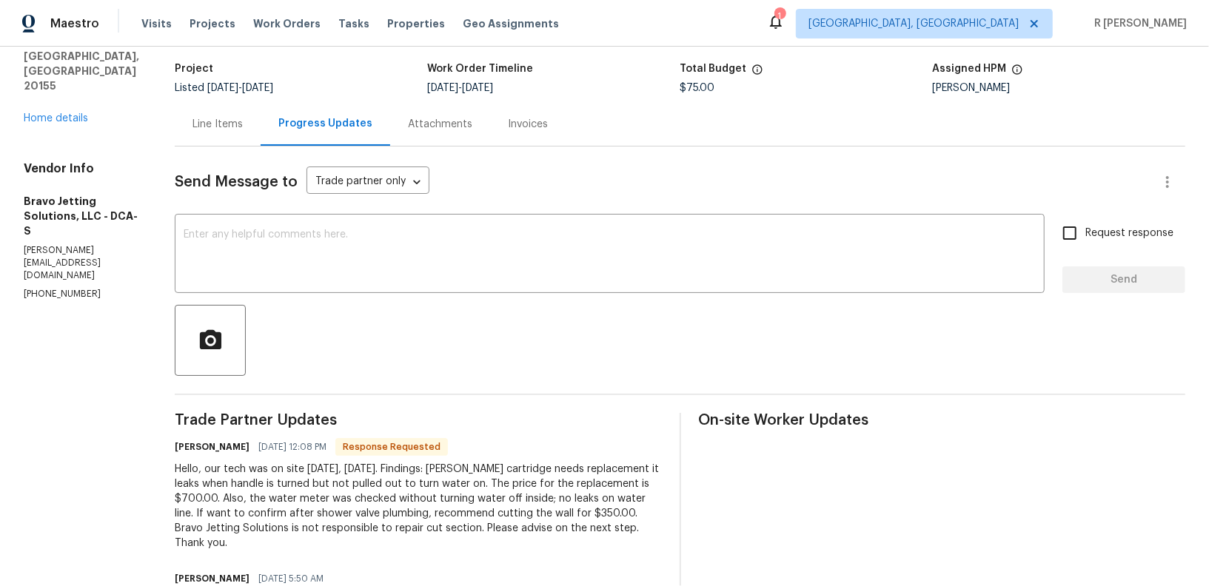
scroll to position [167, 0]
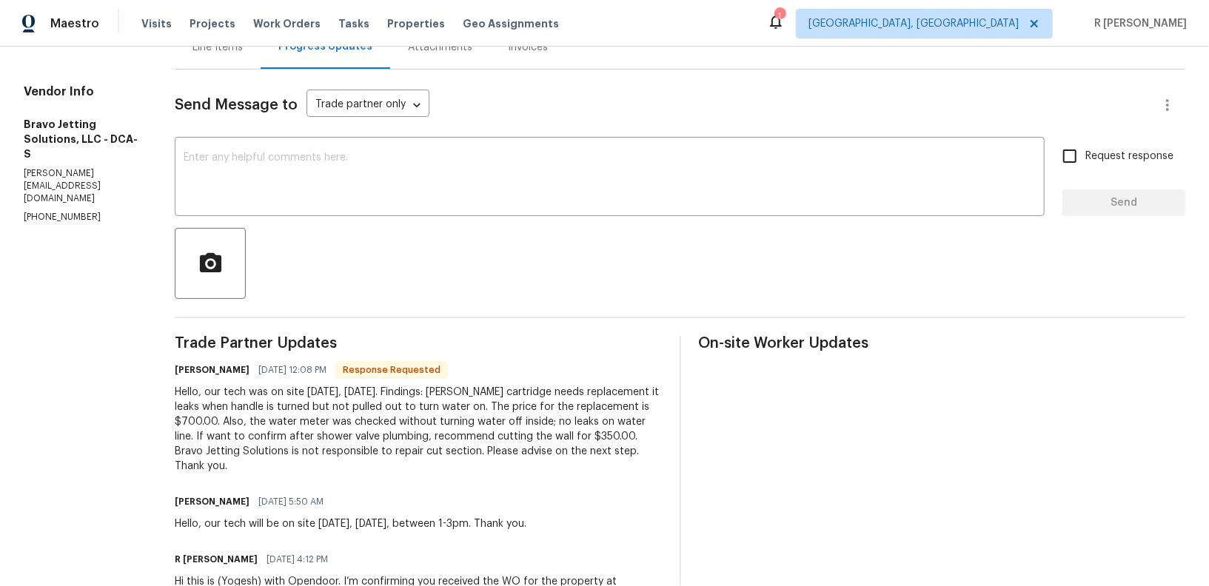
click at [332, 423] on div "Hello, our tech was on site today, 08/29/25. Findings: Moen cartridge needs rep…" at bounding box center [418, 429] width 487 height 89
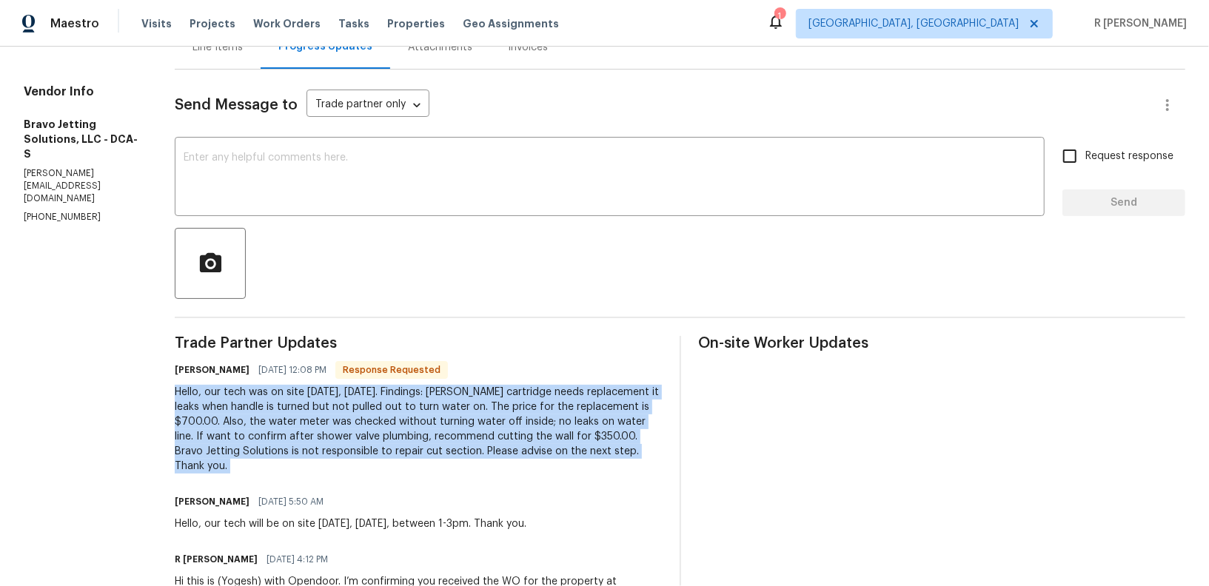
click at [332, 423] on div "Hello, our tech was on site today, 08/29/25. Findings: Moen cartridge needs rep…" at bounding box center [418, 429] width 487 height 89
copy div "Hello, our tech was on site today, 08/29/25. Findings: Moen cartridge needs rep…"
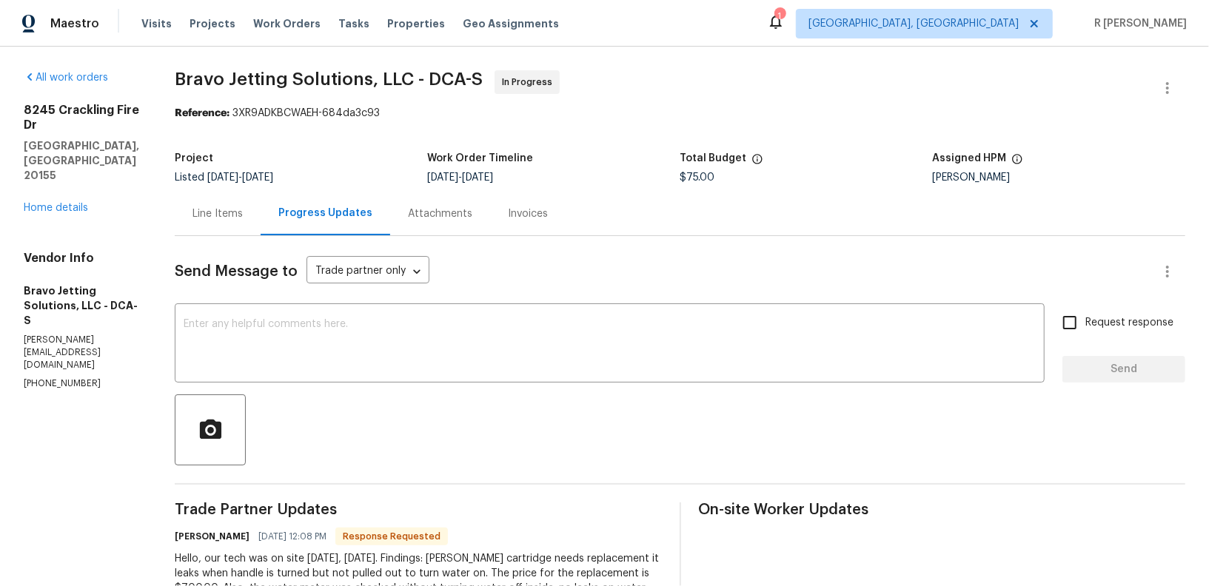
click at [238, 202] on div "Line Items" at bounding box center [218, 214] width 86 height 44
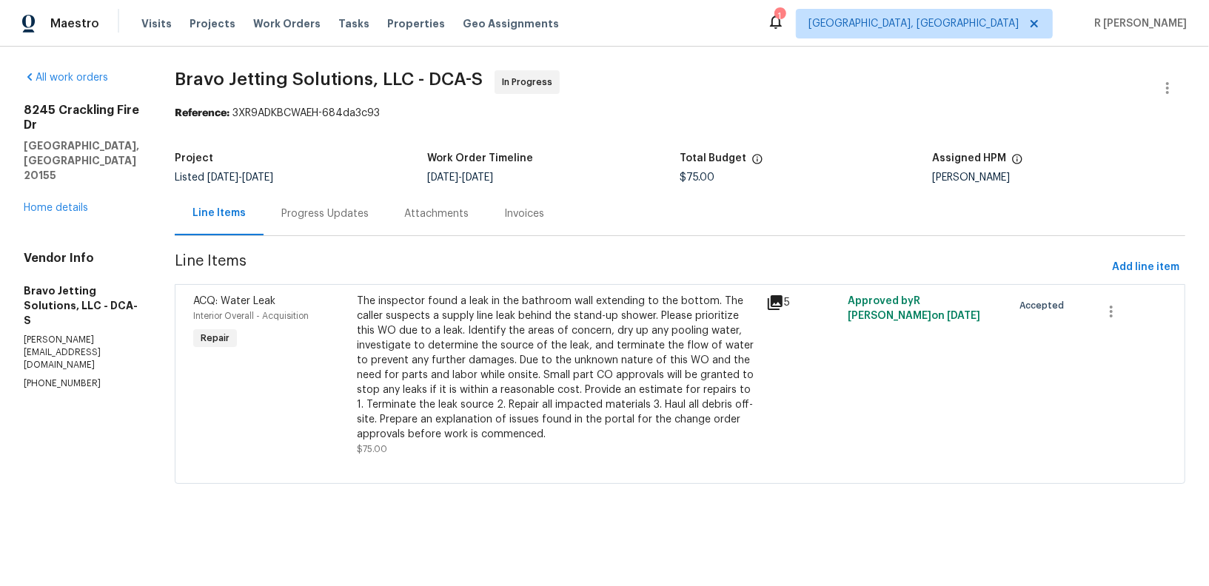
click at [783, 300] on icon at bounding box center [775, 302] width 15 height 15
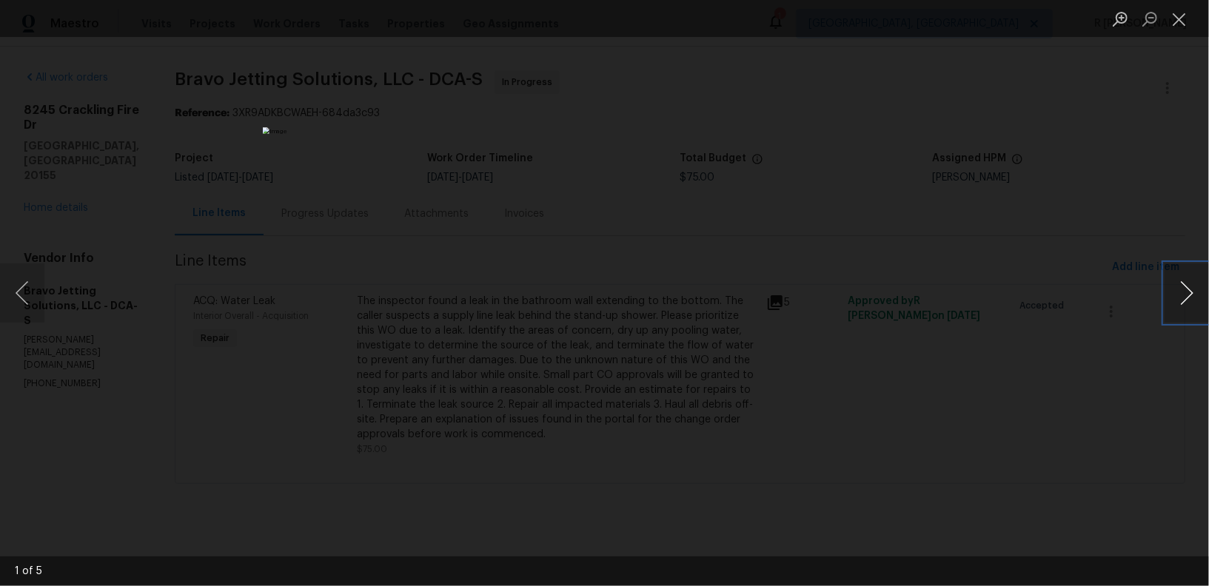
click at [1196, 295] on button "Next image" at bounding box center [1187, 293] width 44 height 59
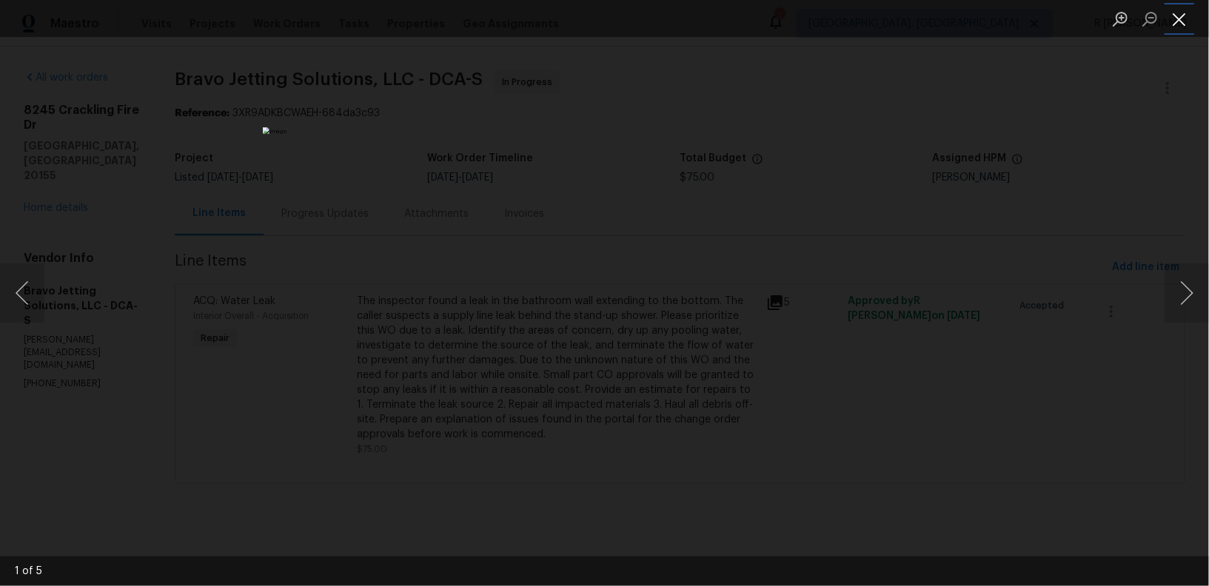
click at [1174, 25] on button "Close lightbox" at bounding box center [1180, 19] width 30 height 26
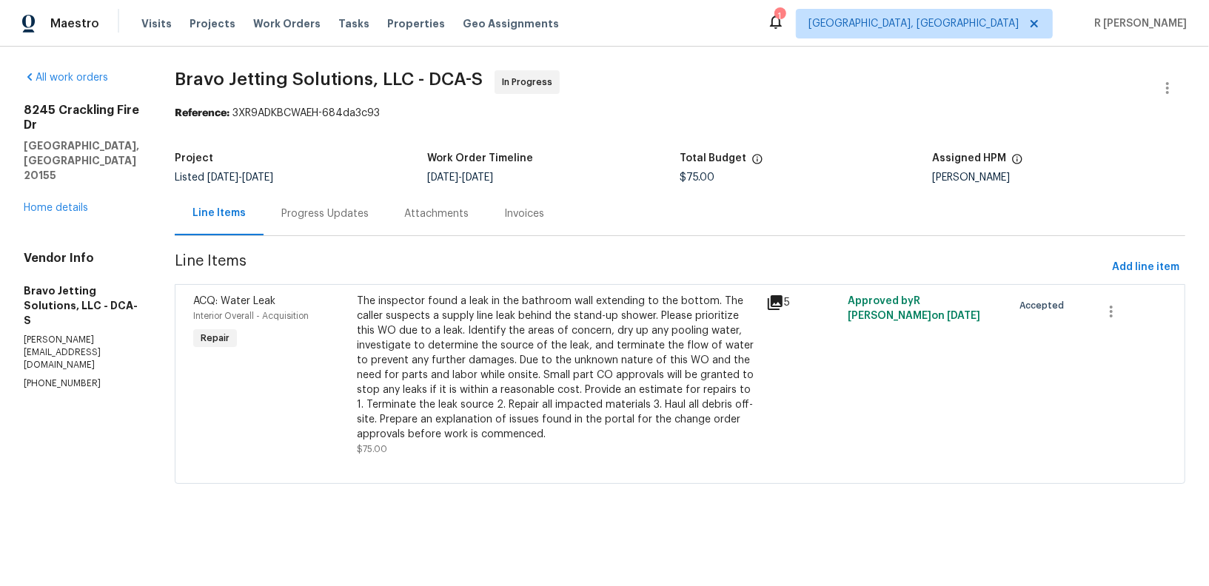
click at [466, 332] on div "The inspector found a leak in the bathroom wall extending to the bottom. The ca…" at bounding box center [557, 368] width 401 height 148
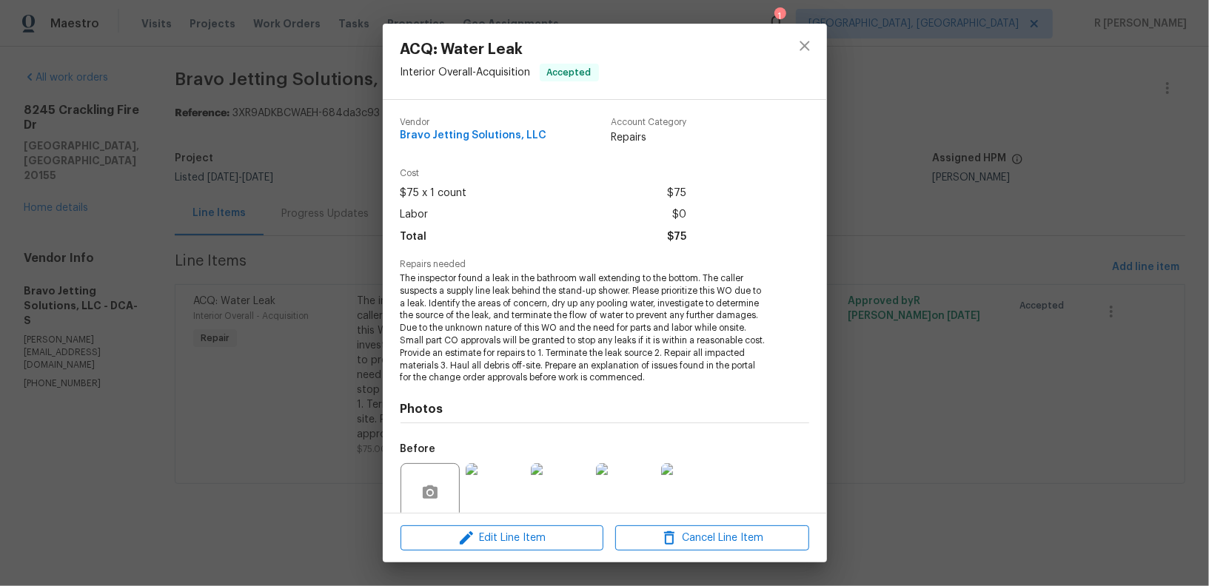
click at [495, 295] on span "The inspector found a leak in the bathroom wall extending to the bottom. The ca…" at bounding box center [585, 328] width 368 height 112
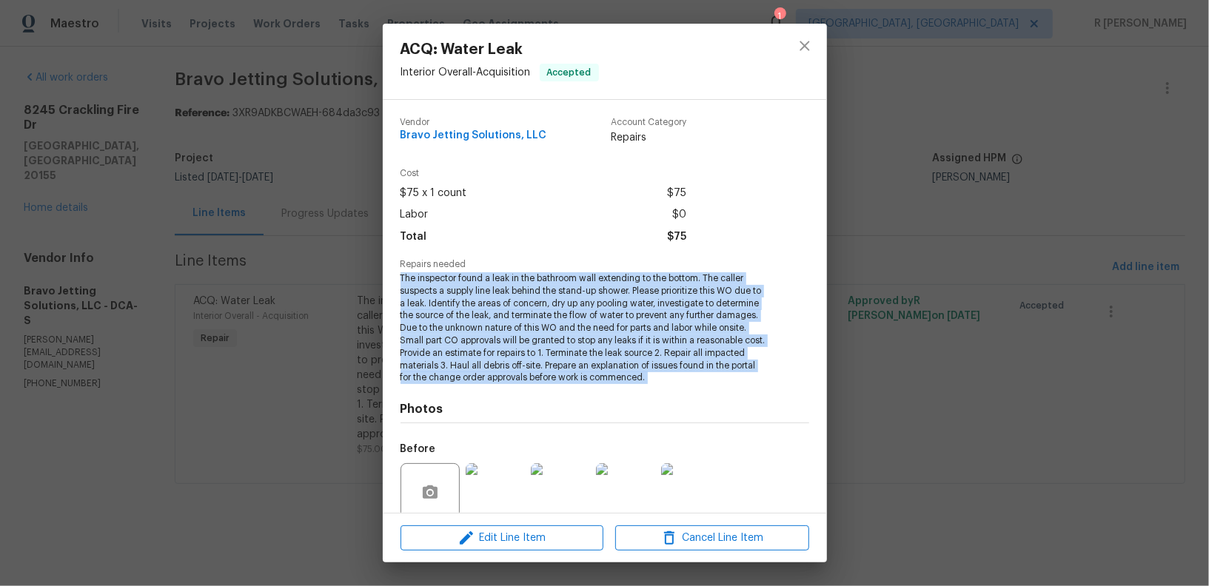
click at [495, 295] on span "The inspector found a leak in the bathroom wall extending to the bottom. The ca…" at bounding box center [585, 328] width 368 height 112
copy span "The inspector found a leak in the bathroom wall extending to the bottom. The ca…"
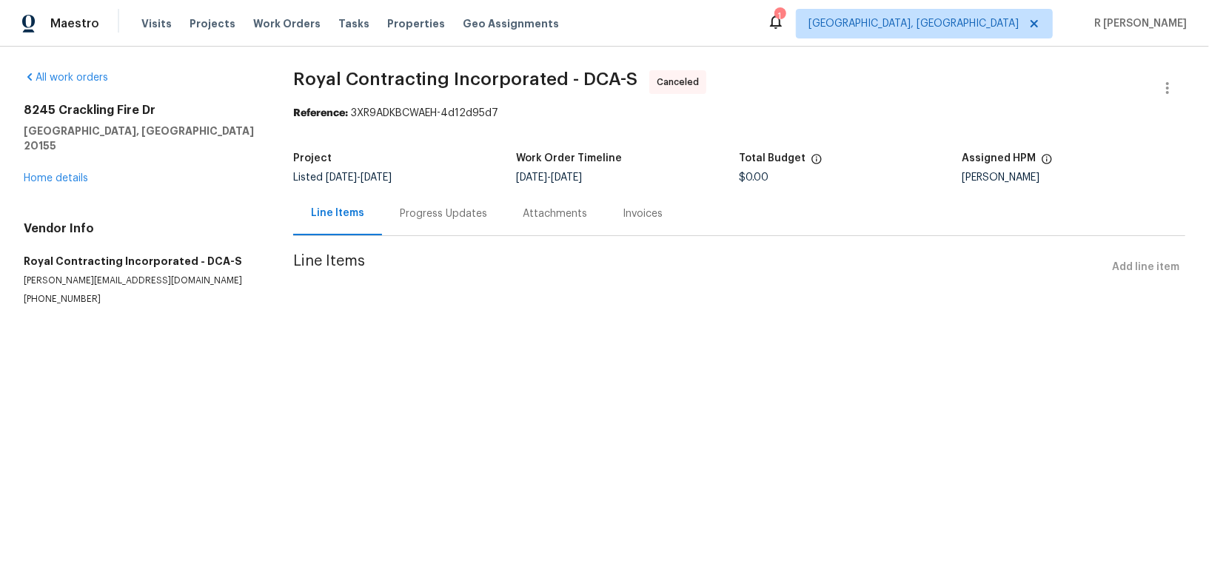
click at [415, 215] on div "Progress Updates" at bounding box center [443, 214] width 87 height 15
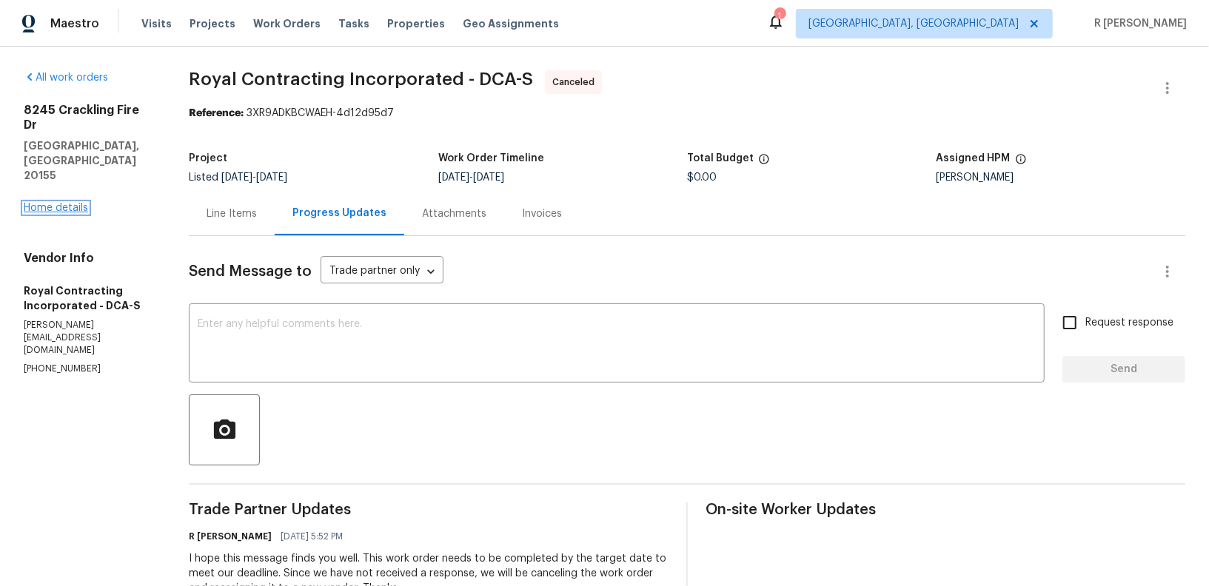
click at [66, 203] on link "Home details" at bounding box center [56, 208] width 64 height 10
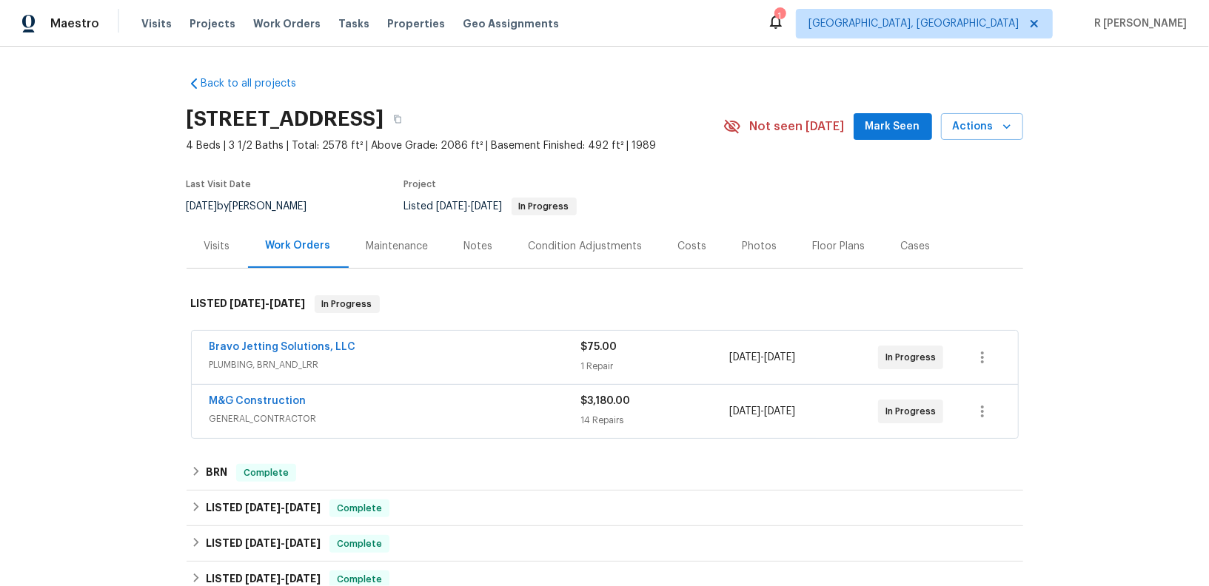
click at [345, 396] on div "M&G Construction" at bounding box center [396, 403] width 372 height 18
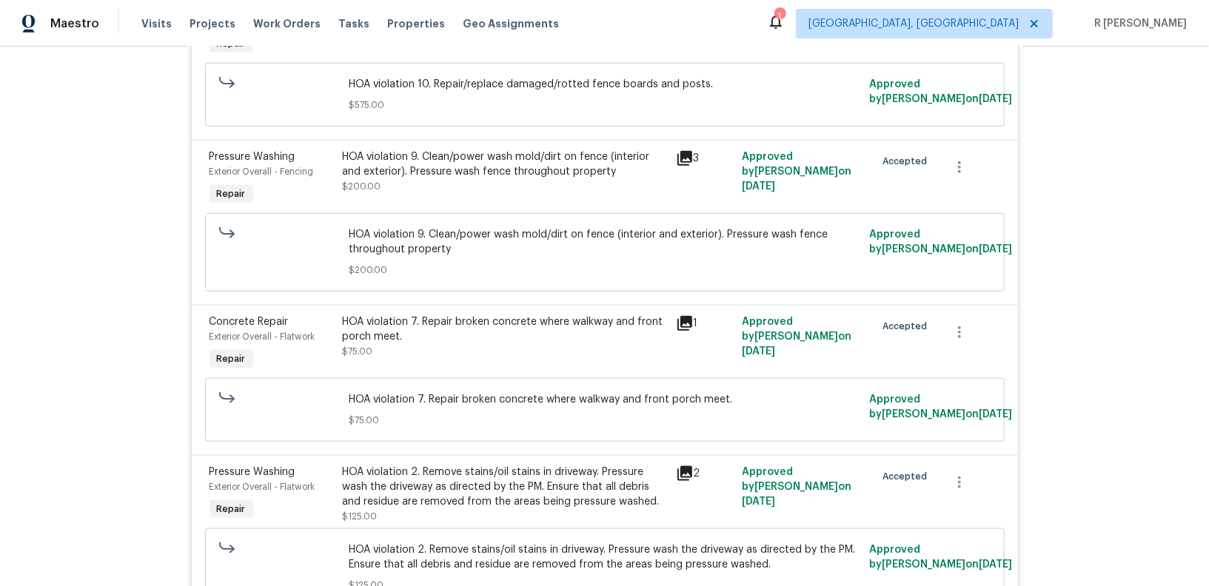
scroll to position [71, 0]
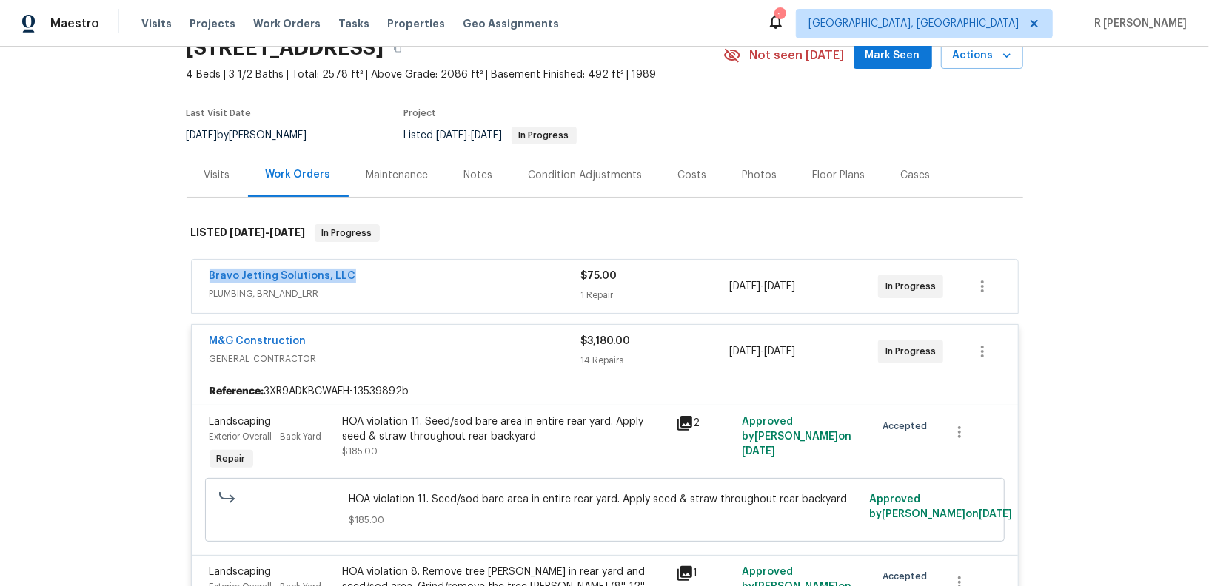
drag, startPoint x: 361, startPoint y: 278, endPoint x: 158, endPoint y: 276, distance: 202.9
click at [158, 276] on div "Back to all projects [STREET_ADDRESS] 4 Beds | 3 1/2 Baths | Total: 2578 ft² | …" at bounding box center [604, 317] width 1209 height 540
copy link "Bravo Jetting Solutions, LLC"
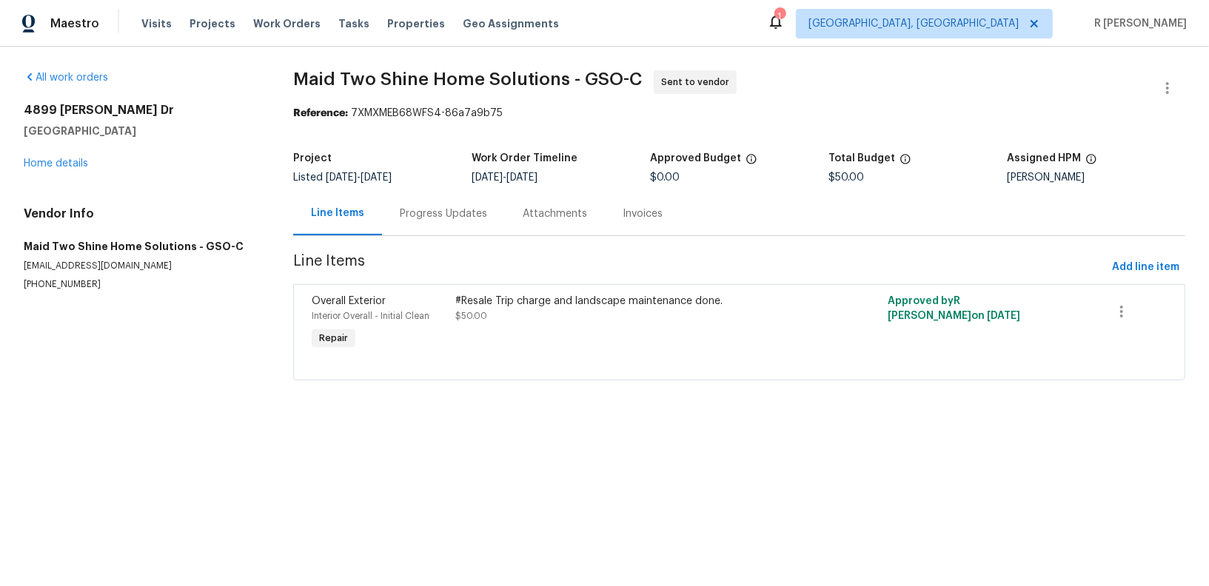
click at [413, 223] on div "Progress Updates" at bounding box center [443, 214] width 123 height 44
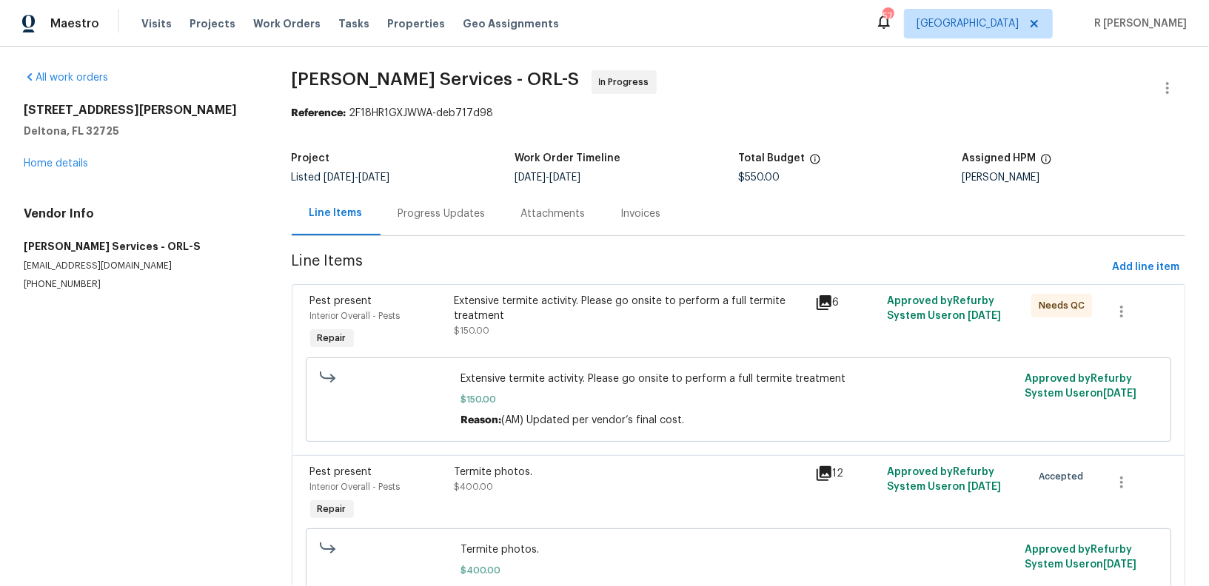
scroll to position [81, 0]
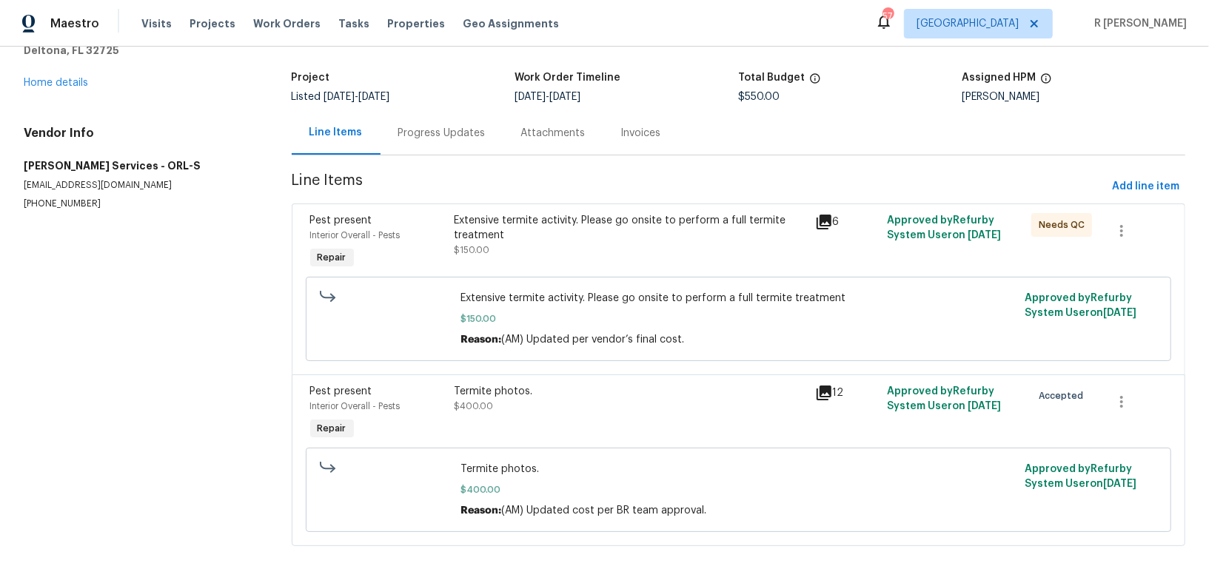
click at [433, 126] on div "Progress Updates" at bounding box center [441, 133] width 87 height 15
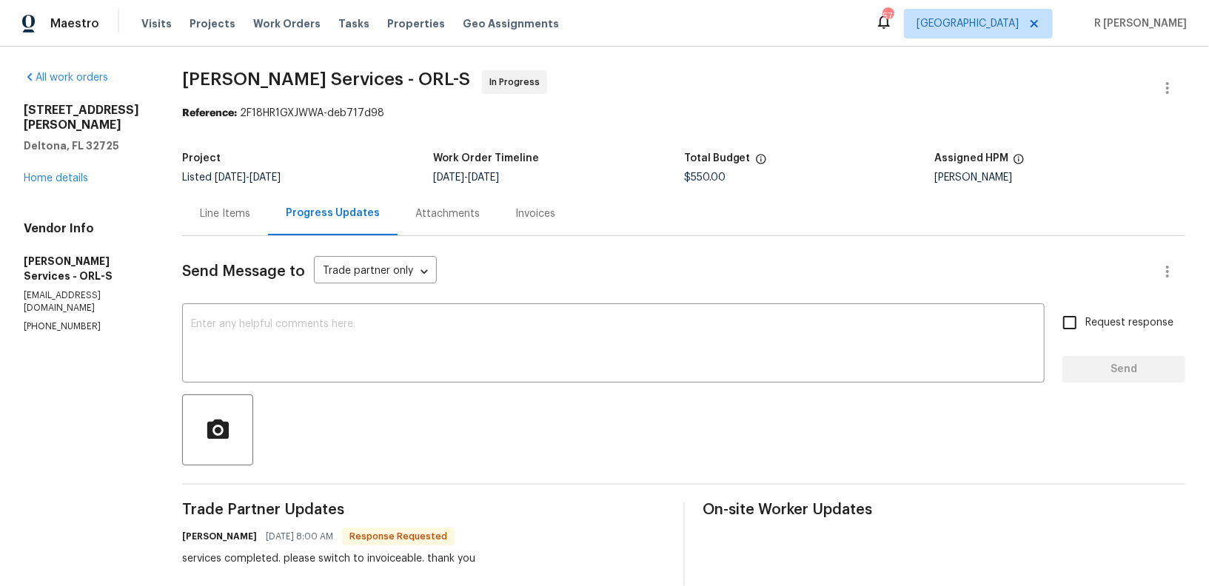
click at [250, 208] on div "Line Items" at bounding box center [225, 214] width 50 height 15
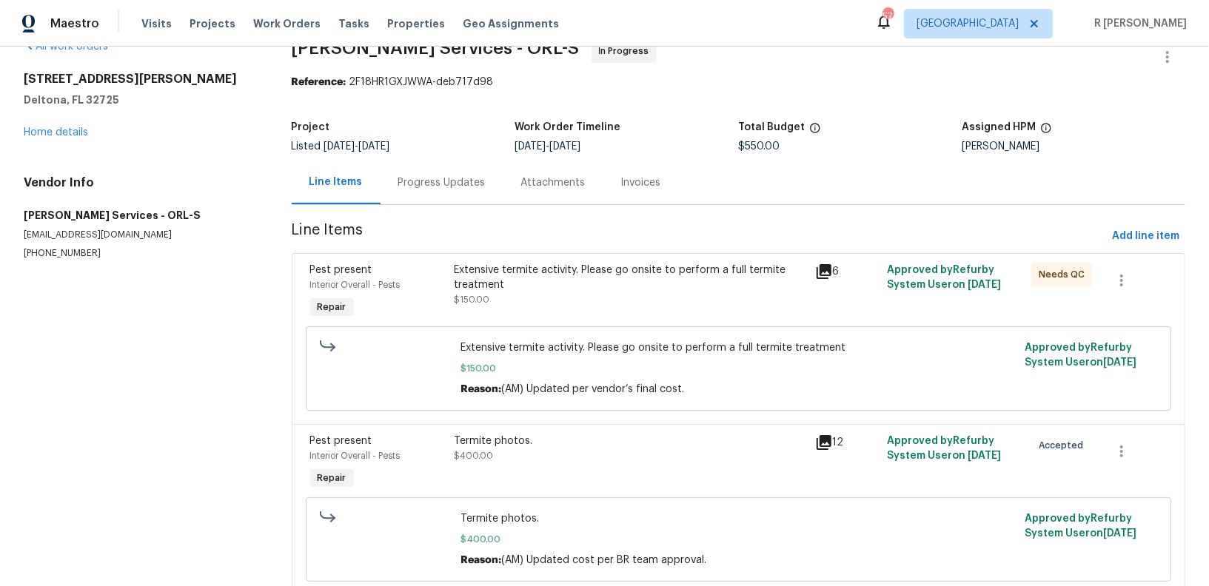
scroll to position [81, 0]
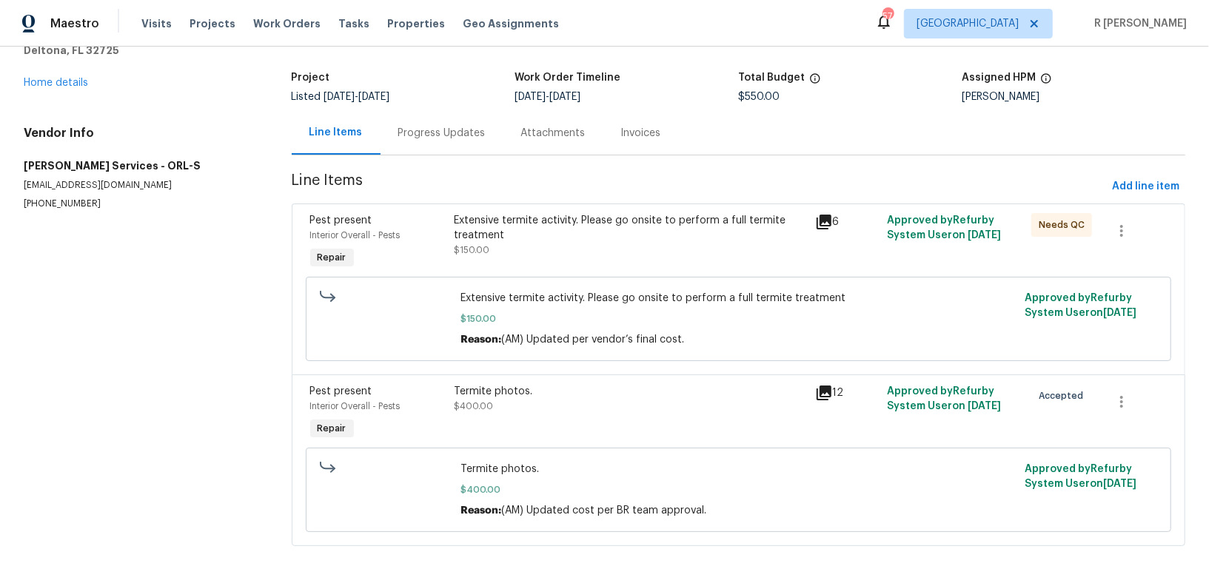
click at [537, 386] on div "Termite photos." at bounding box center [630, 391] width 352 height 15
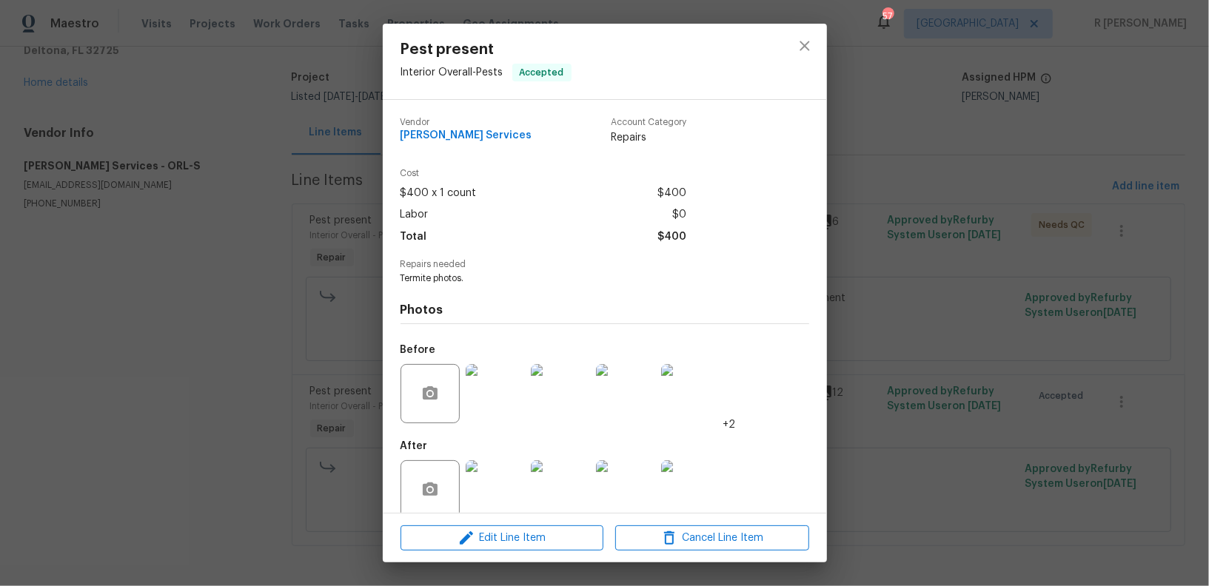
scroll to position [21, 0]
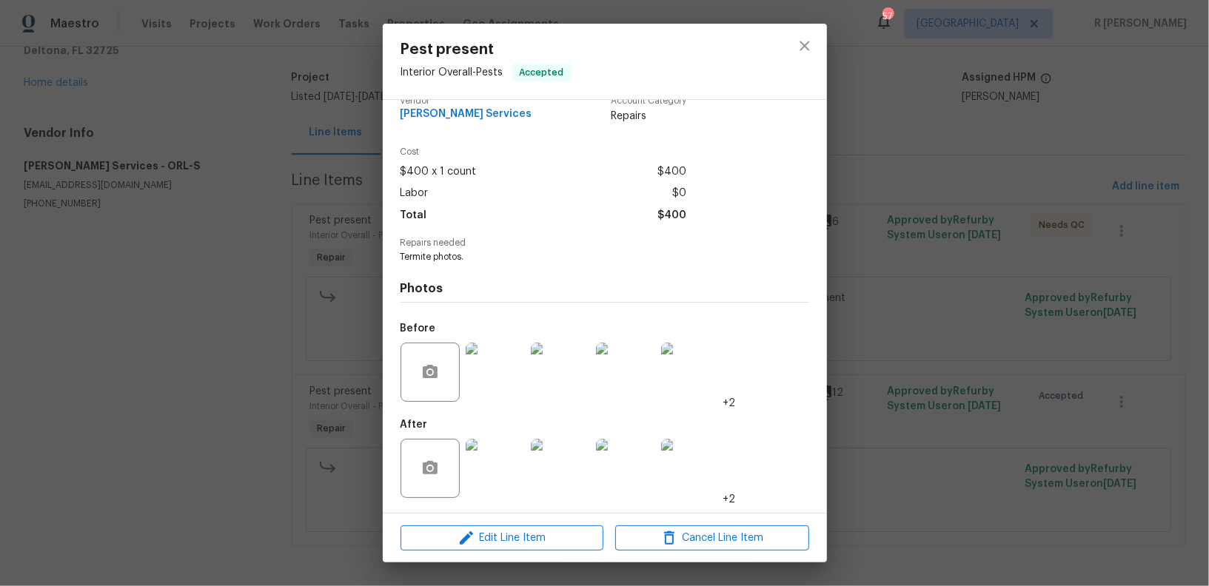
click at [489, 373] on img at bounding box center [495, 372] width 59 height 59
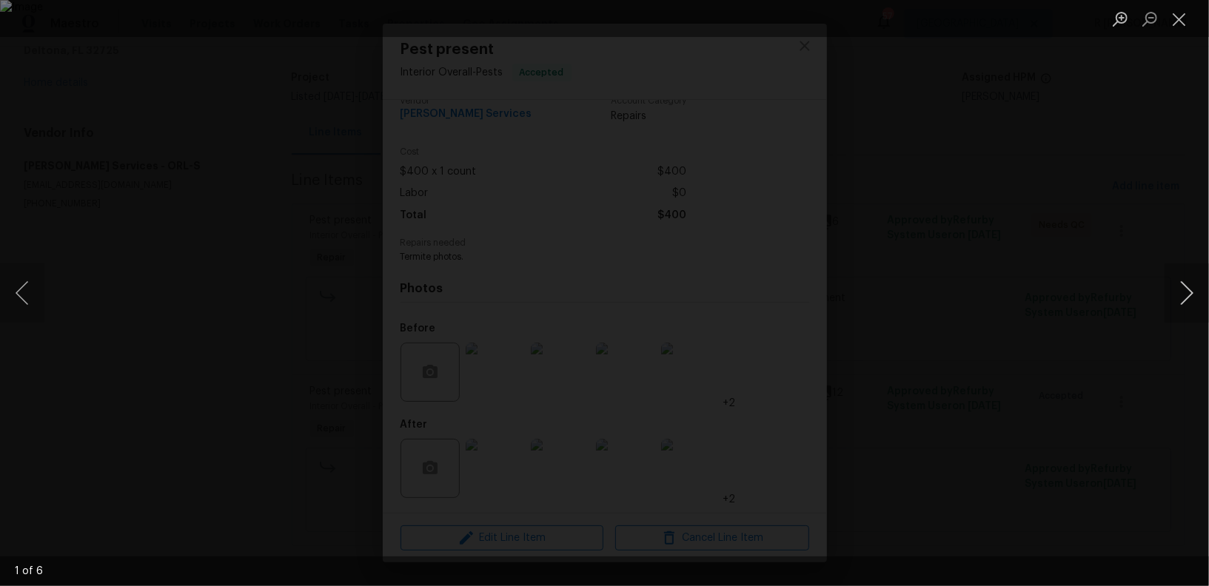
click at [1199, 288] on button "Next image" at bounding box center [1187, 293] width 44 height 59
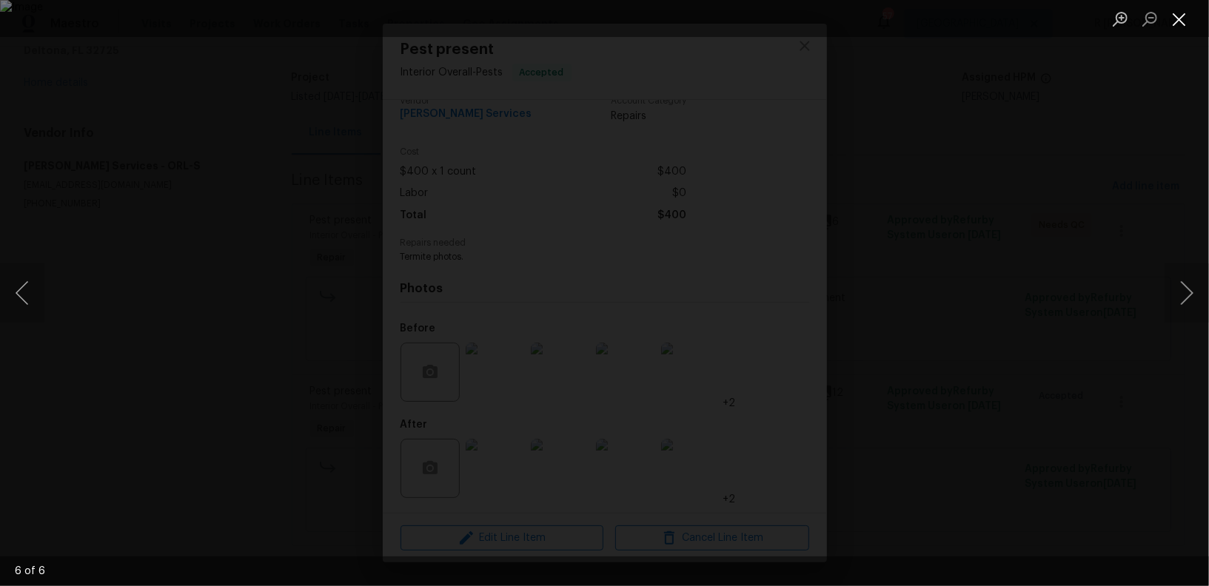
click at [1182, 24] on button "Close lightbox" at bounding box center [1180, 19] width 30 height 26
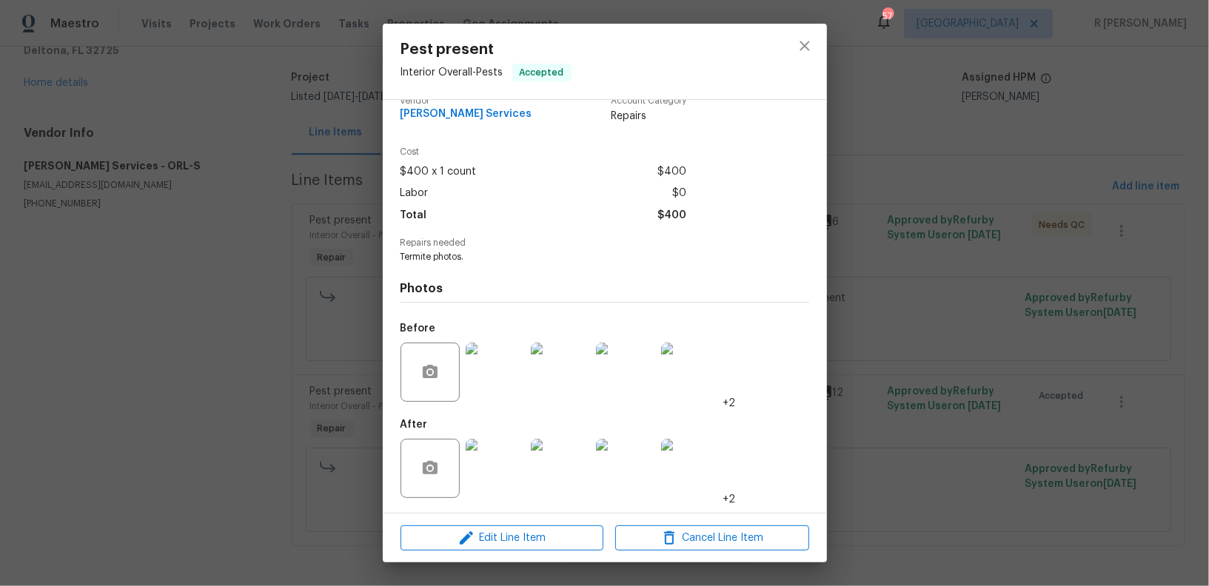
click at [498, 451] on img at bounding box center [495, 468] width 59 height 59
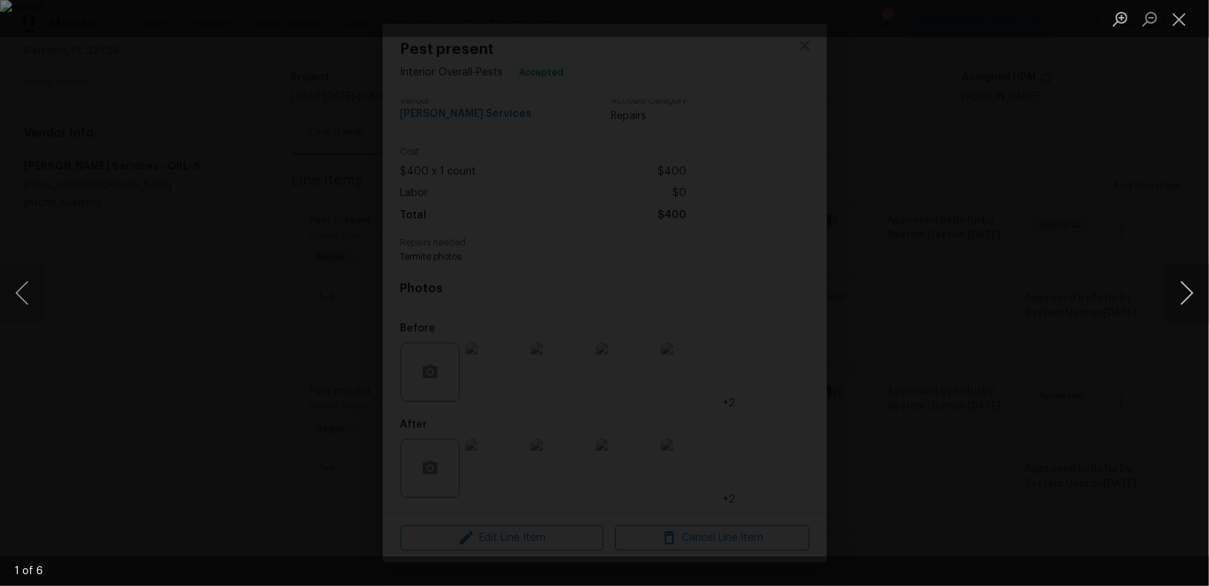
click at [1199, 287] on button "Next image" at bounding box center [1187, 293] width 44 height 59
click at [1185, 281] on button "Next image" at bounding box center [1187, 293] width 44 height 59
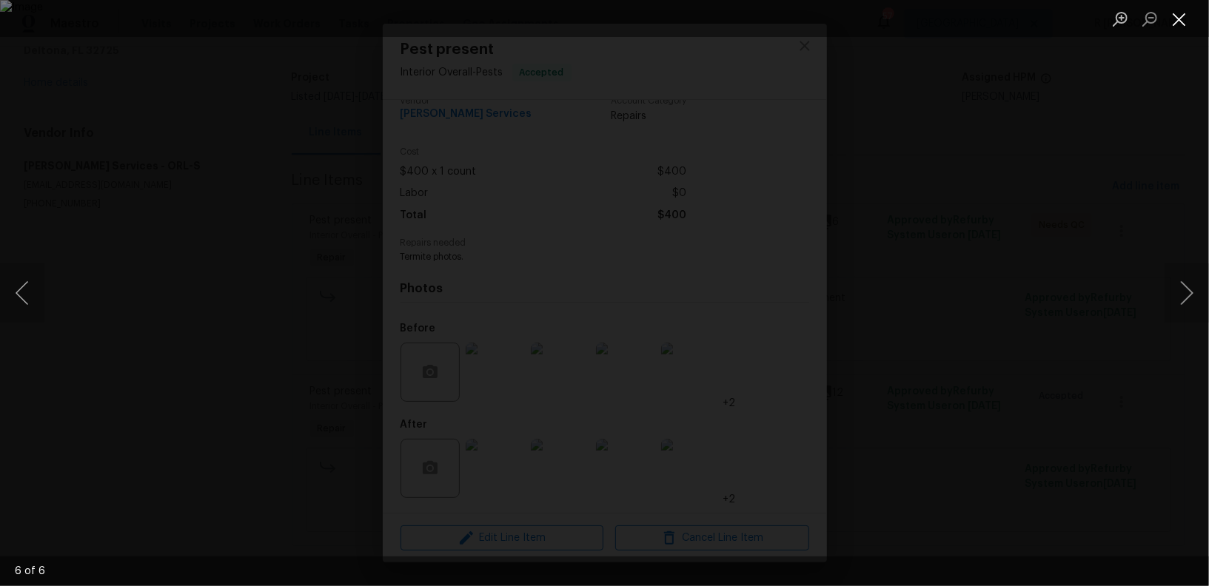
click at [1180, 22] on button "Close lightbox" at bounding box center [1180, 19] width 30 height 26
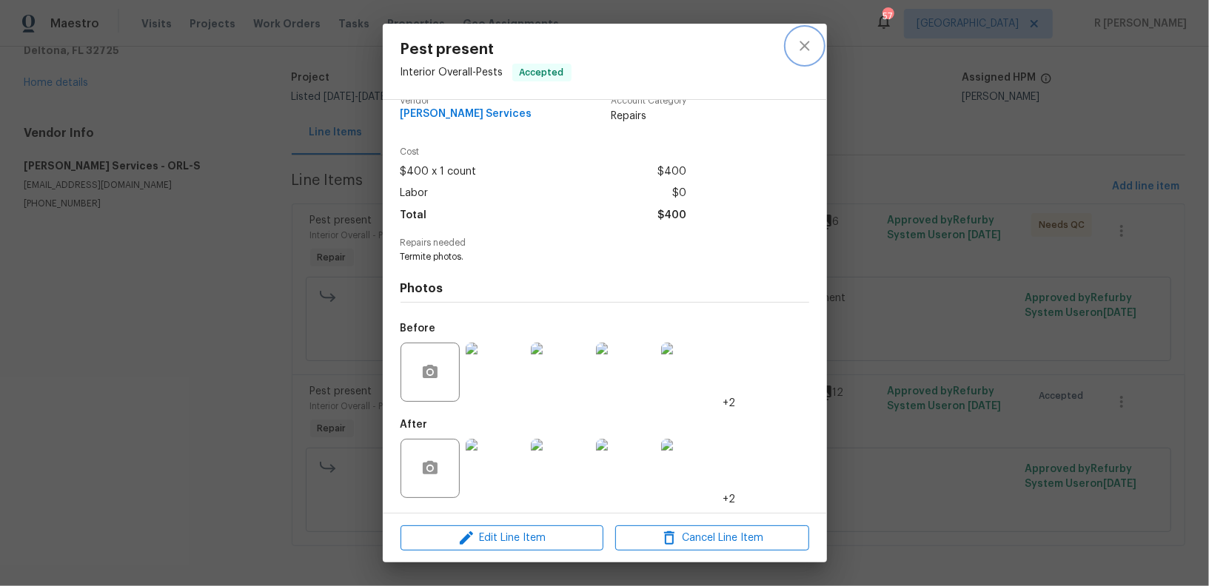
click at [800, 50] on icon "close" at bounding box center [805, 46] width 10 height 10
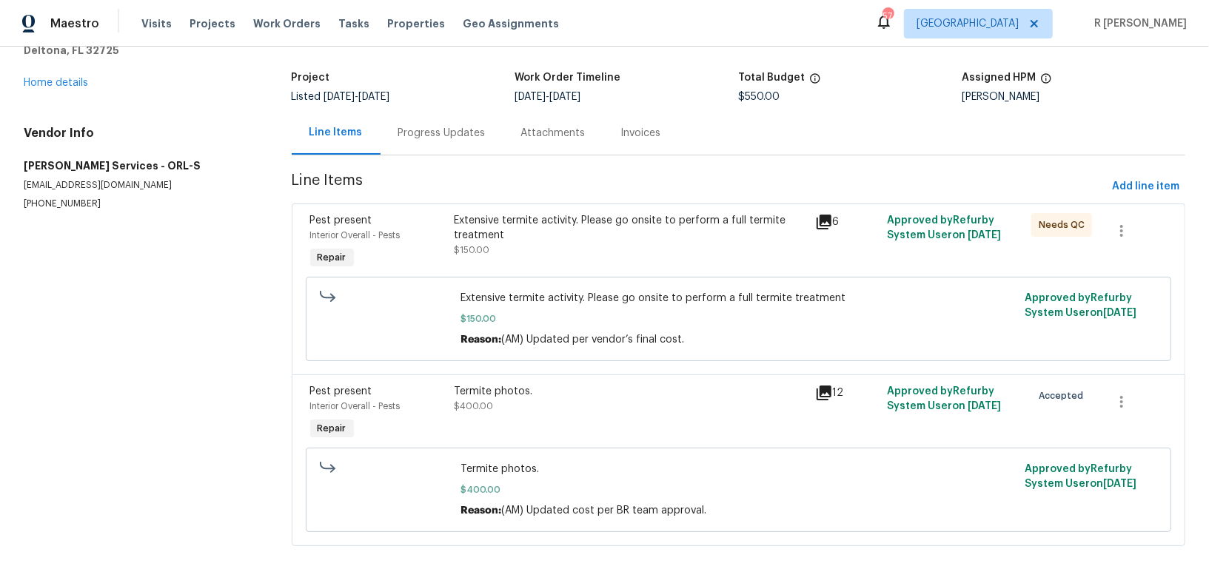
click at [592, 255] on div "Extensive termite activity. Please go onsite to perform a full termite treatmen…" at bounding box center [630, 235] width 352 height 44
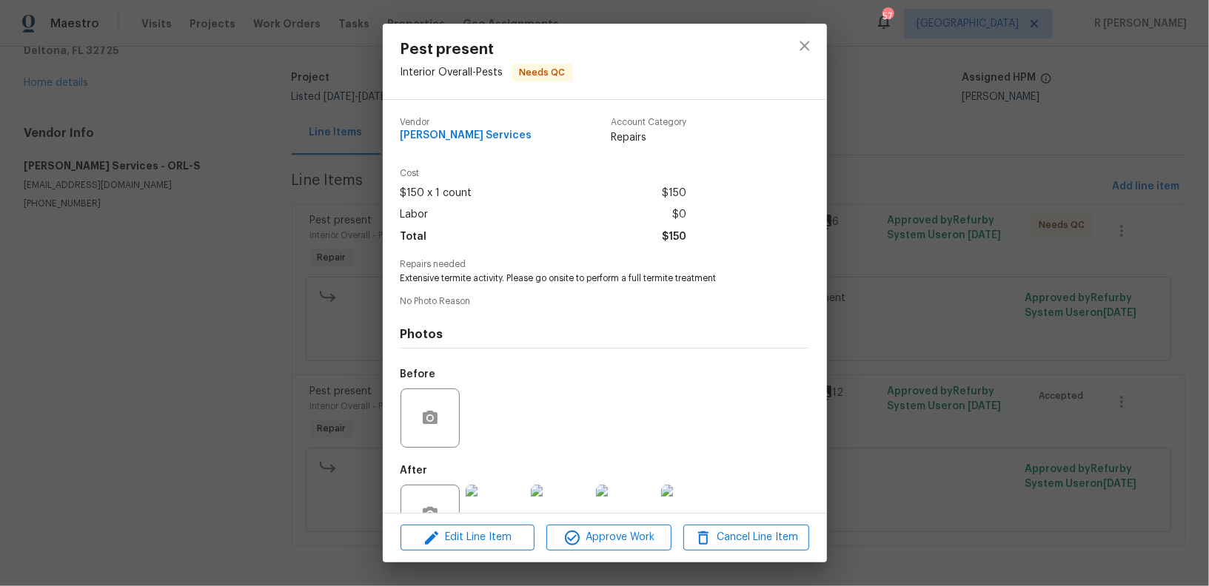
scroll to position [46, 0]
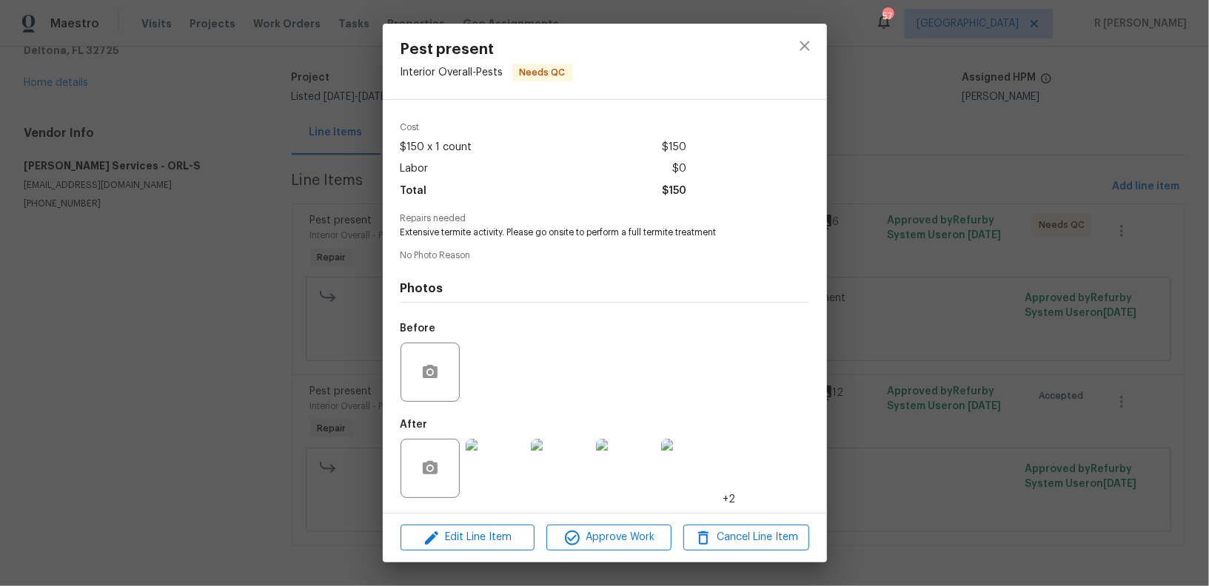
click at [495, 471] on img at bounding box center [495, 468] width 59 height 59
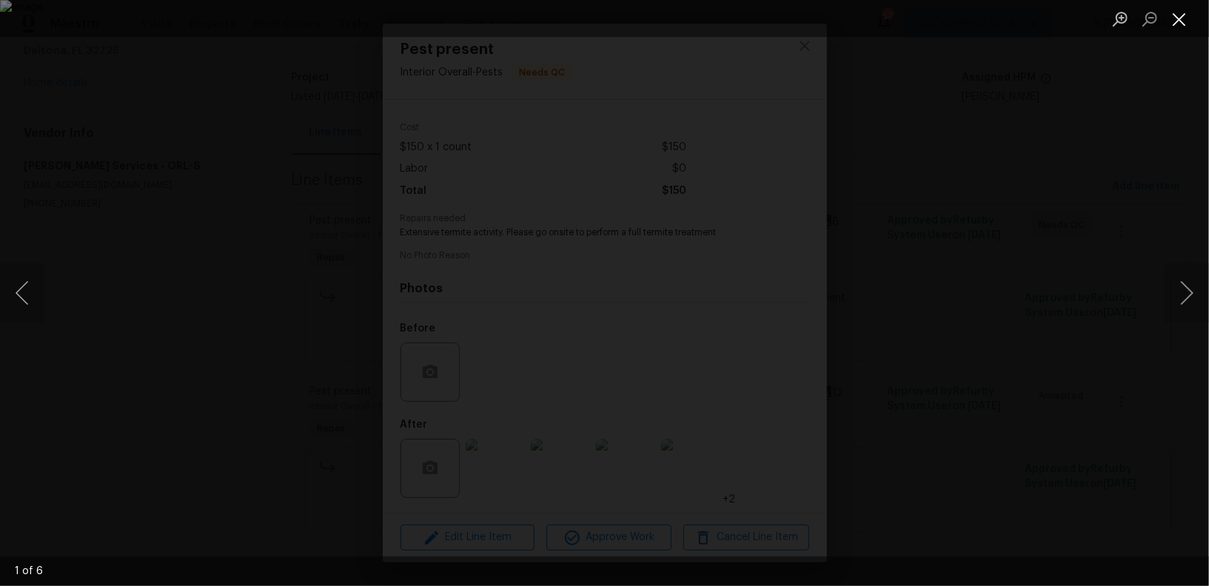
click at [1189, 20] on button "Close lightbox" at bounding box center [1180, 19] width 30 height 26
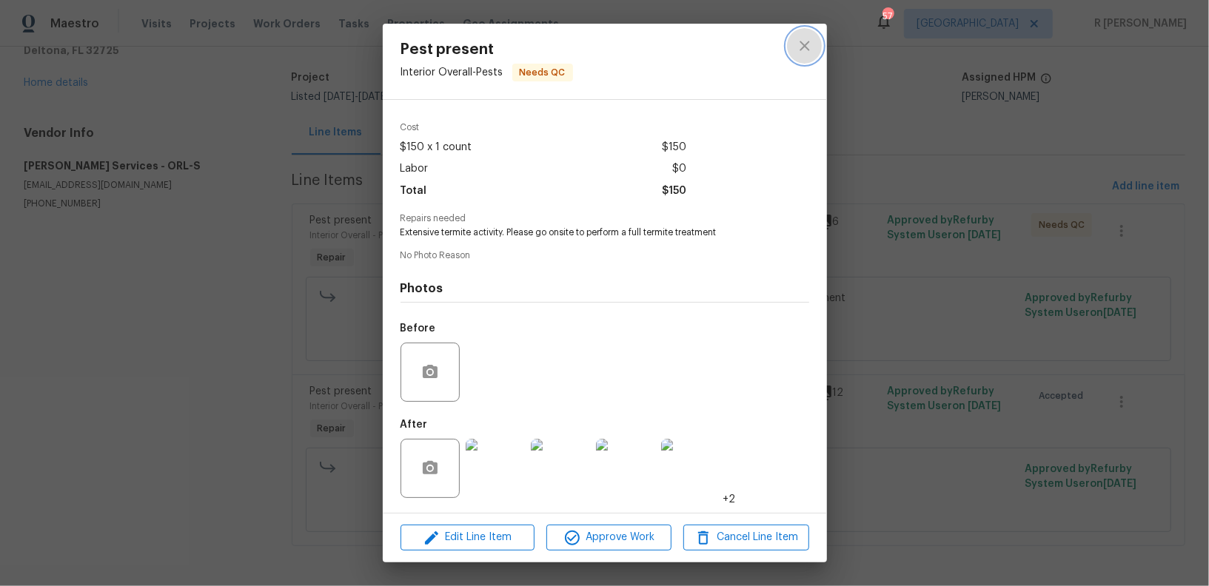
click at [805, 41] on icon "close" at bounding box center [805, 46] width 18 height 18
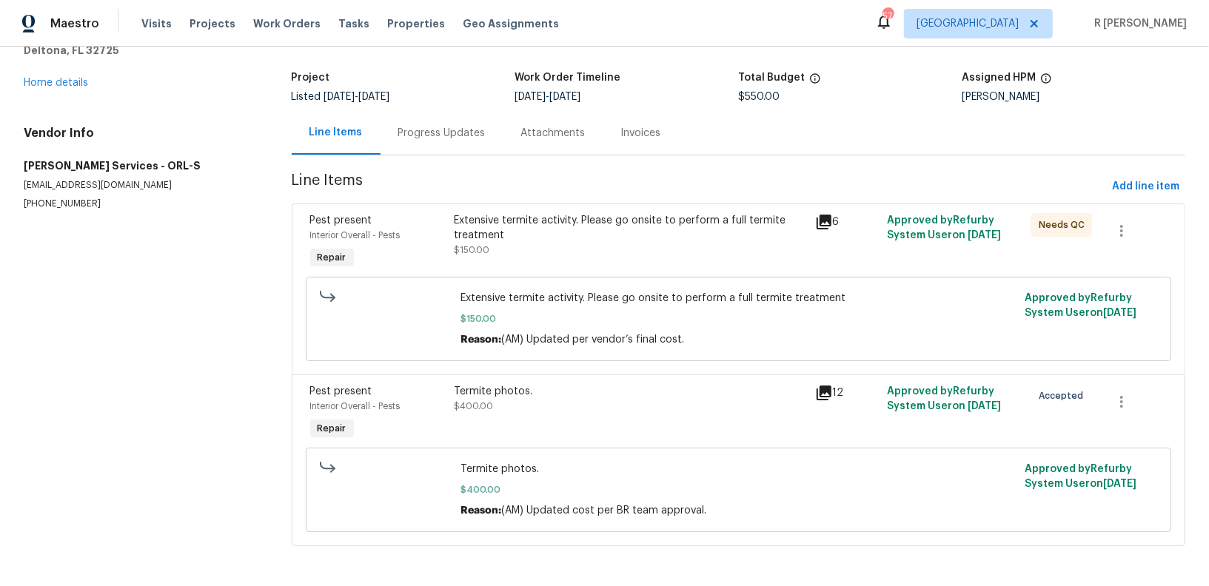
click at [384, 133] on div "Progress Updates" at bounding box center [442, 133] width 123 height 44
